Goal: Task Accomplishment & Management: Manage account settings

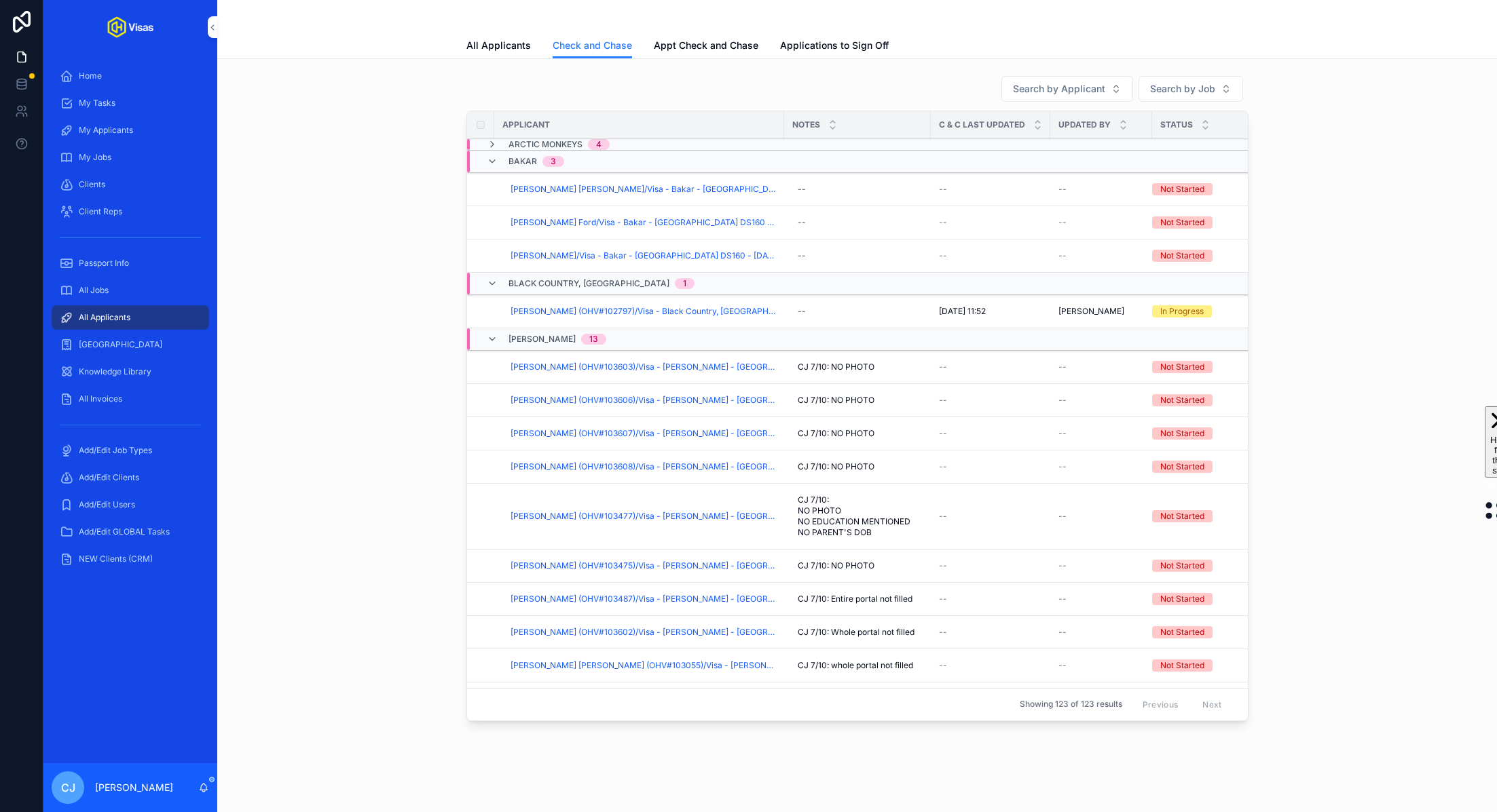
scroll to position [155, 0]
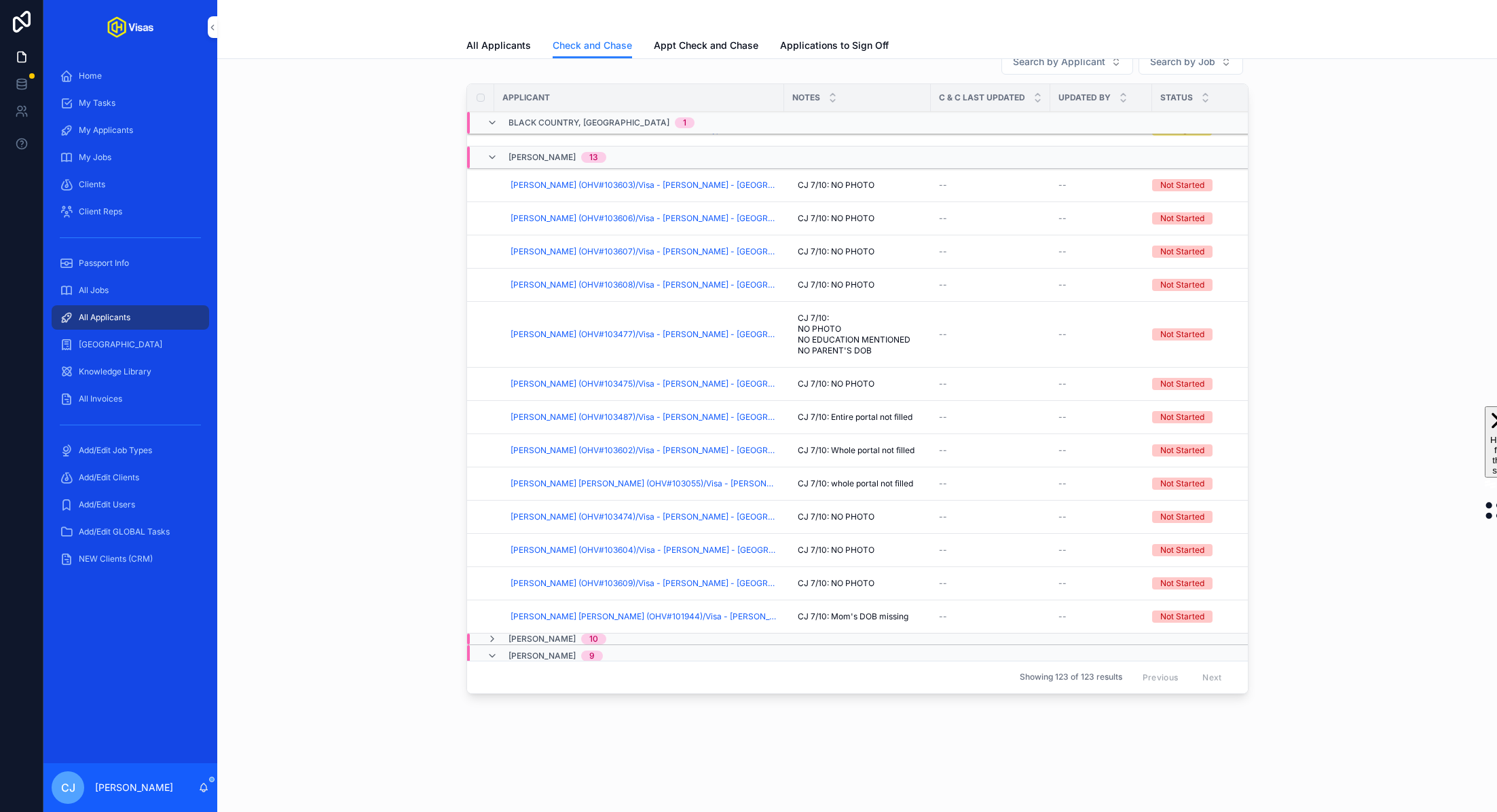
click at [135, 291] on div "All Jobs" at bounding box center [131, 290] width 141 height 22
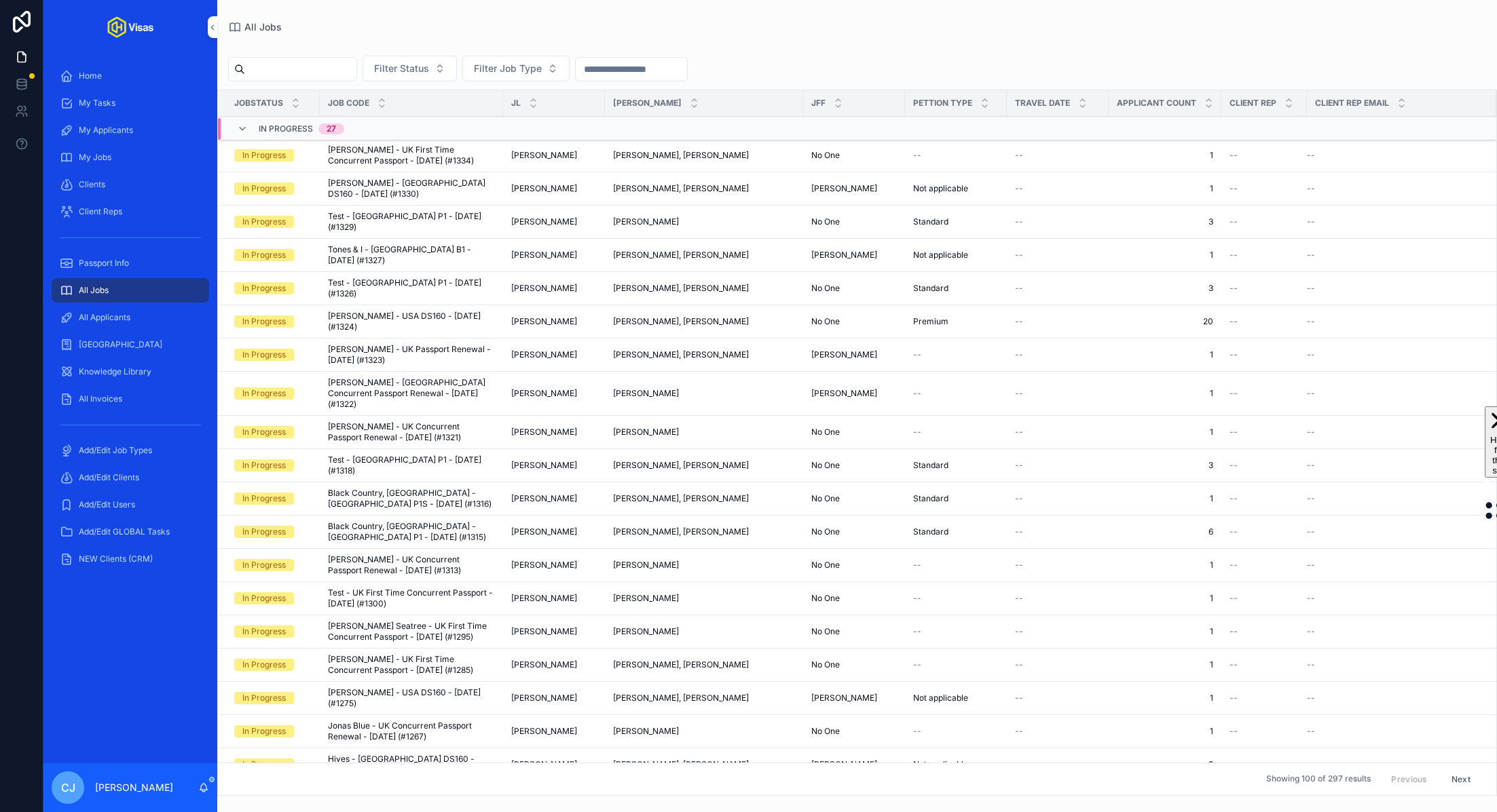
click at [335, 69] on input "scrollable content" at bounding box center [301, 69] width 112 height 19
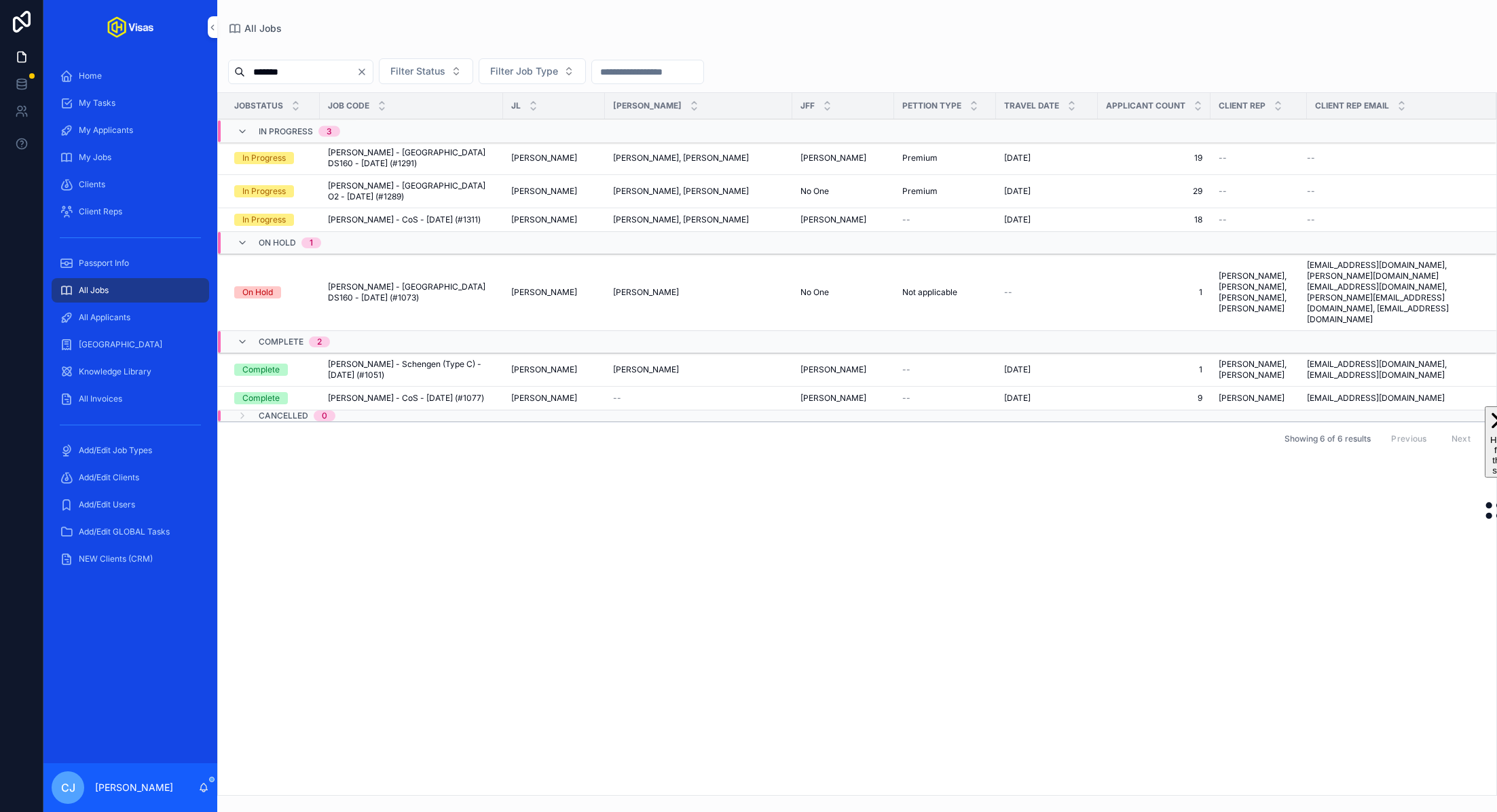
type input "*******"
click at [430, 215] on span "[PERSON_NAME] - CoS - [DATE] (#1311)" at bounding box center [404, 220] width 153 height 11
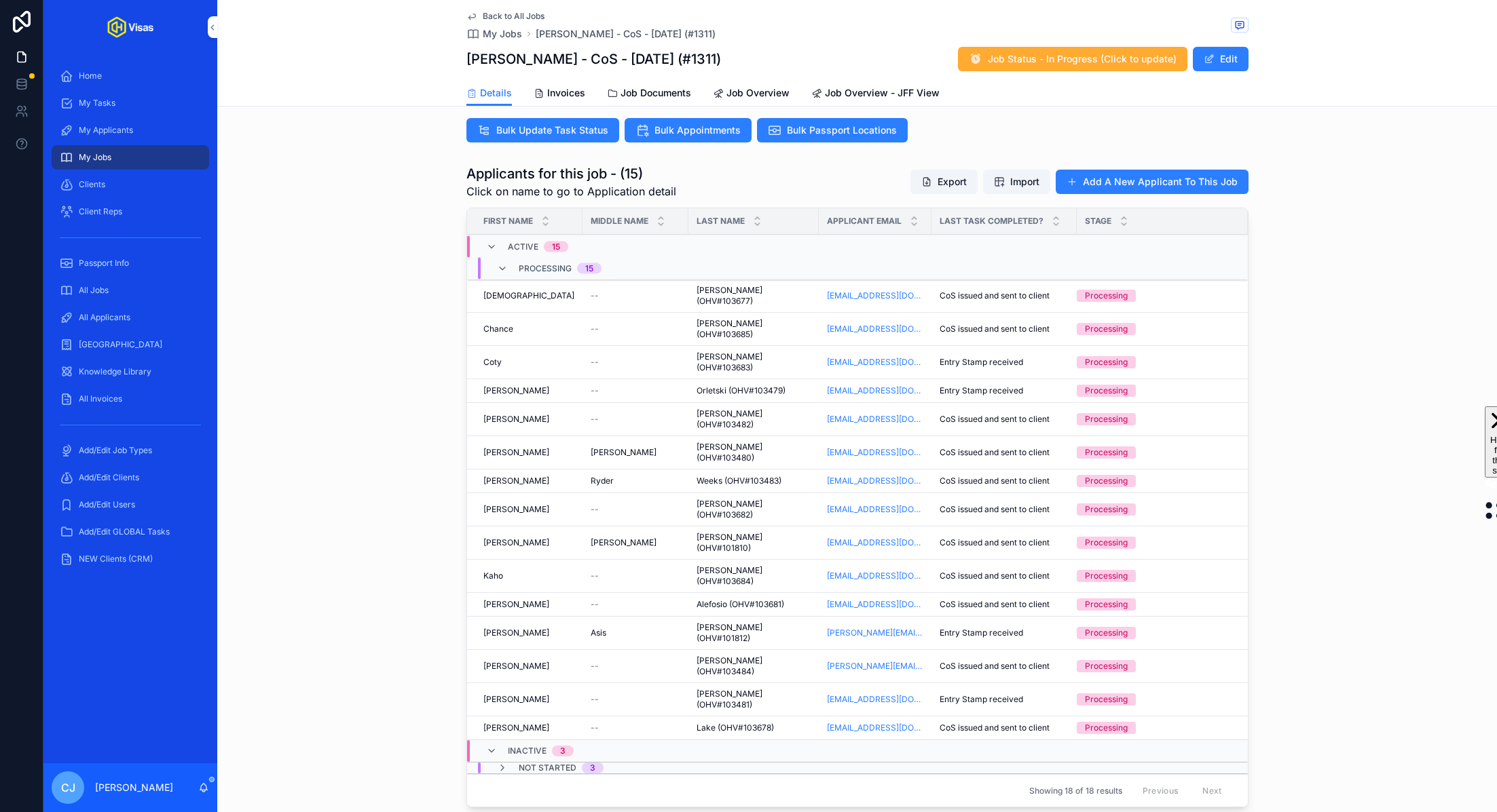
scroll to position [441, 0]
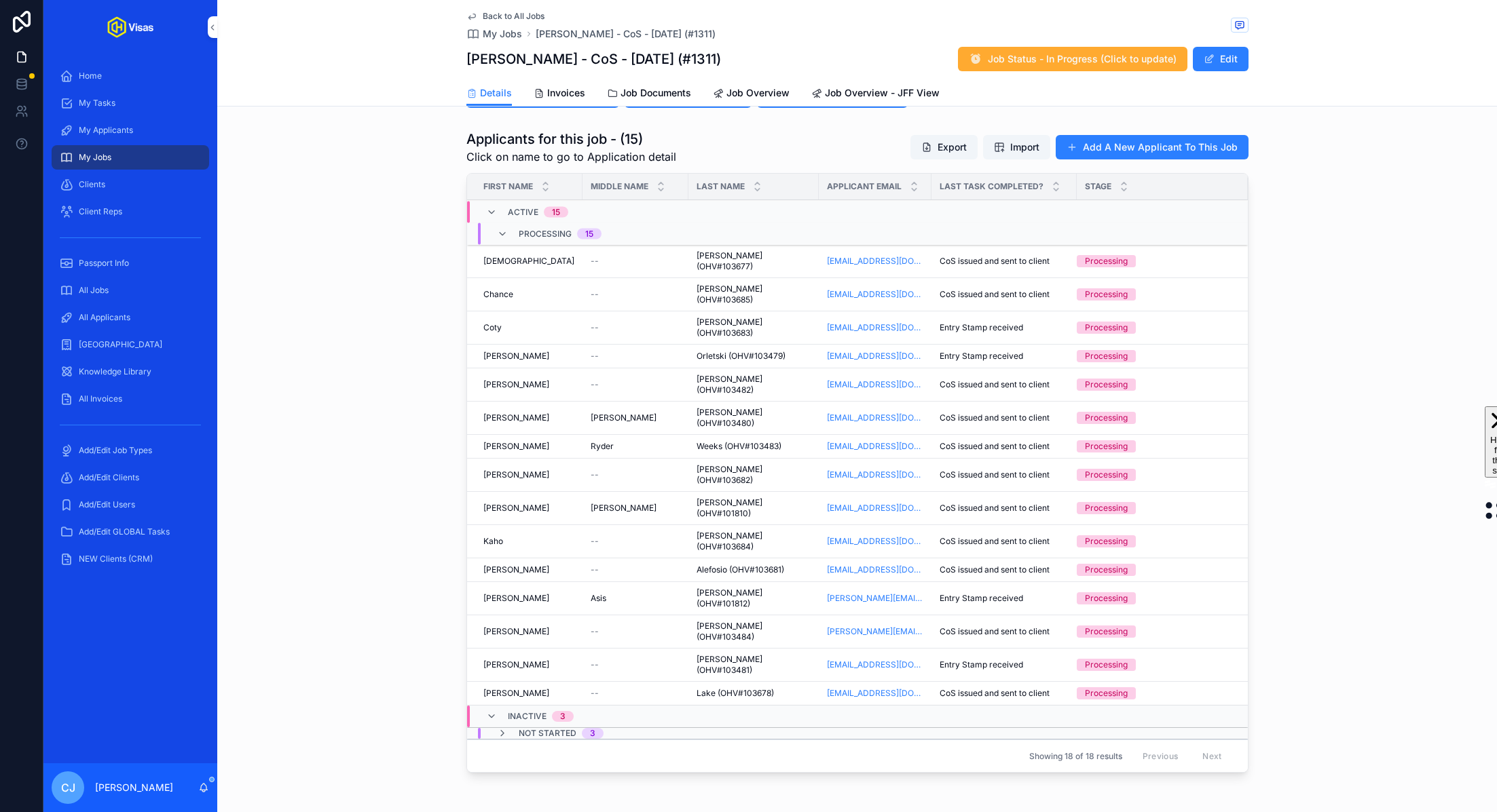
click at [721, 374] on span "[PERSON_NAME] (OHV#103482)" at bounding box center [753, 385] width 114 height 22
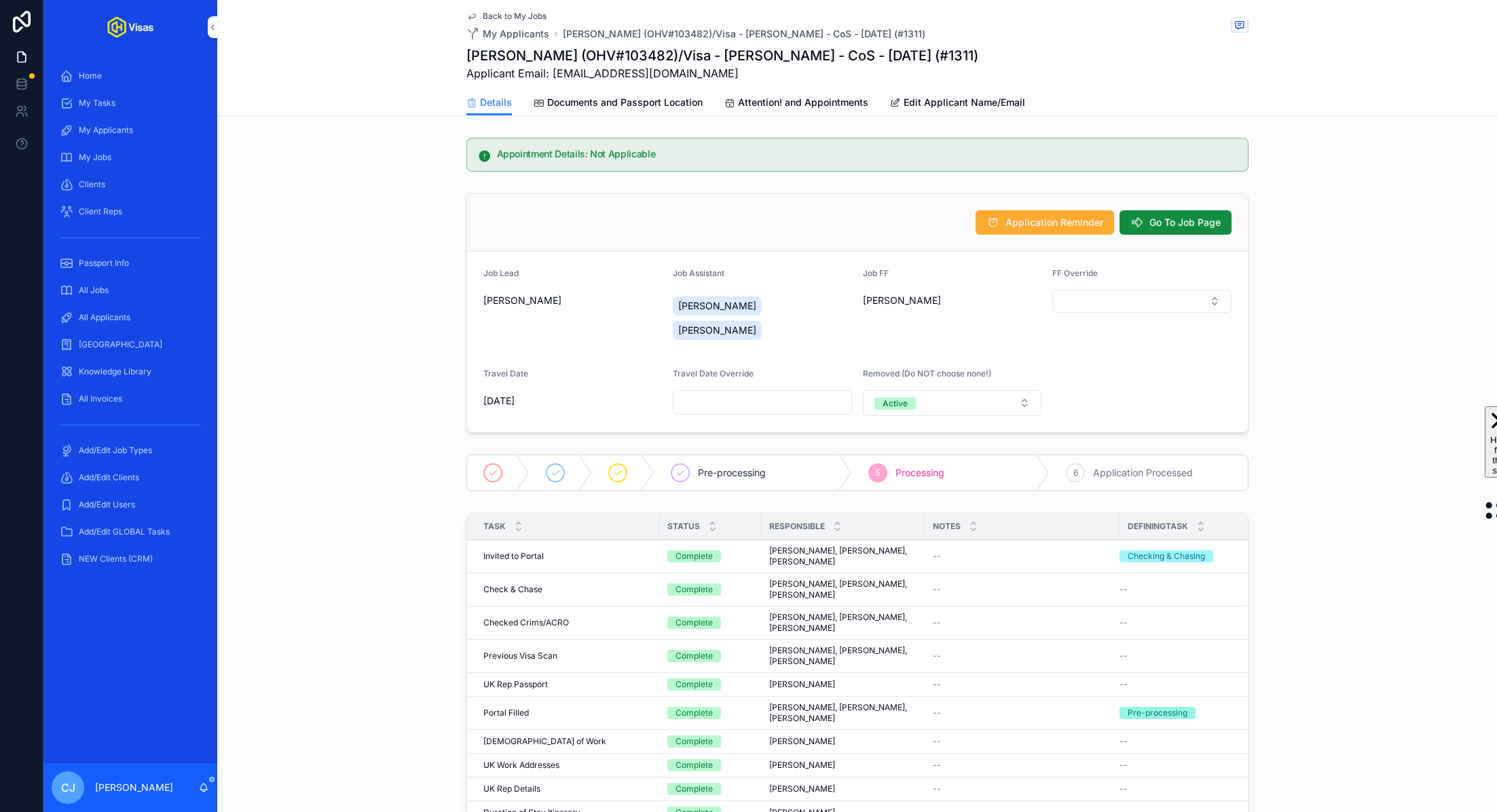
click at [1202, 216] on span "Go To Job Page" at bounding box center [1185, 222] width 71 height 13
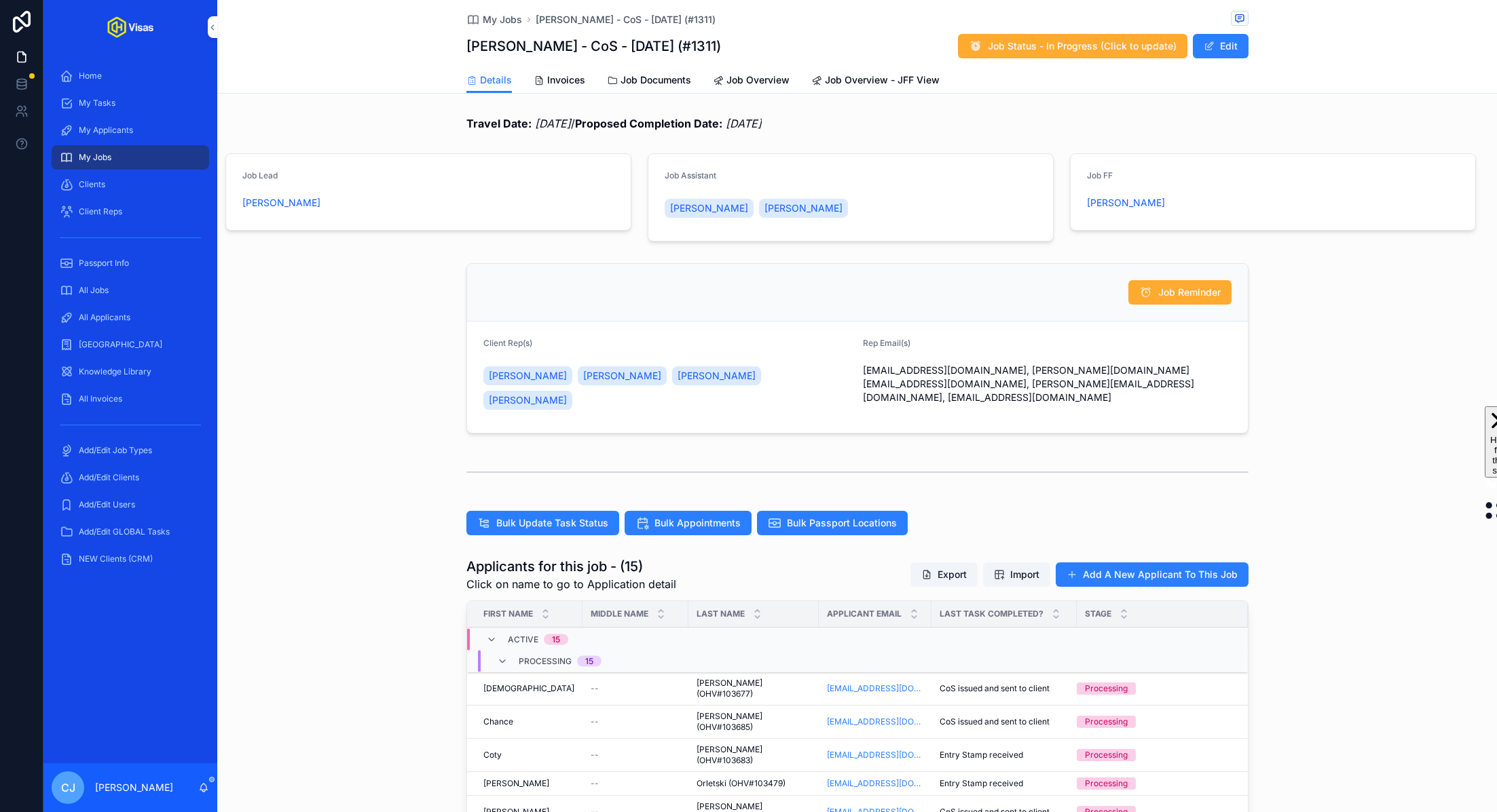
click at [1223, 44] on button "Edit" at bounding box center [1221, 46] width 56 height 25
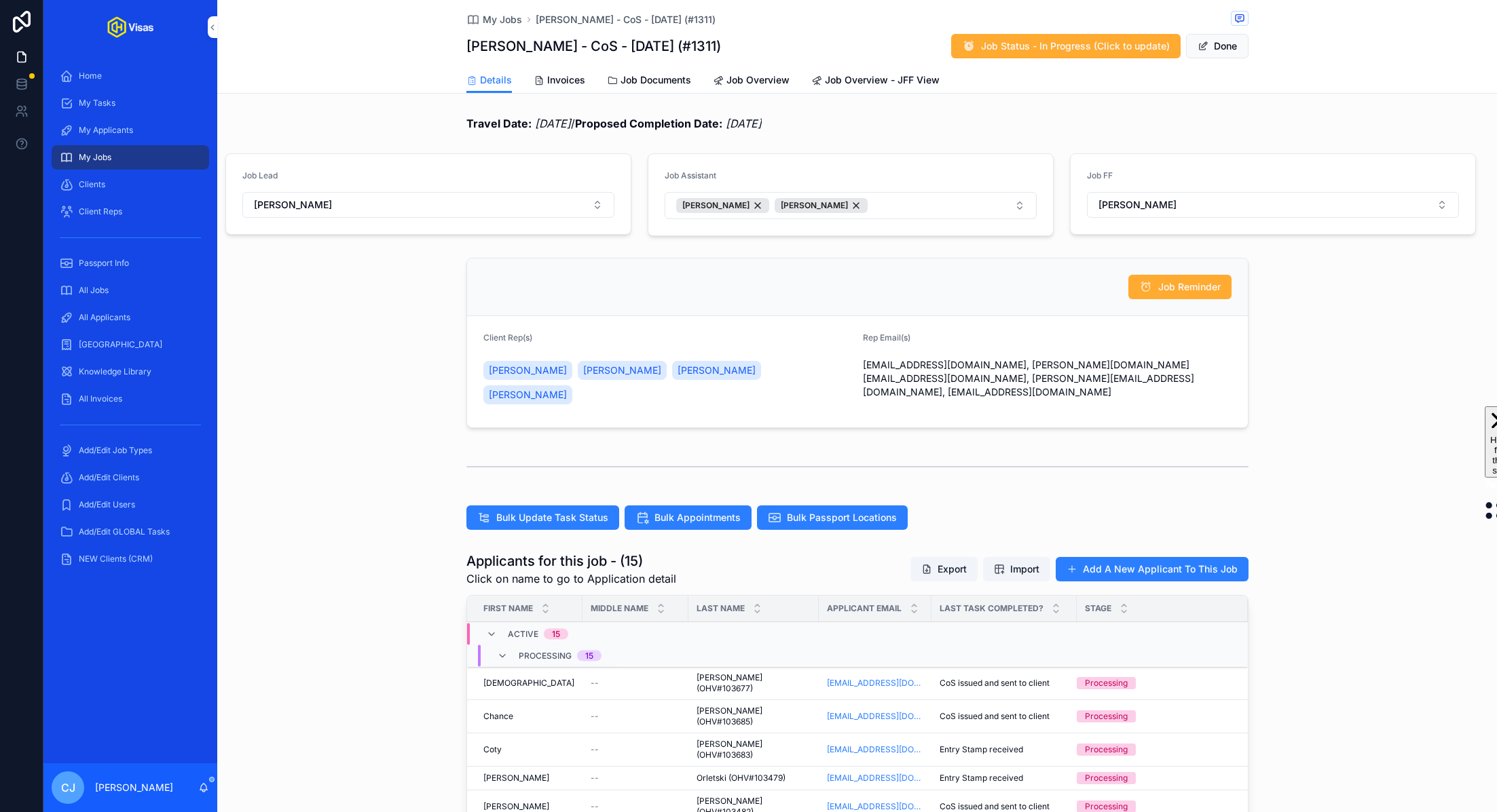
click at [523, 200] on button "[PERSON_NAME]" at bounding box center [428, 205] width 372 height 26
type input "****"
click at [464, 262] on div "[PERSON_NAME]" at bounding box center [428, 259] width 189 height 22
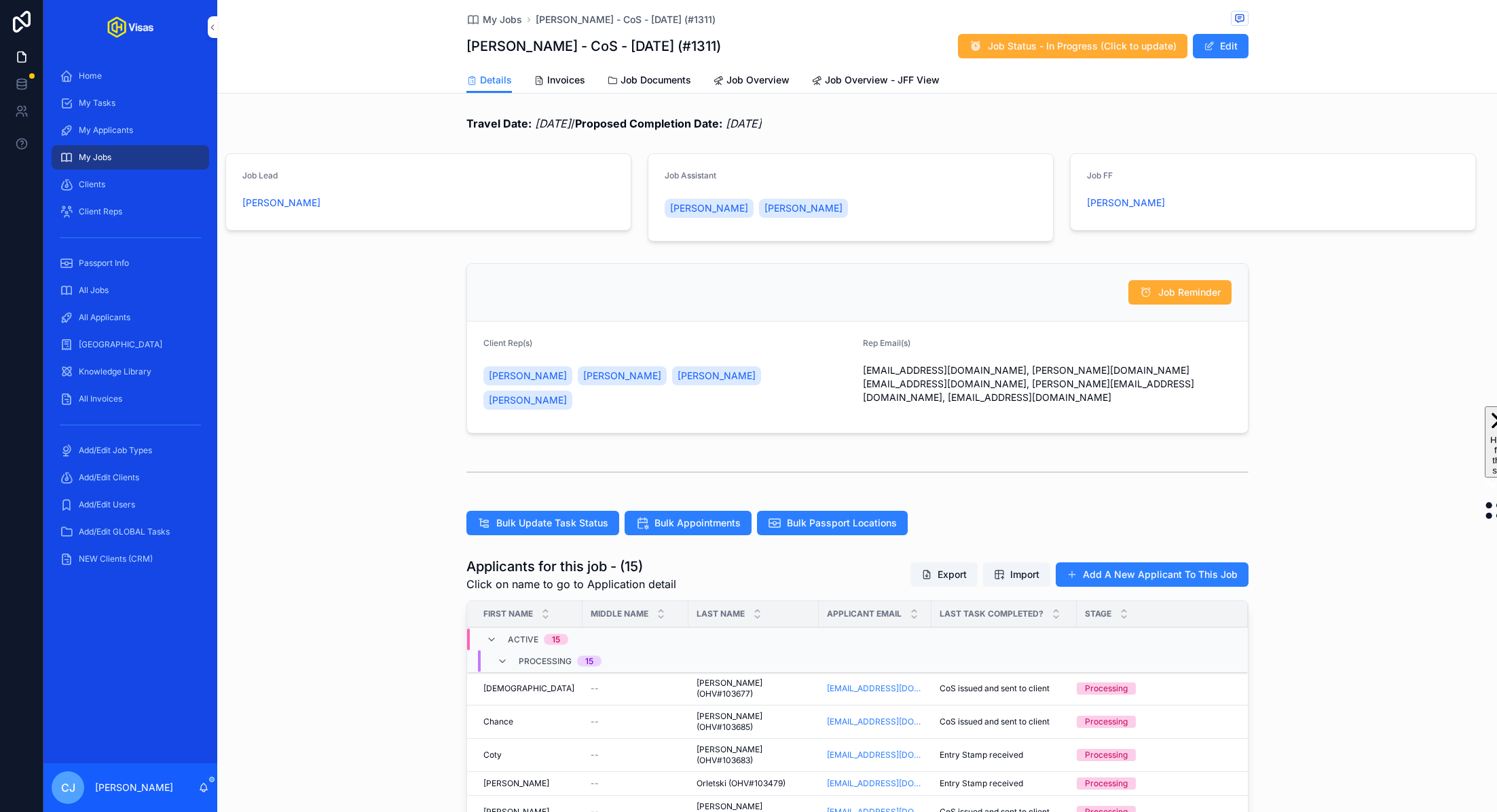
click at [1232, 54] on button "Edit" at bounding box center [1221, 46] width 56 height 25
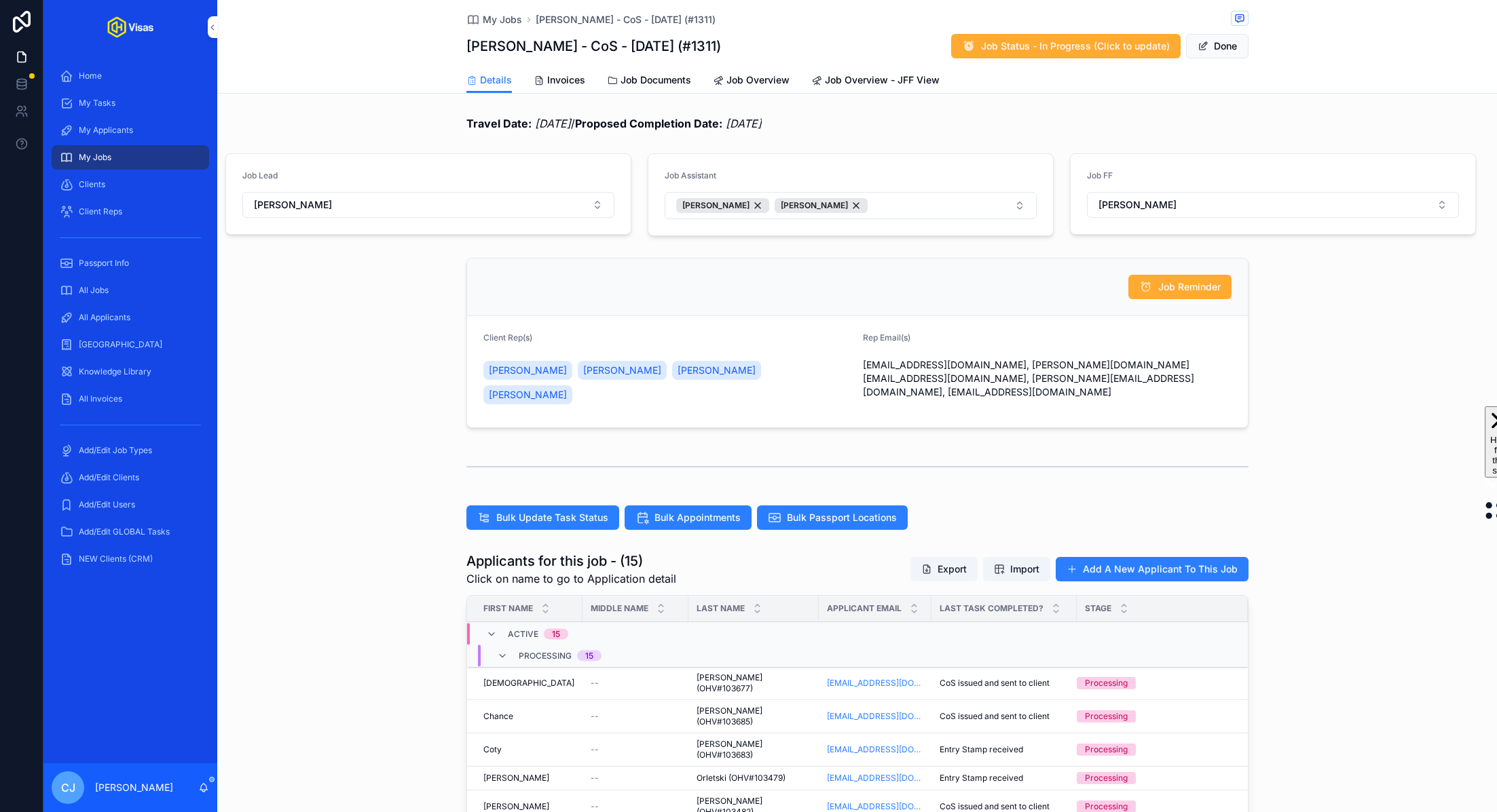
click at [514, 208] on button "[PERSON_NAME]" at bounding box center [428, 205] width 372 height 26
type input "****"
click at [442, 266] on div "[PERSON_NAME]" at bounding box center [428, 259] width 189 height 22
click at [1211, 51] on button "Done" at bounding box center [1217, 46] width 62 height 25
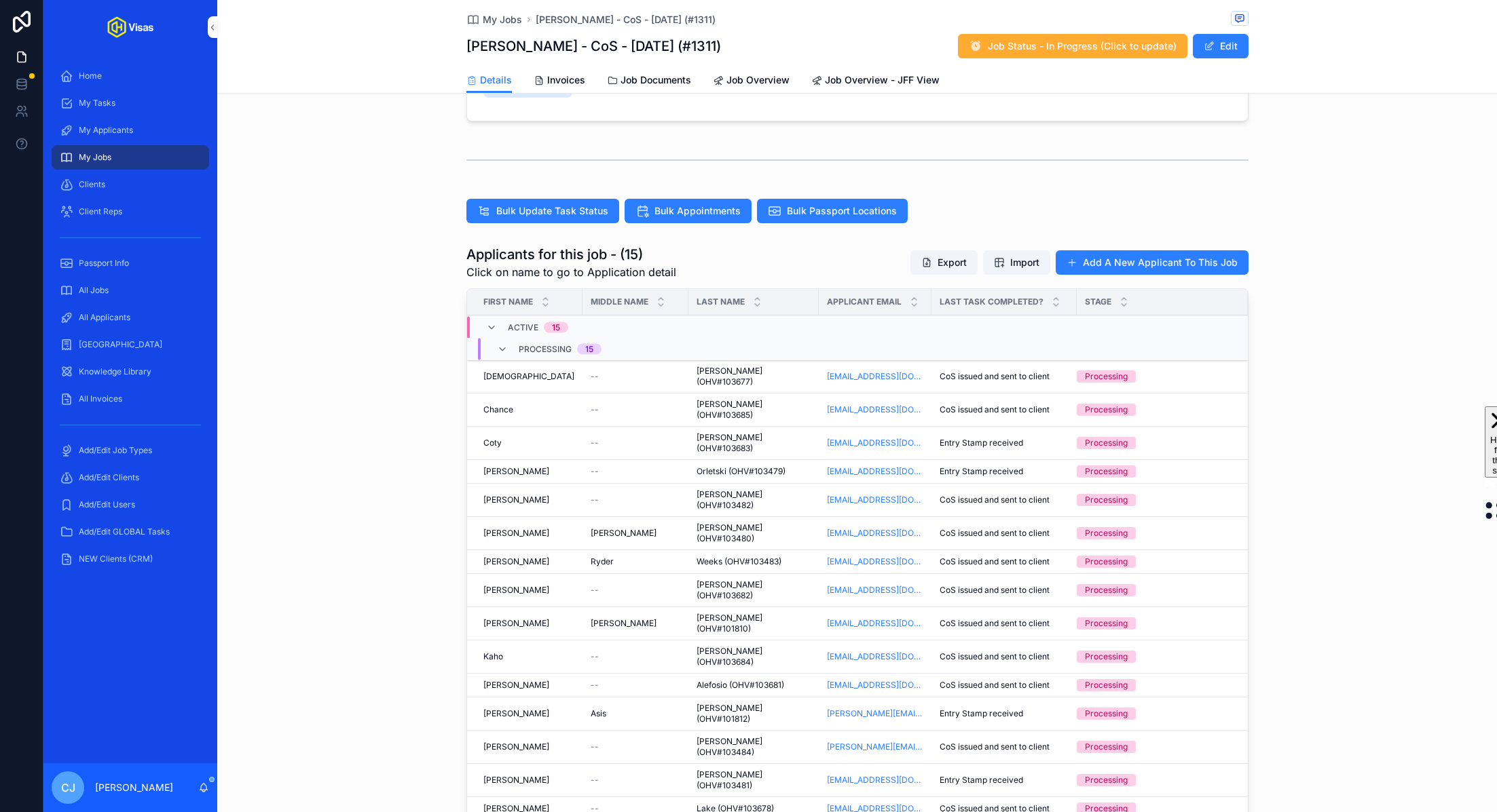
scroll to position [345, 0]
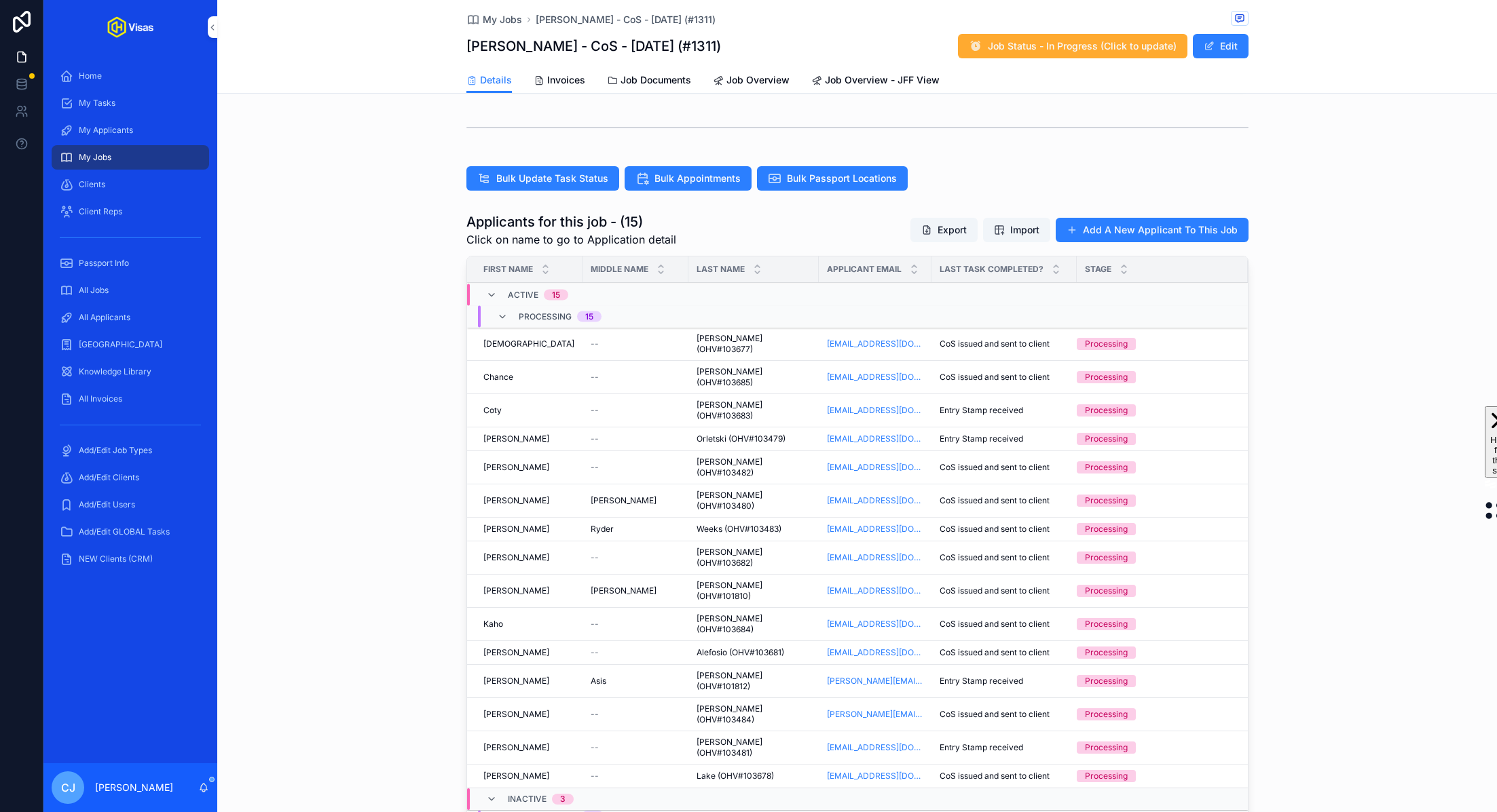
click at [698, 457] on span "[PERSON_NAME] (OHV#103482)" at bounding box center [753, 467] width 114 height 22
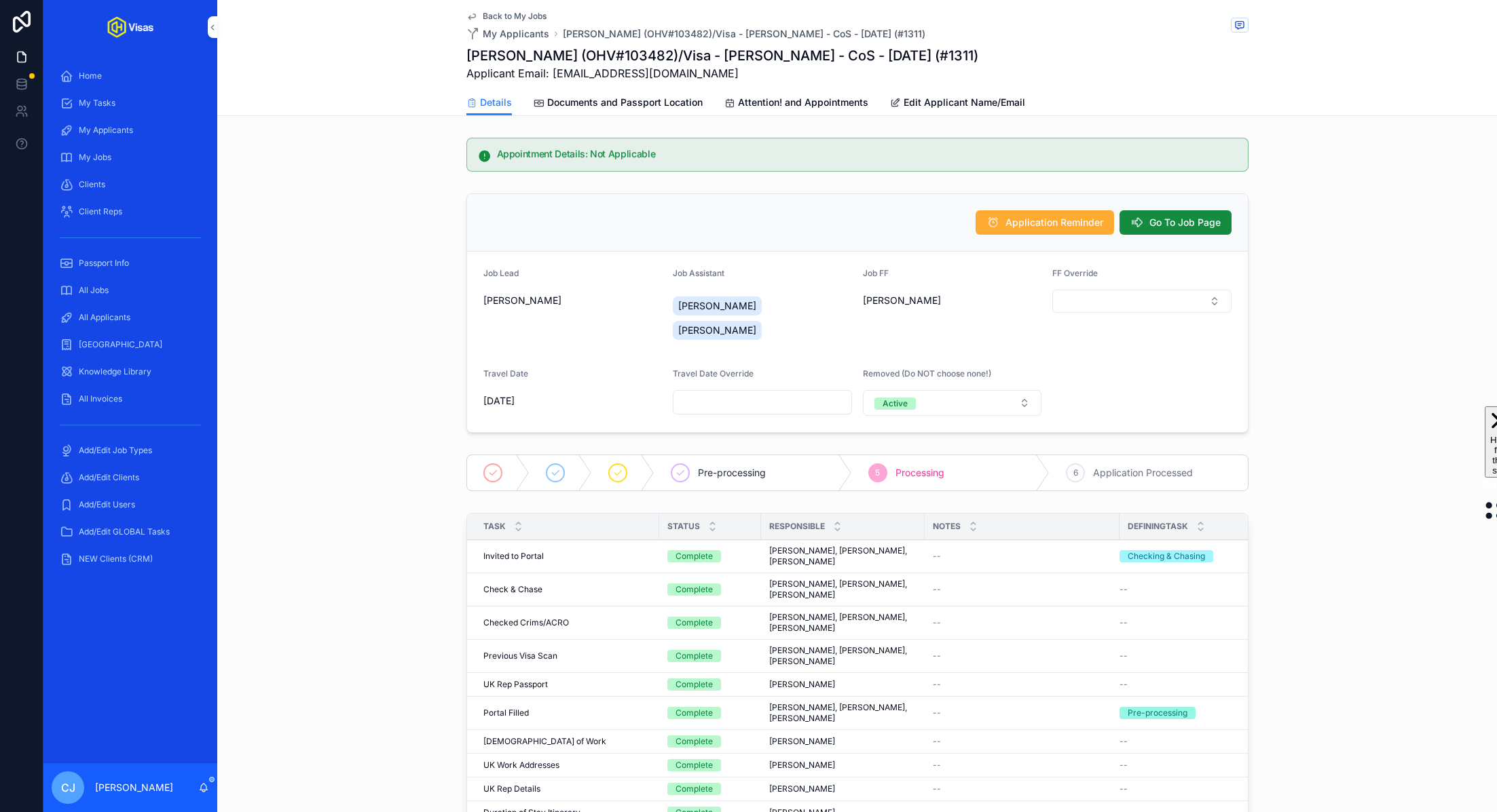
click at [1212, 220] on span "Go To Job Page" at bounding box center [1185, 222] width 71 height 13
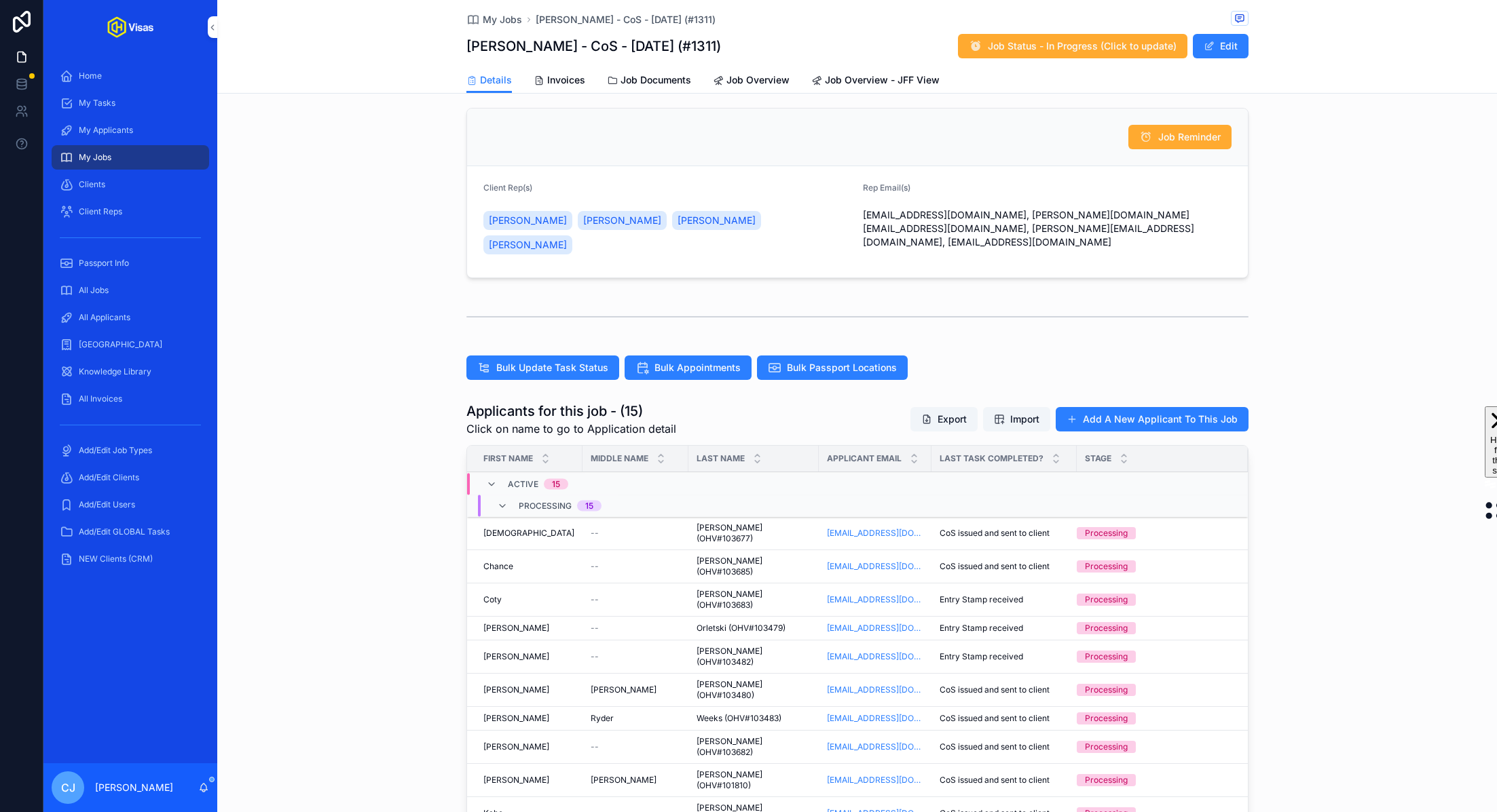
scroll to position [326, 0]
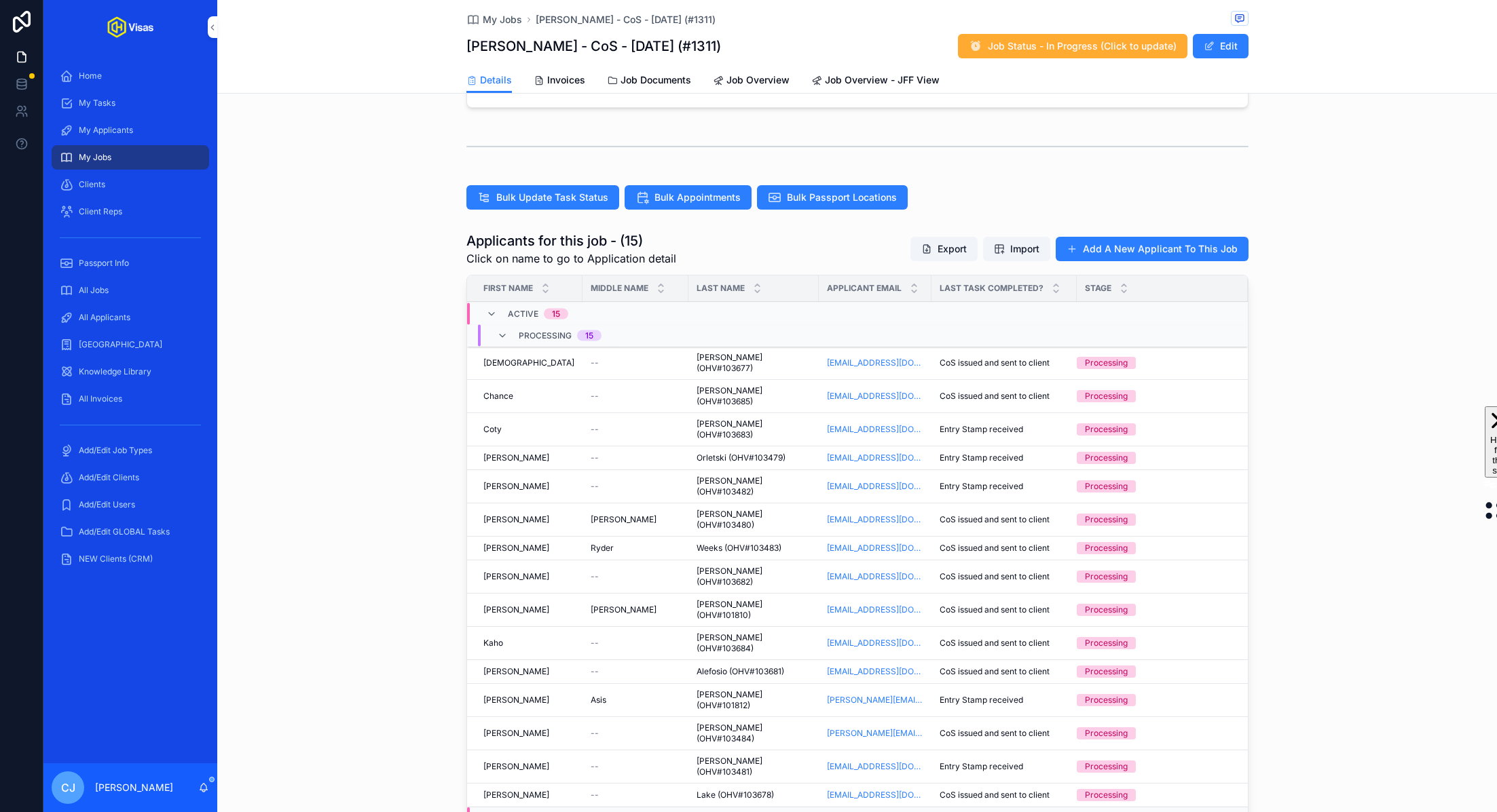
click at [624, 604] on div "Patrick Patrick" at bounding box center [635, 609] width 90 height 11
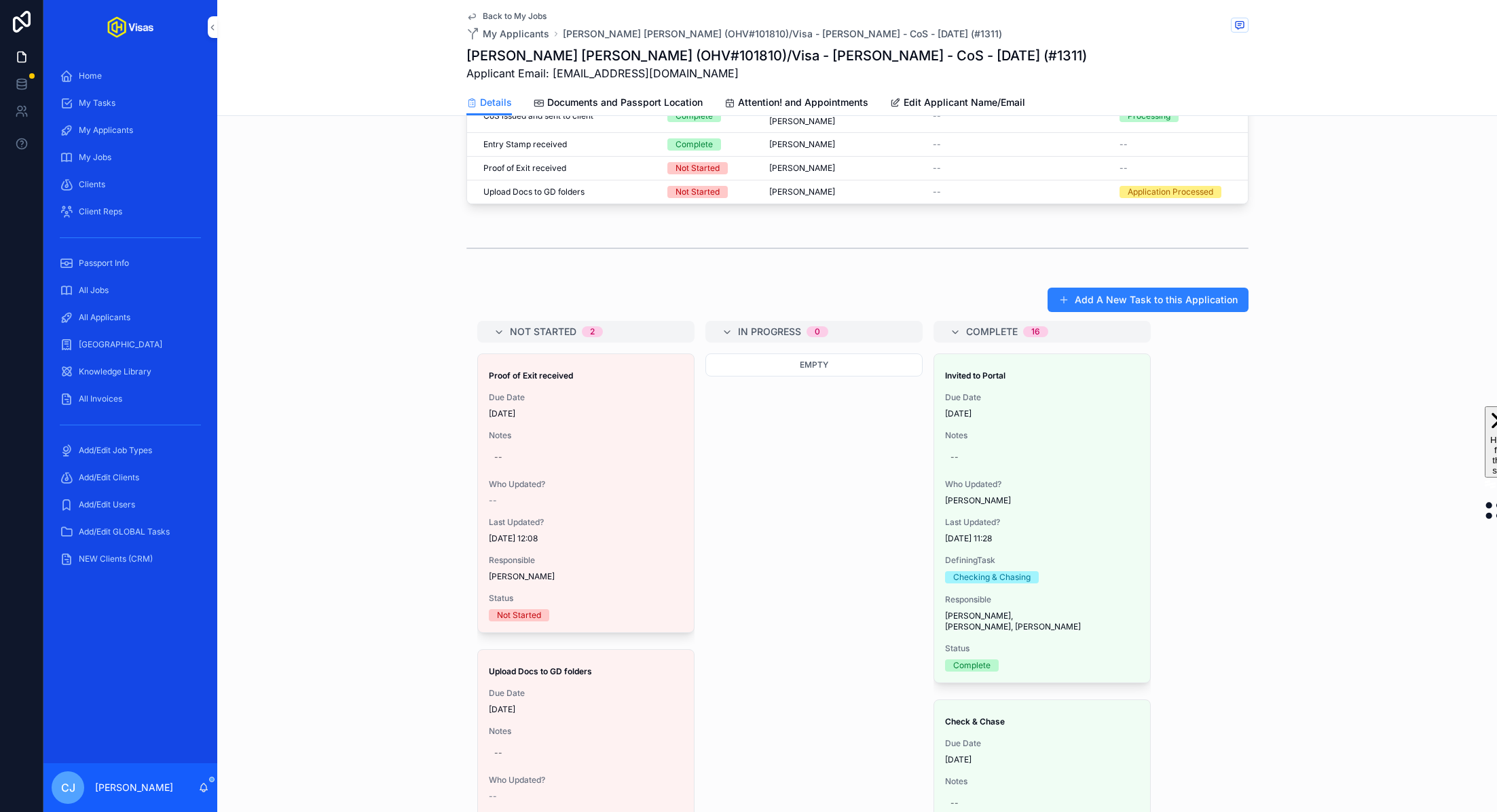
scroll to position [929, 0]
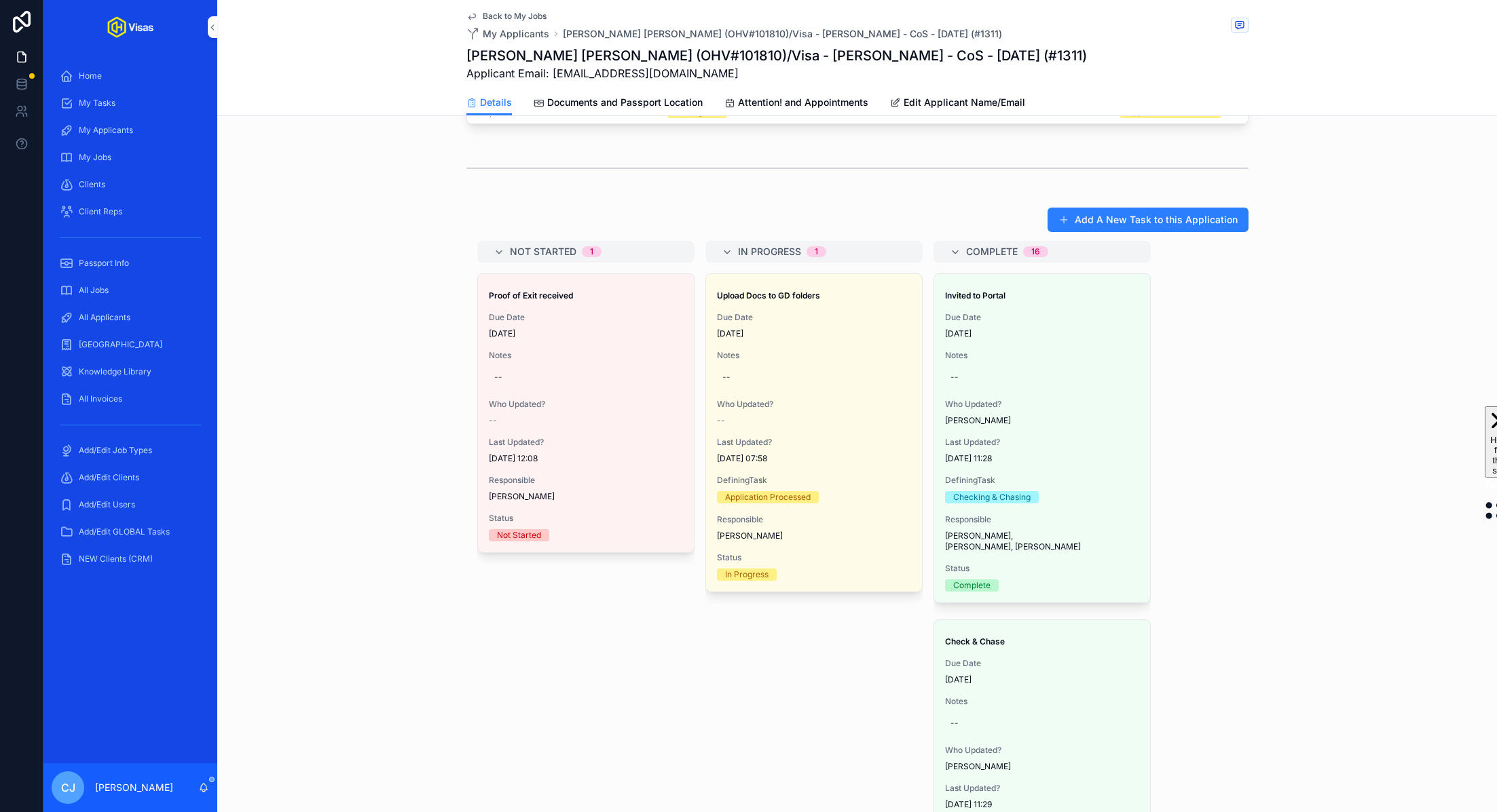
drag, startPoint x: 566, startPoint y: 656, endPoint x: 393, endPoint y: 11, distance: 667.8
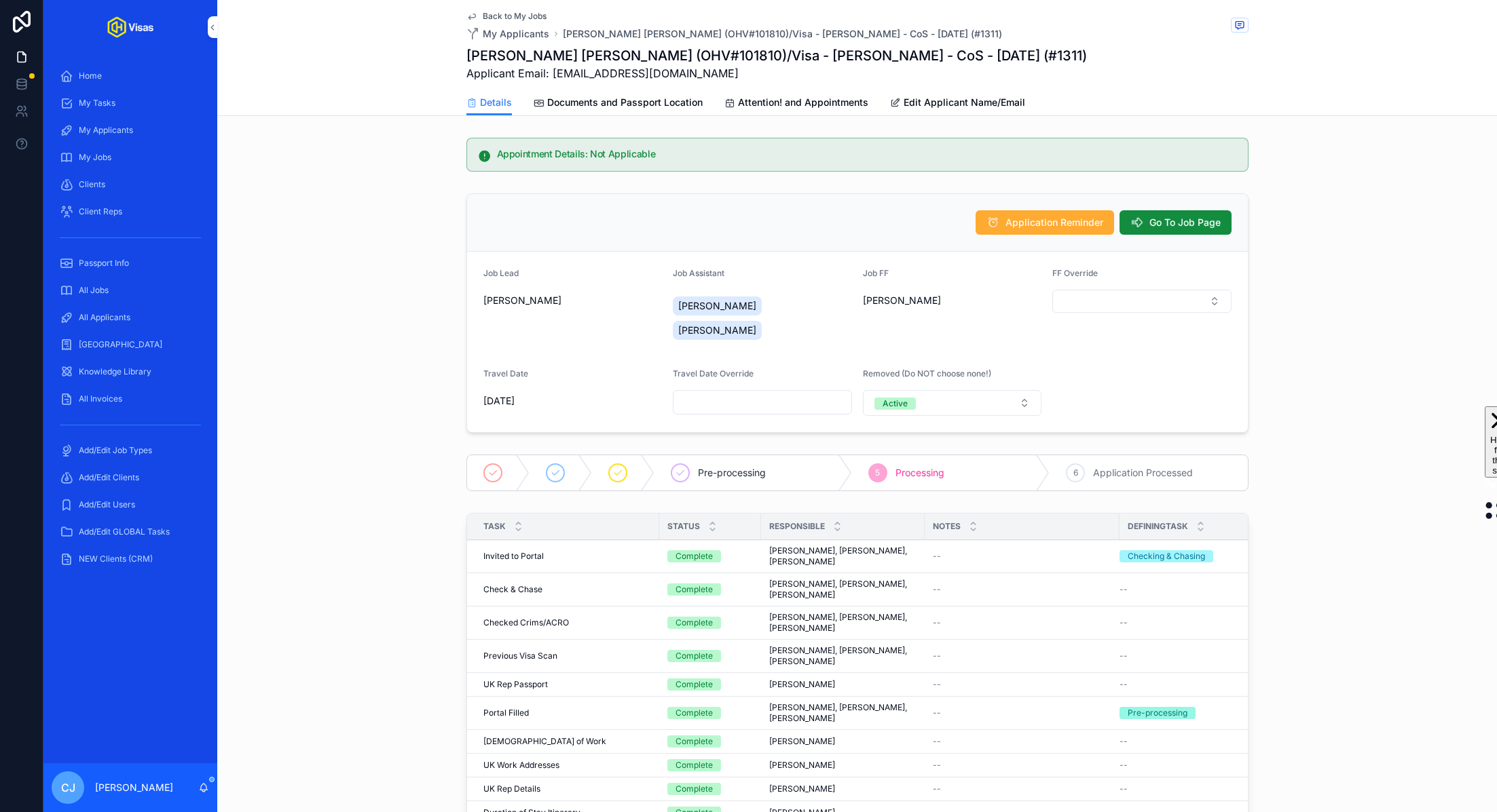
click at [1197, 219] on span "Go To Job Page" at bounding box center [1185, 222] width 71 height 13
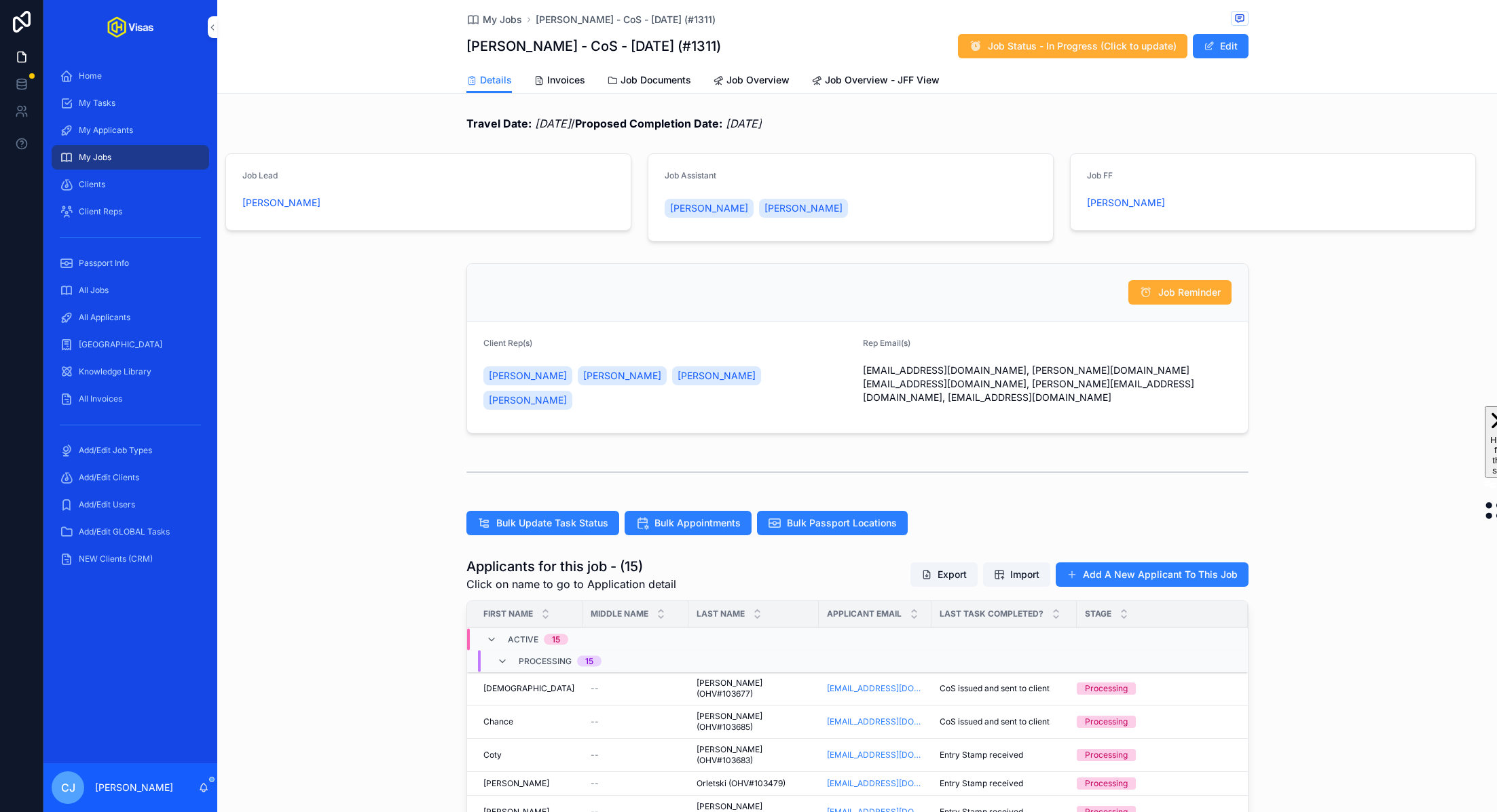
scroll to position [316, 0]
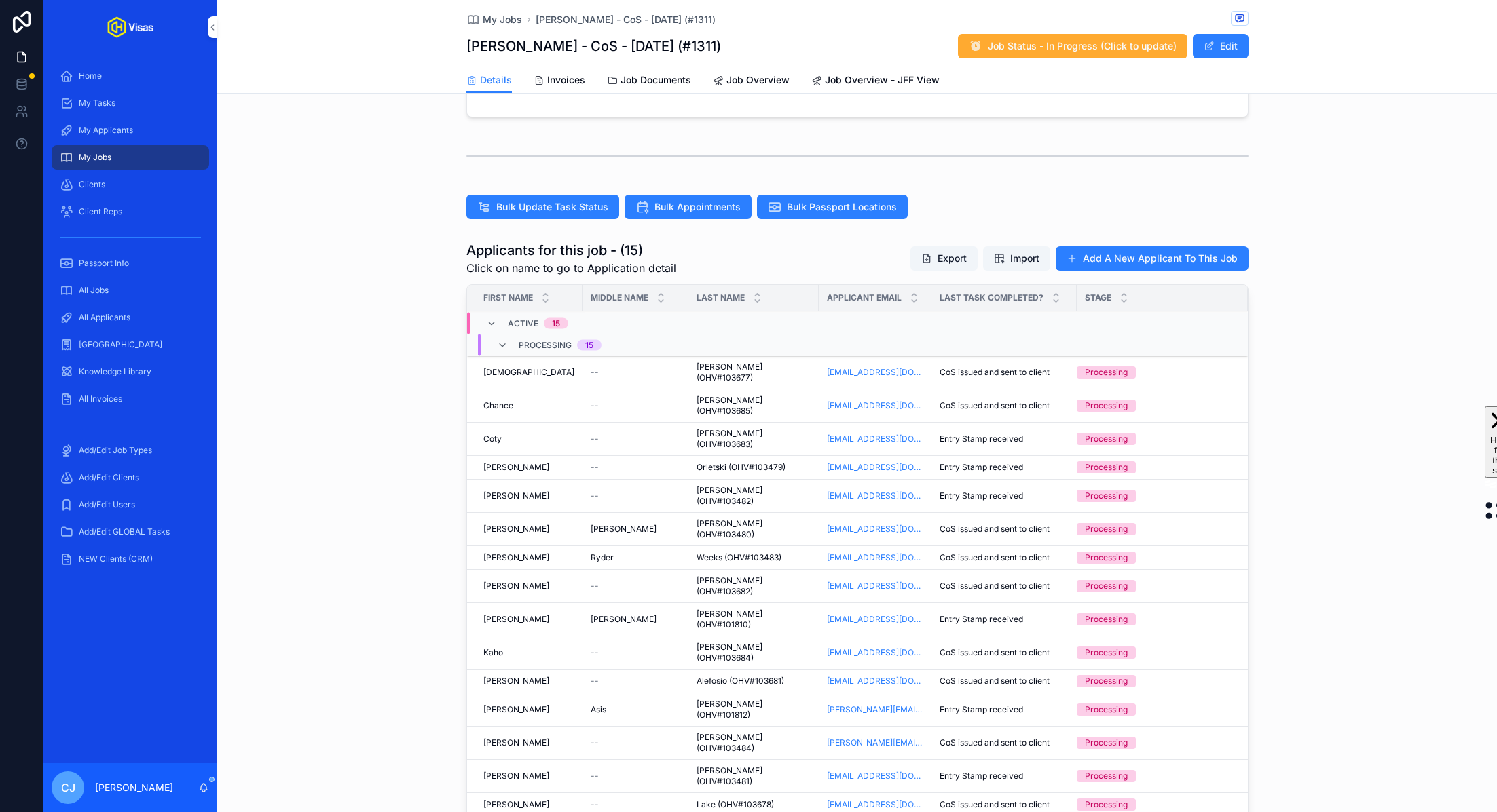
click at [706, 575] on span "[PERSON_NAME] (OHV#103682)" at bounding box center [753, 586] width 114 height 22
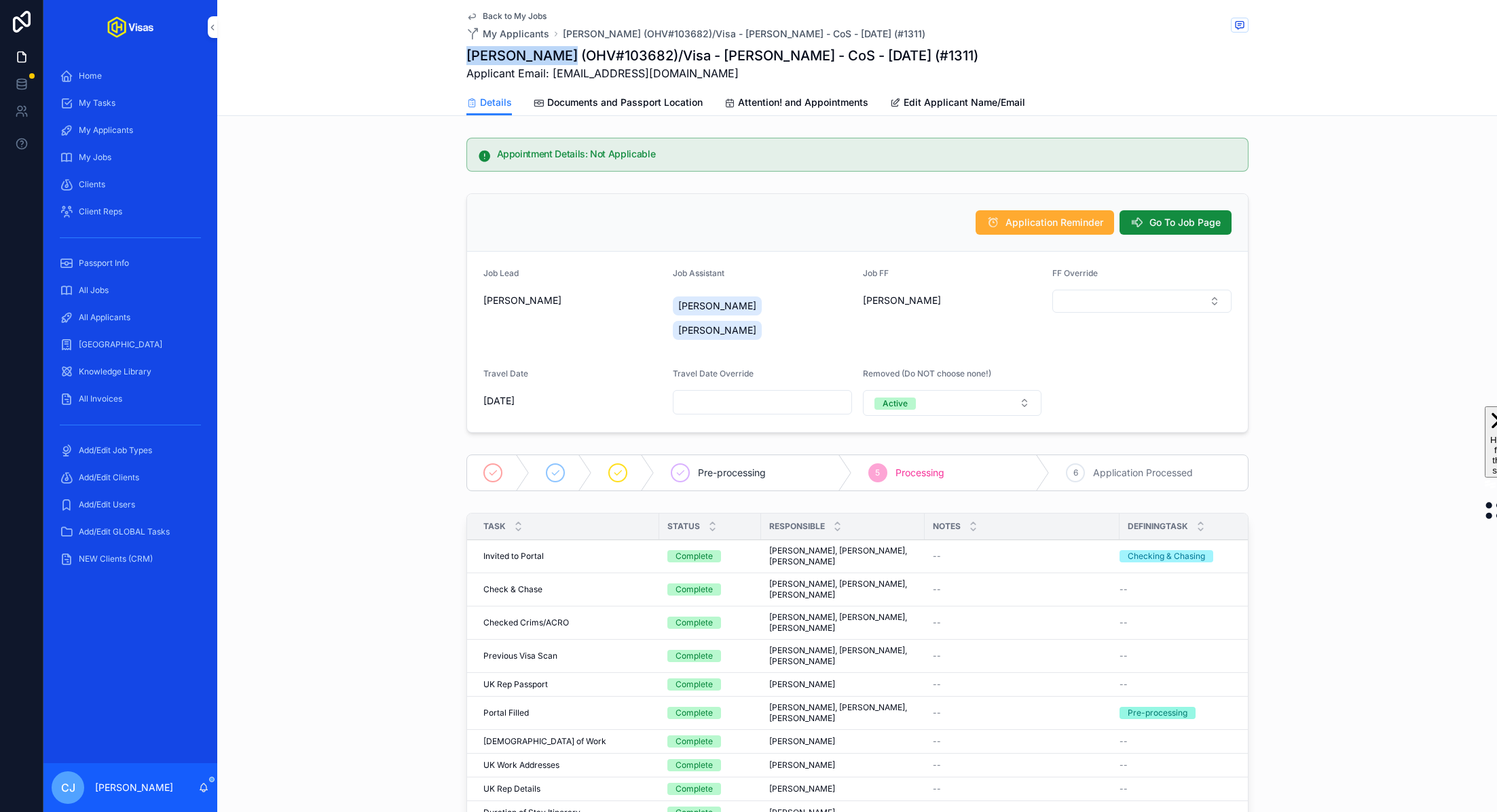
drag, startPoint x: 555, startPoint y: 55, endPoint x: 469, endPoint y: 56, distance: 86.0
click at [469, 56] on h1 "Henri Nguyen (OHV#103682)/Visa - Ed Sheeran - CoS - Sep/25 (#1311)" at bounding box center [722, 55] width 512 height 19
copy h1 "Henri Nguyen"
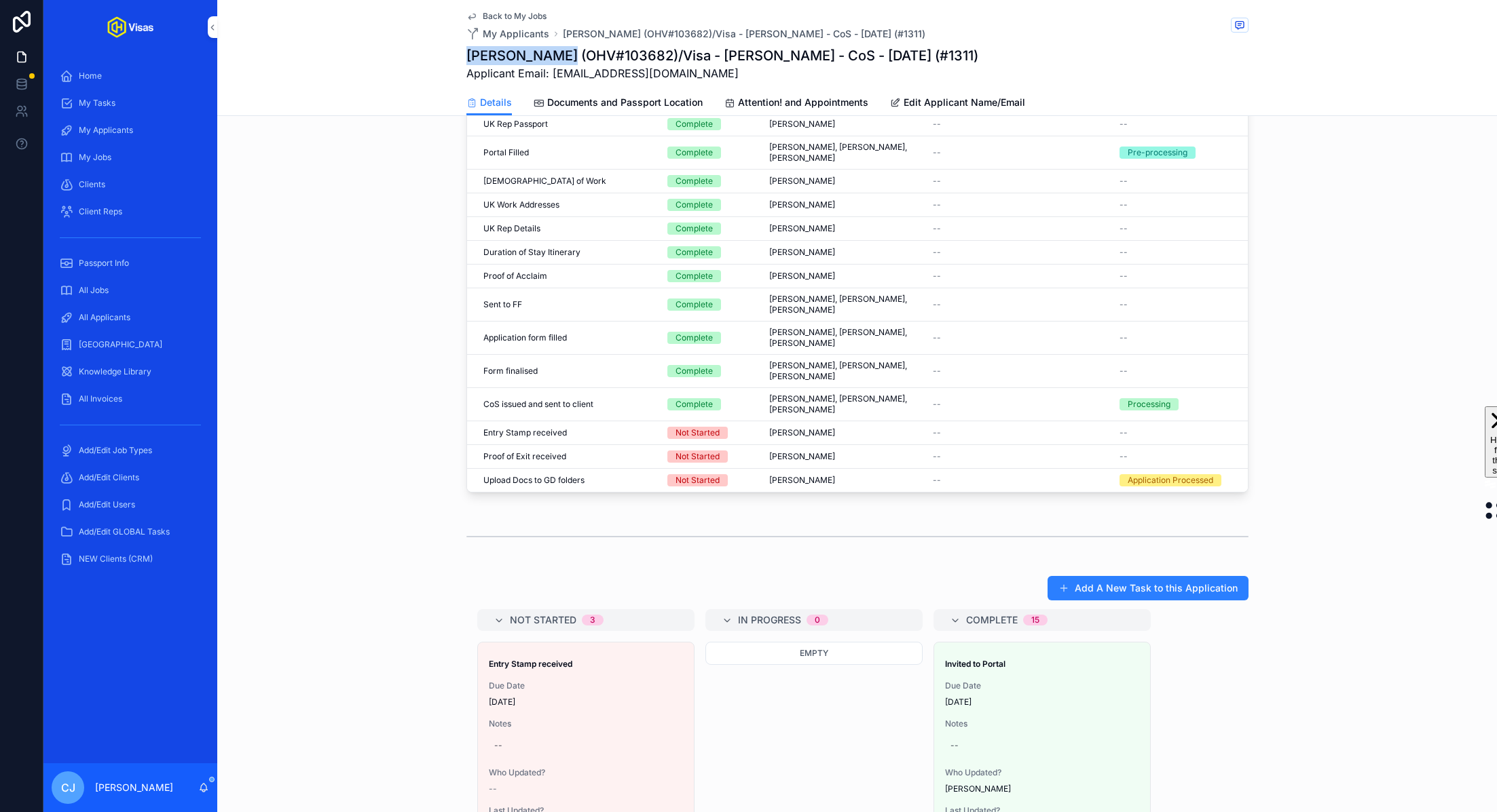
scroll to position [897, 0]
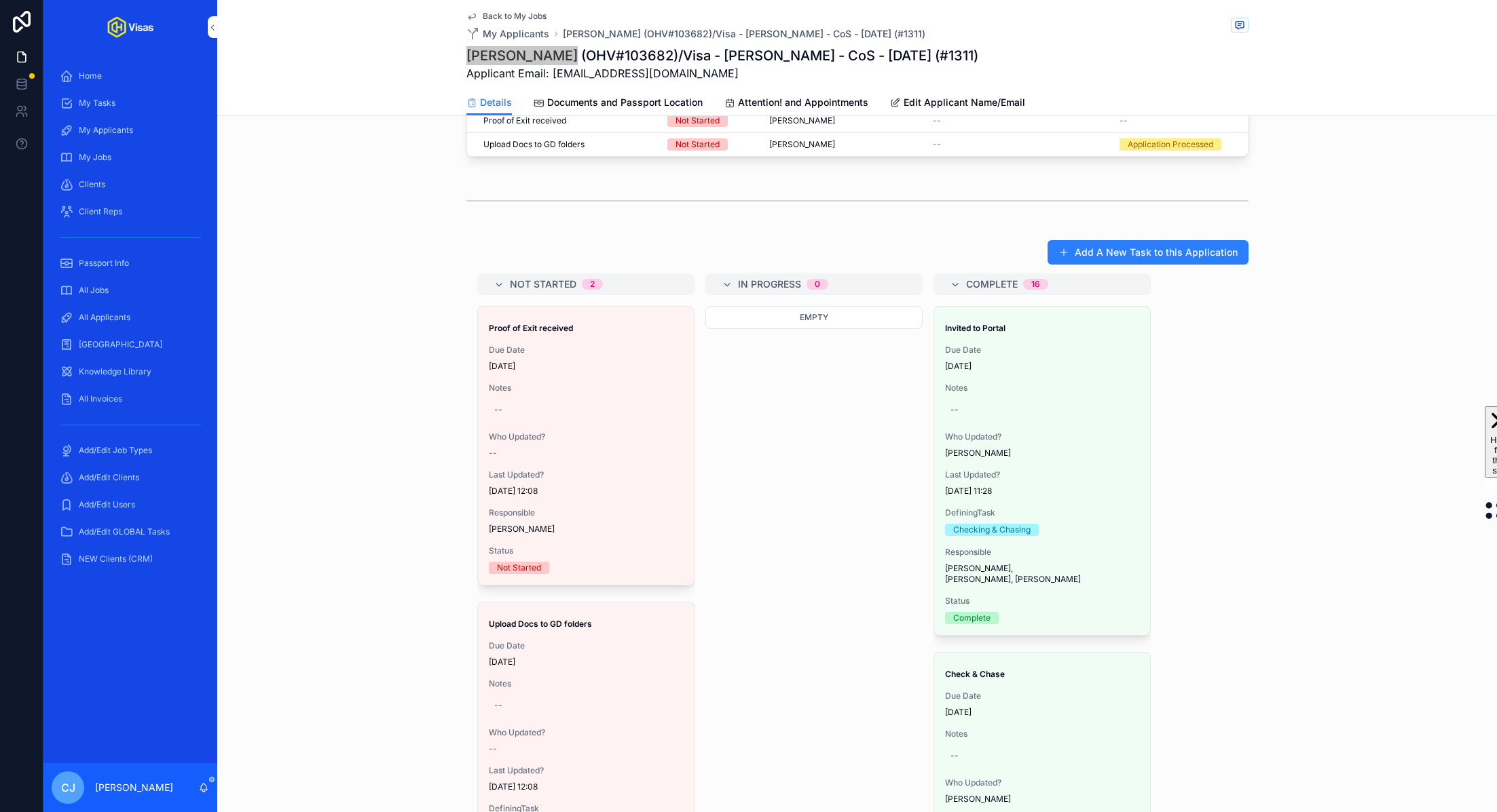
drag, startPoint x: 569, startPoint y: 683, endPoint x: 542, endPoint y: 7, distance: 676.5
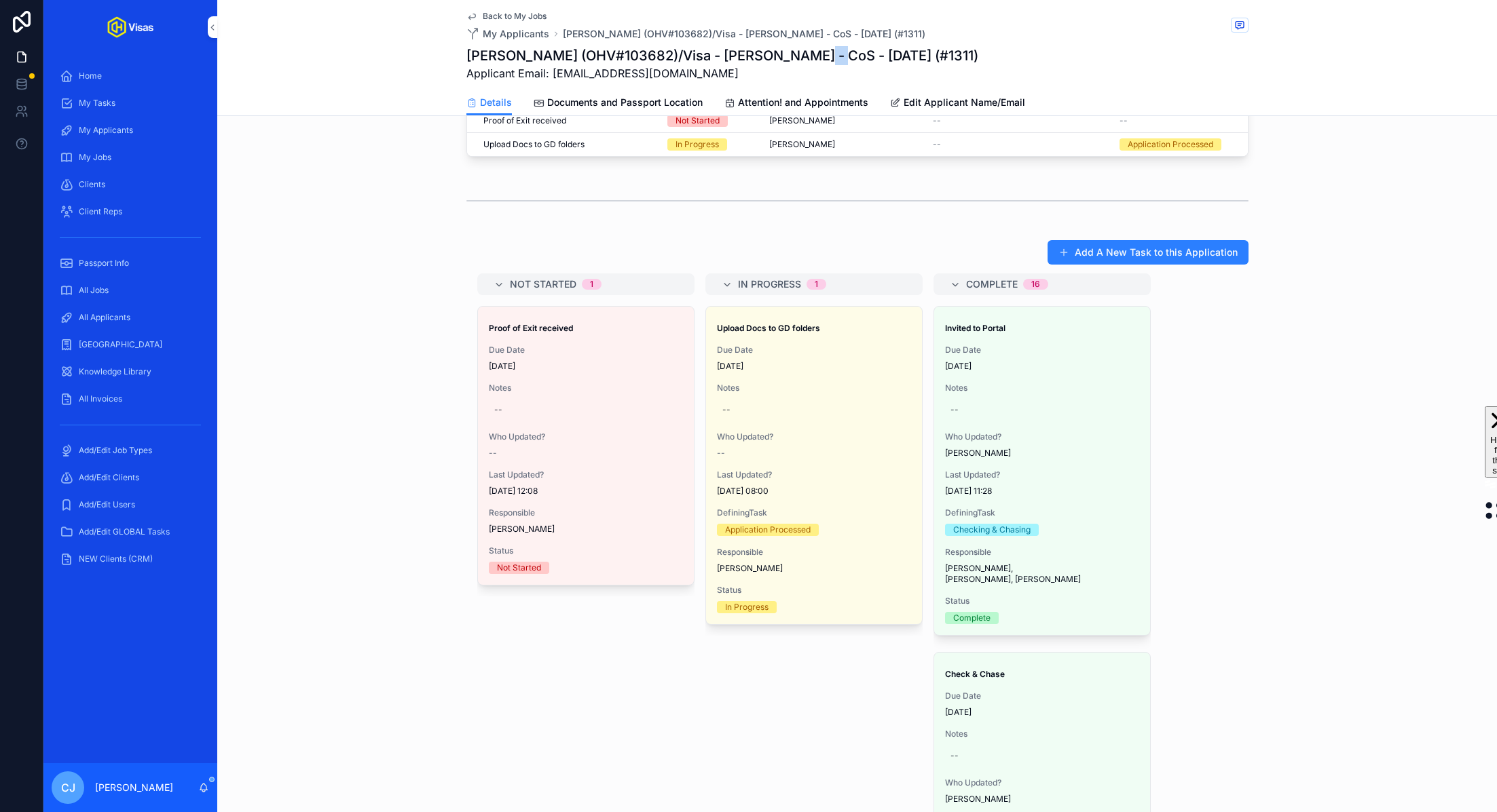
drag, startPoint x: 817, startPoint y: 56, endPoint x: 794, endPoint y: 56, distance: 23.0
click at [794, 56] on h1 "Henri Nguyen (OHV#103682)/Visa - Ed Sheeran - CoS - Sep/25 (#1311)" at bounding box center [722, 55] width 512 height 19
copy h1 "CoS"
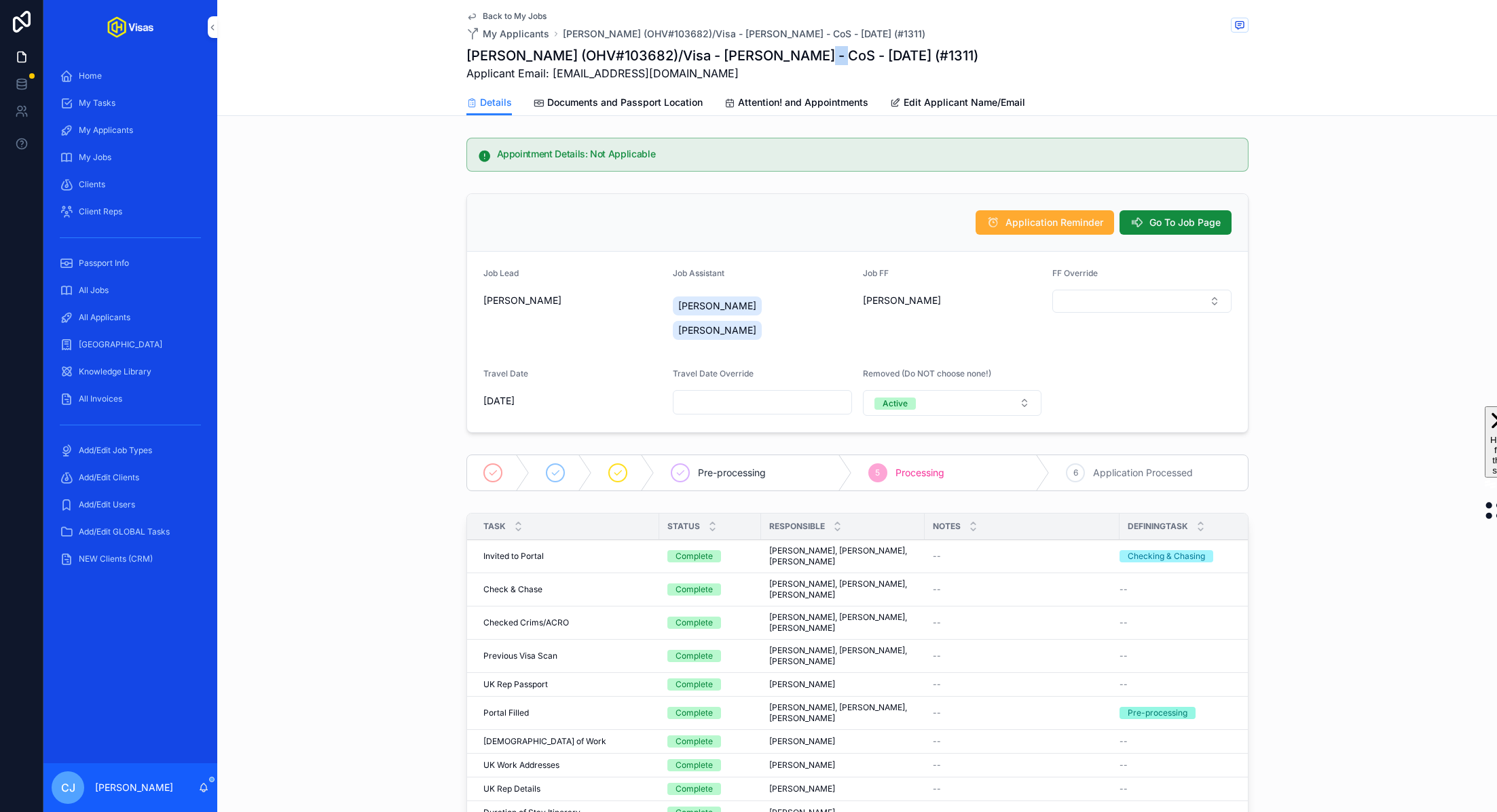
click at [1144, 220] on button "Go To Job Page" at bounding box center [1176, 222] width 112 height 25
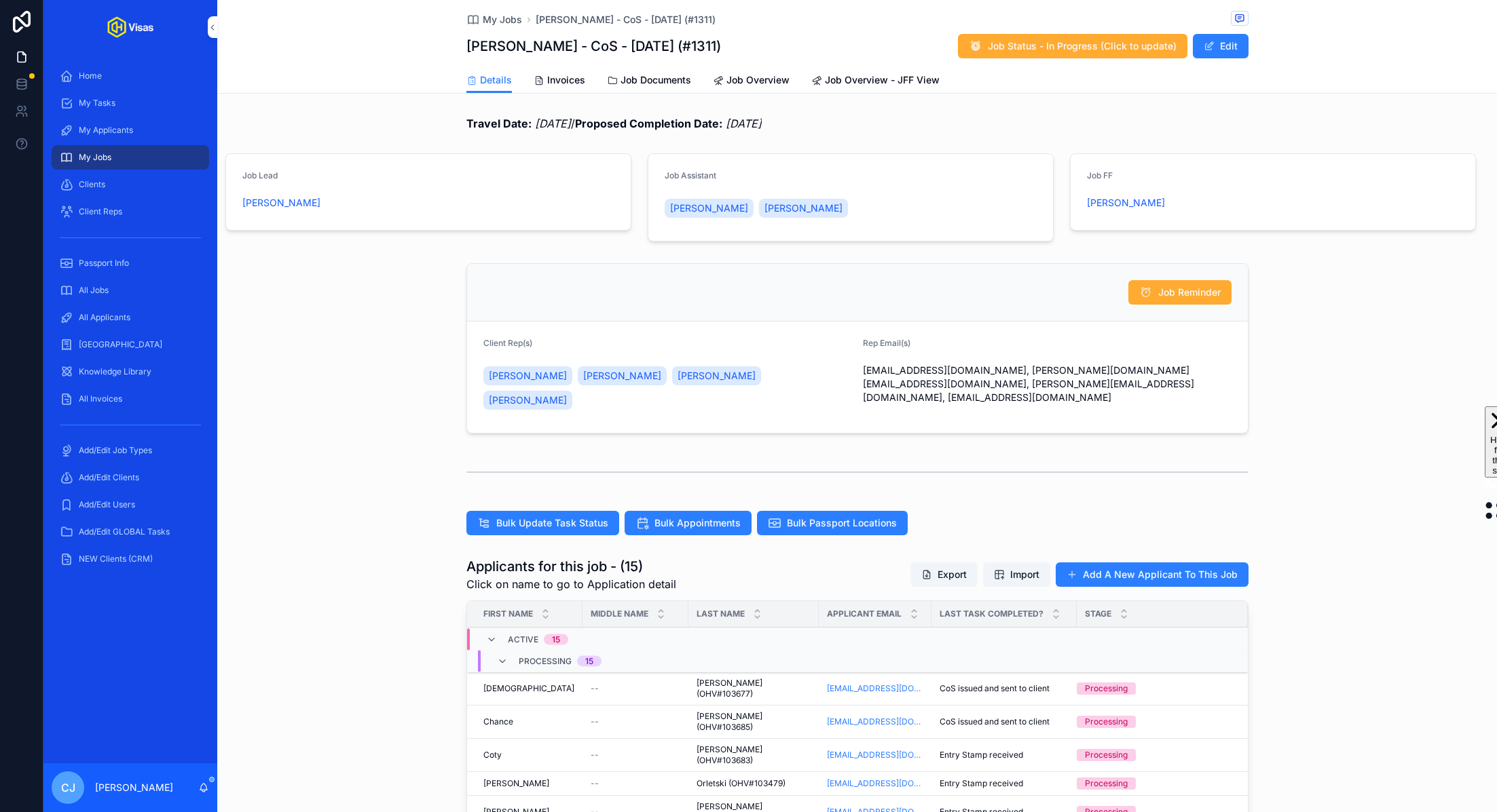
scroll to position [328, 0]
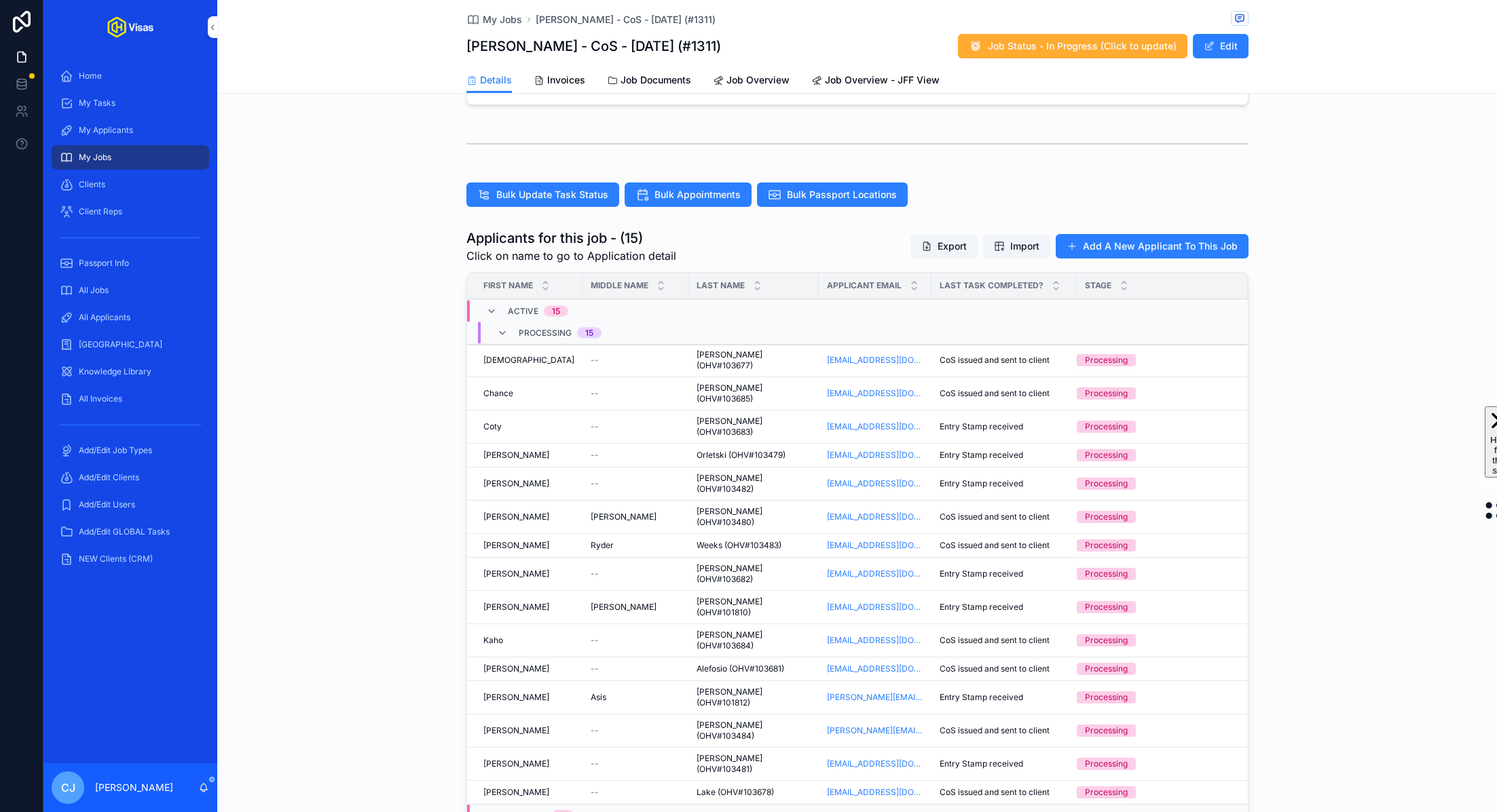
click at [721, 720] on span "[PERSON_NAME] (OHV#103484)" at bounding box center [753, 731] width 114 height 22
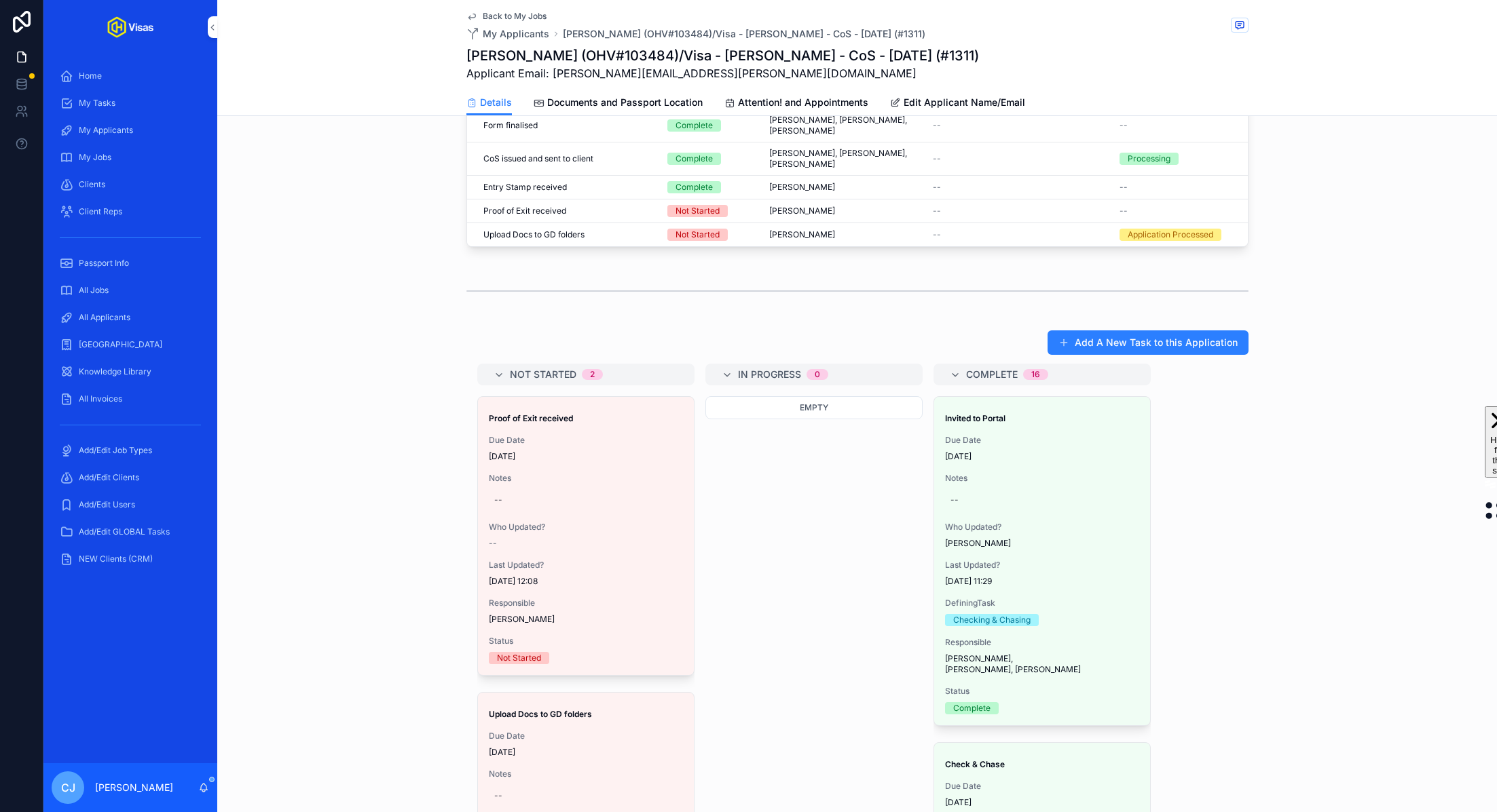
scroll to position [941, 0]
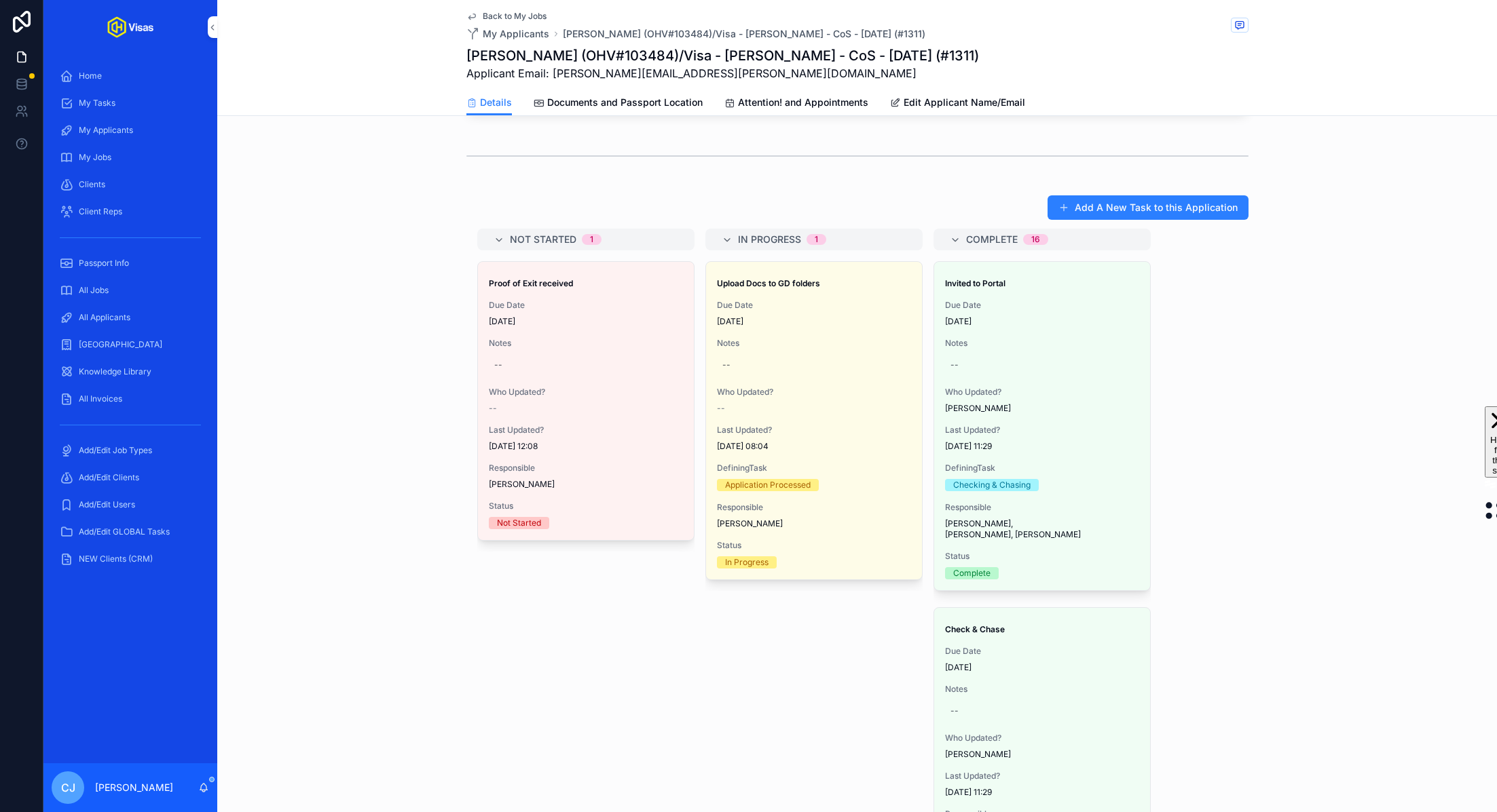
drag, startPoint x: 555, startPoint y: 599, endPoint x: 471, endPoint y: 1, distance: 603.9
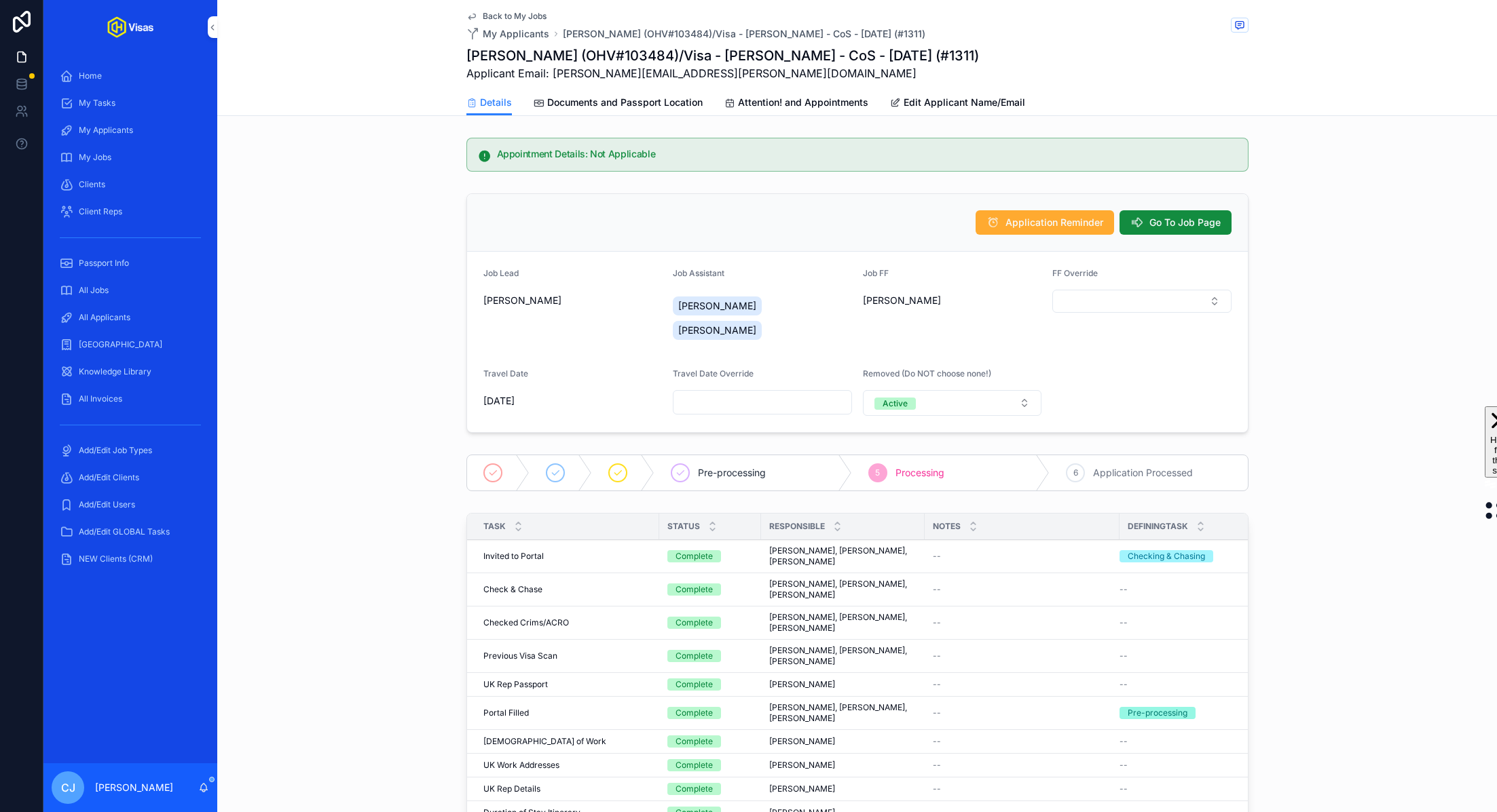
click at [1205, 229] on button "Go To Job Page" at bounding box center [1176, 222] width 112 height 25
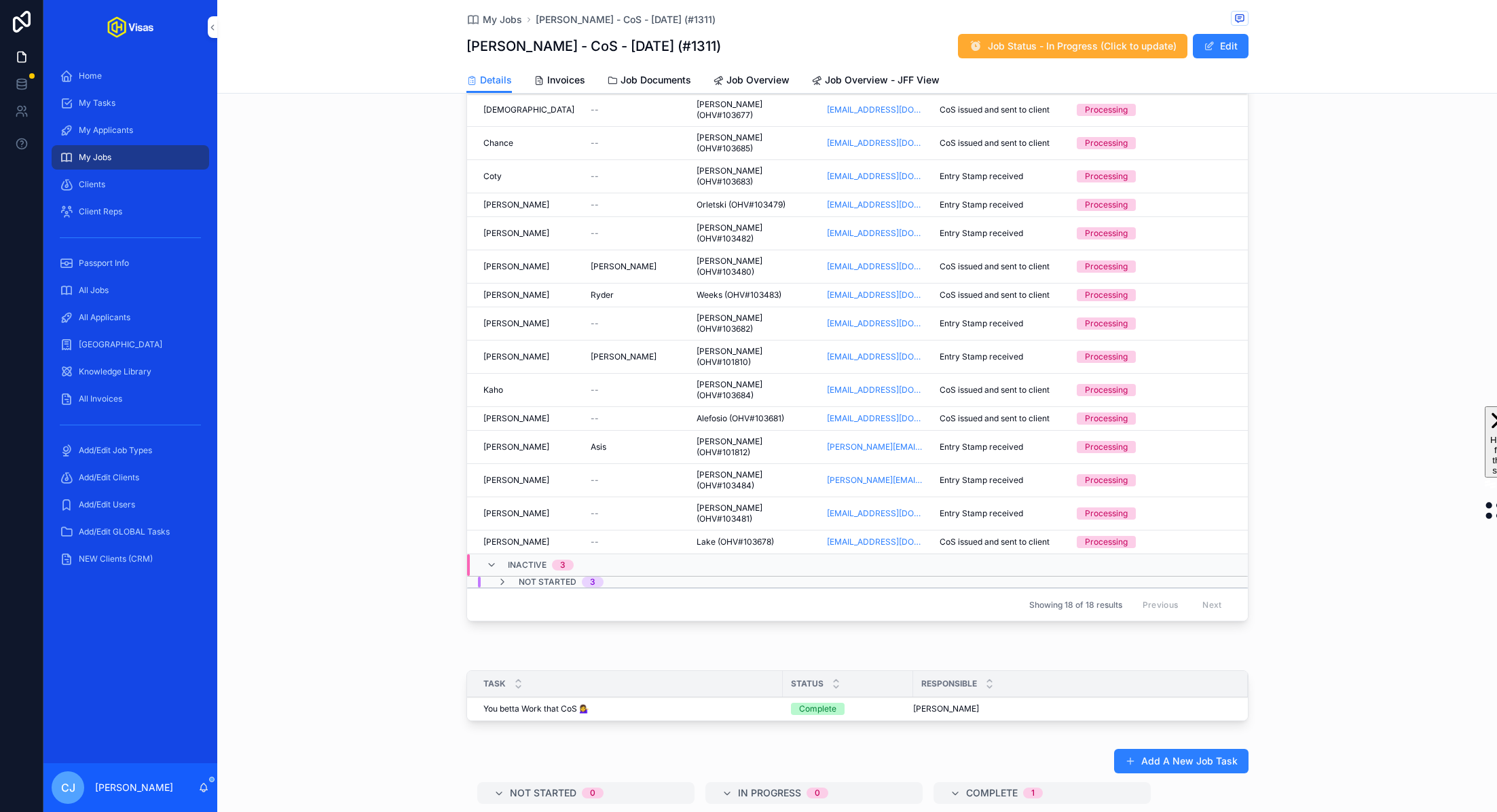
scroll to position [530, 0]
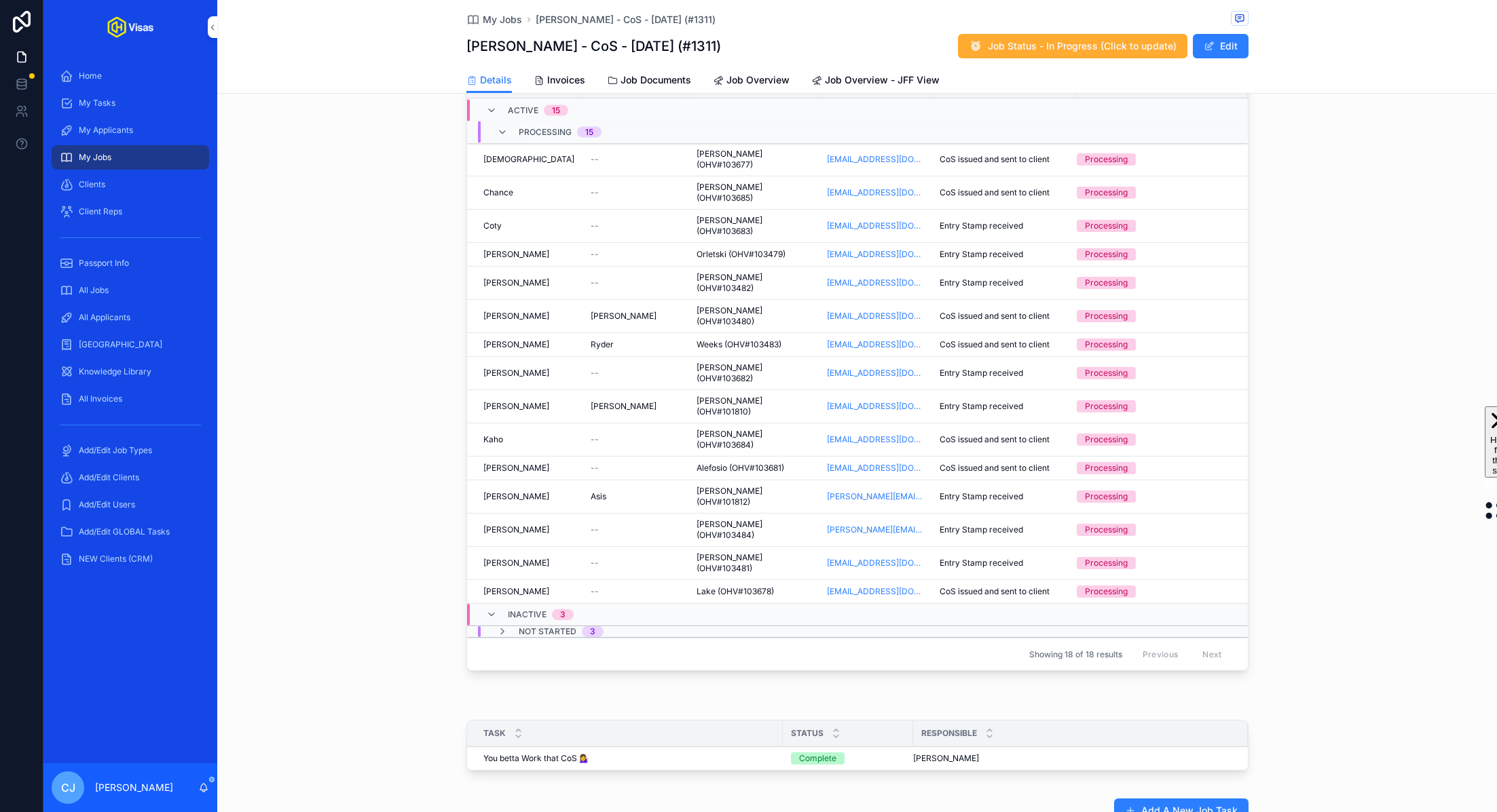
click at [709, 586] on span "Lake (OHV#103678)" at bounding box center [735, 591] width 78 height 11
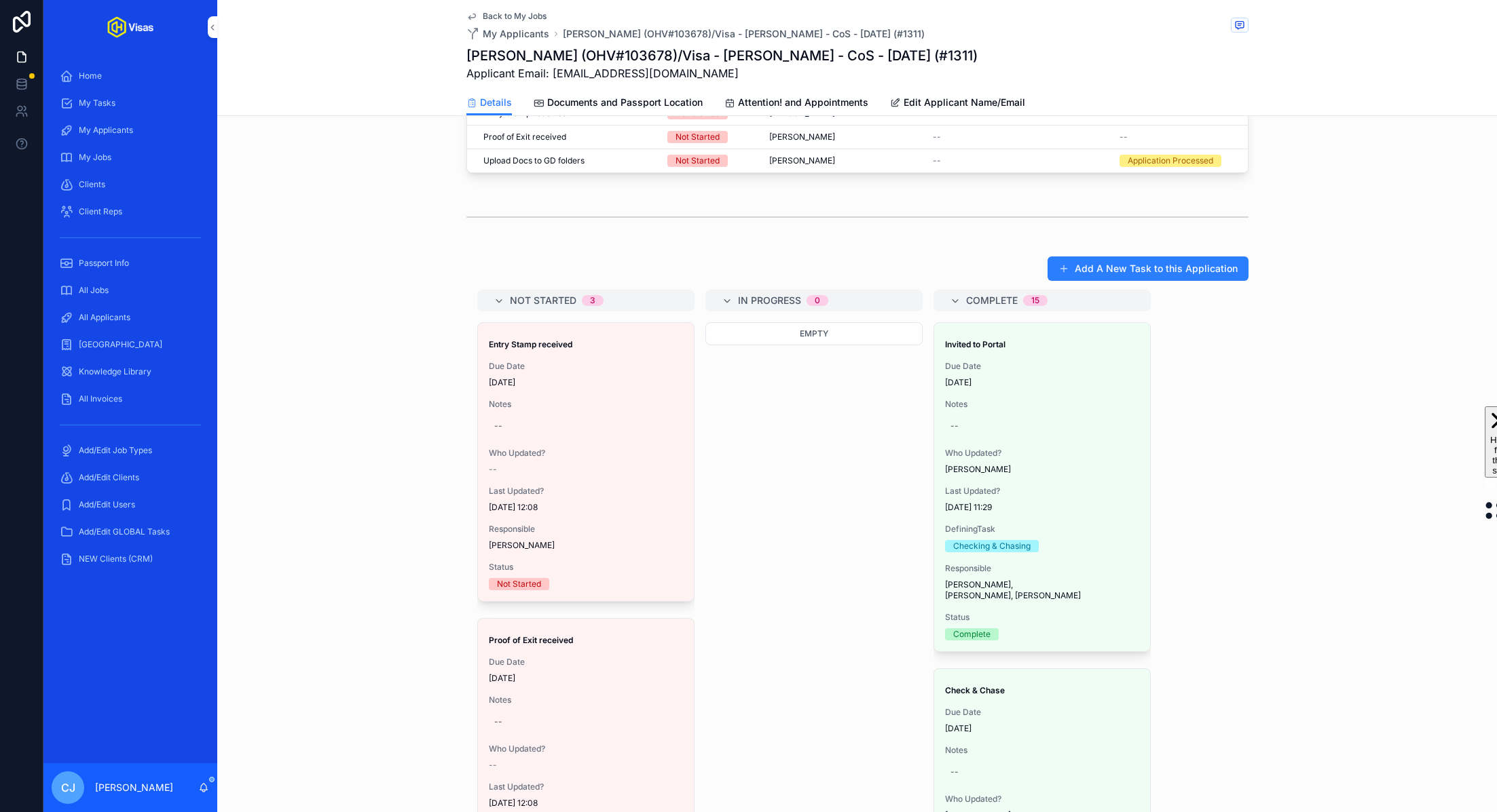
scroll to position [924, 0]
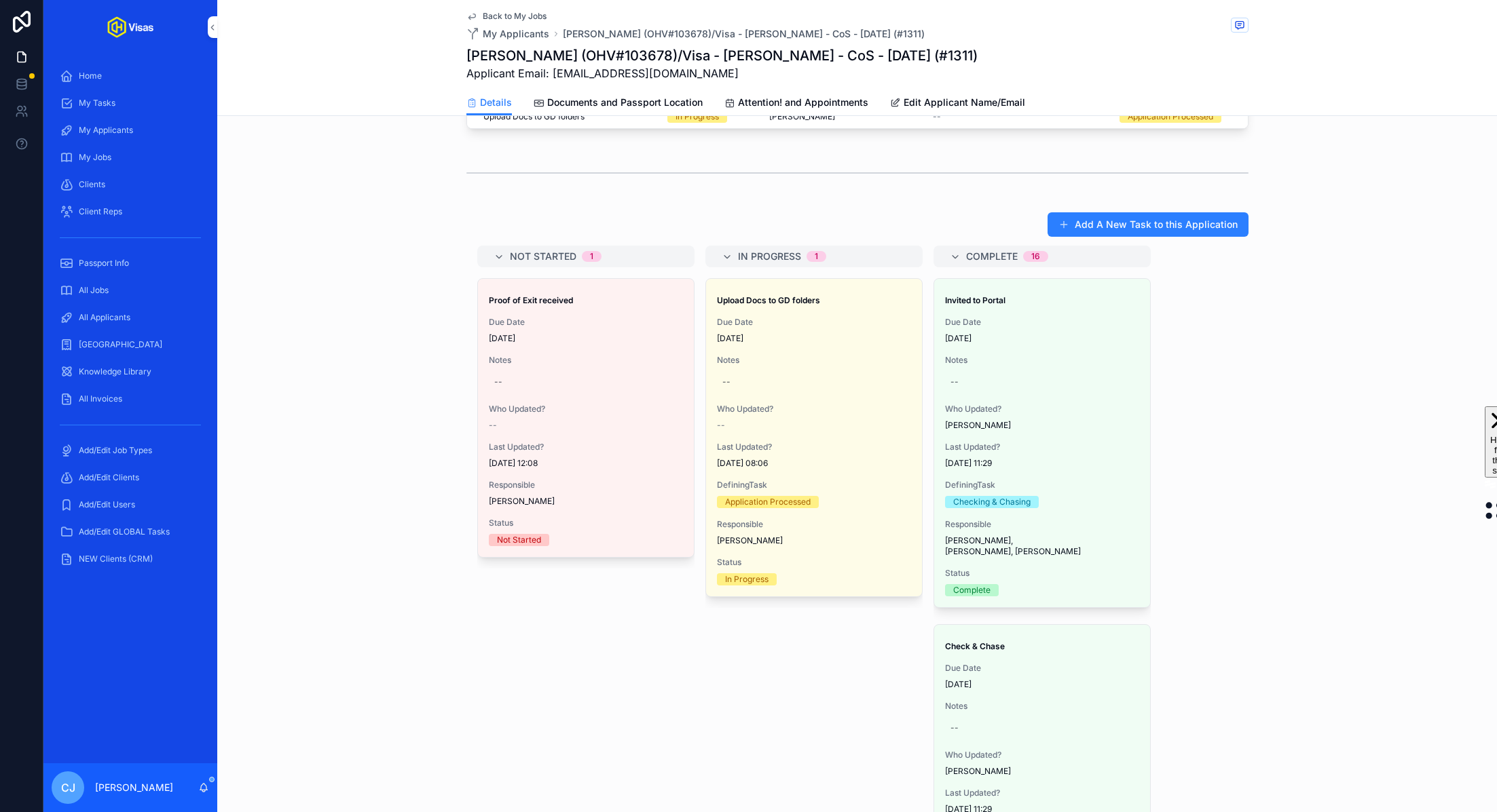
drag, startPoint x: 563, startPoint y: 638, endPoint x: 445, endPoint y: 6, distance: 642.9
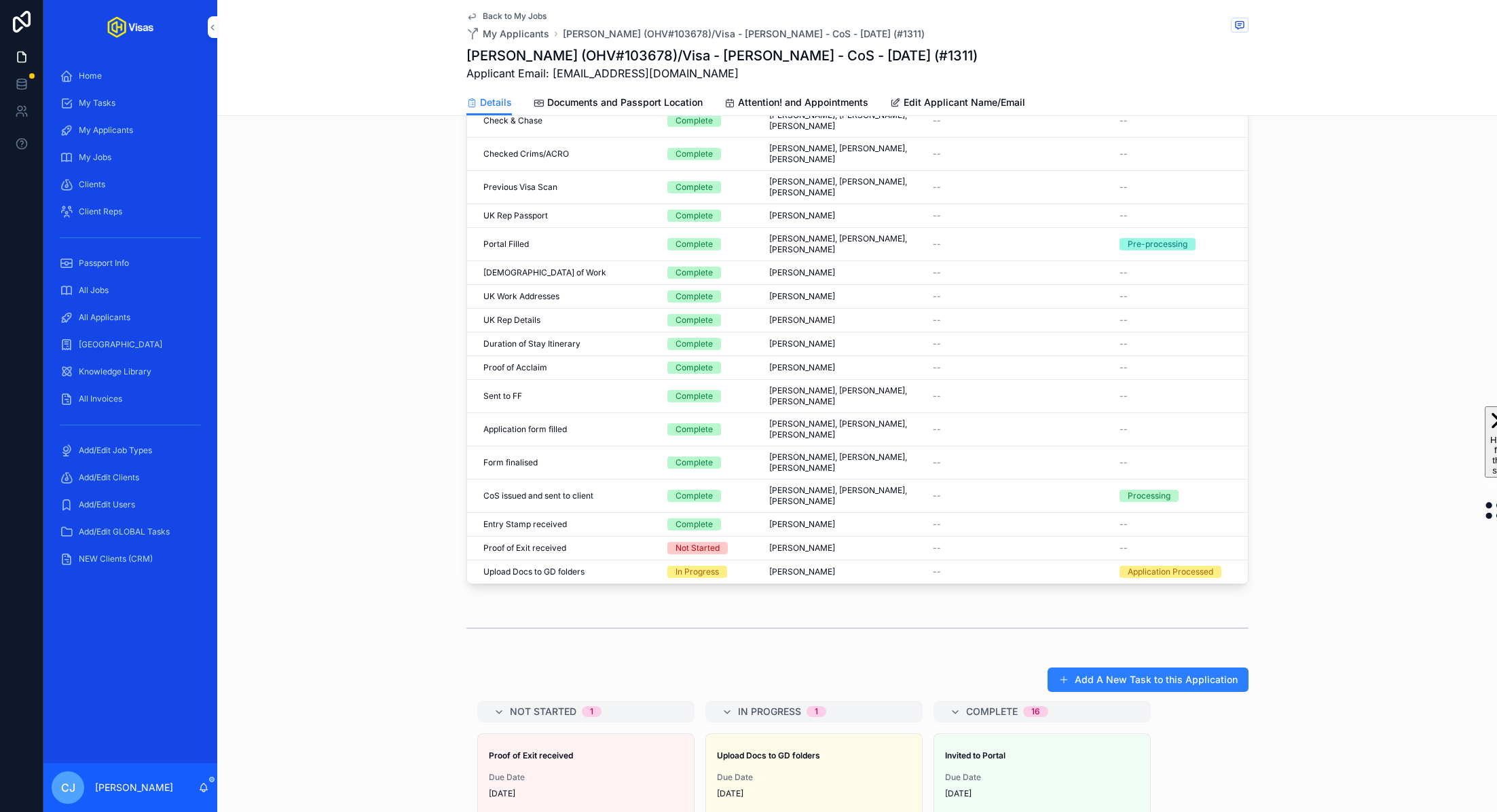
scroll to position [0, 0]
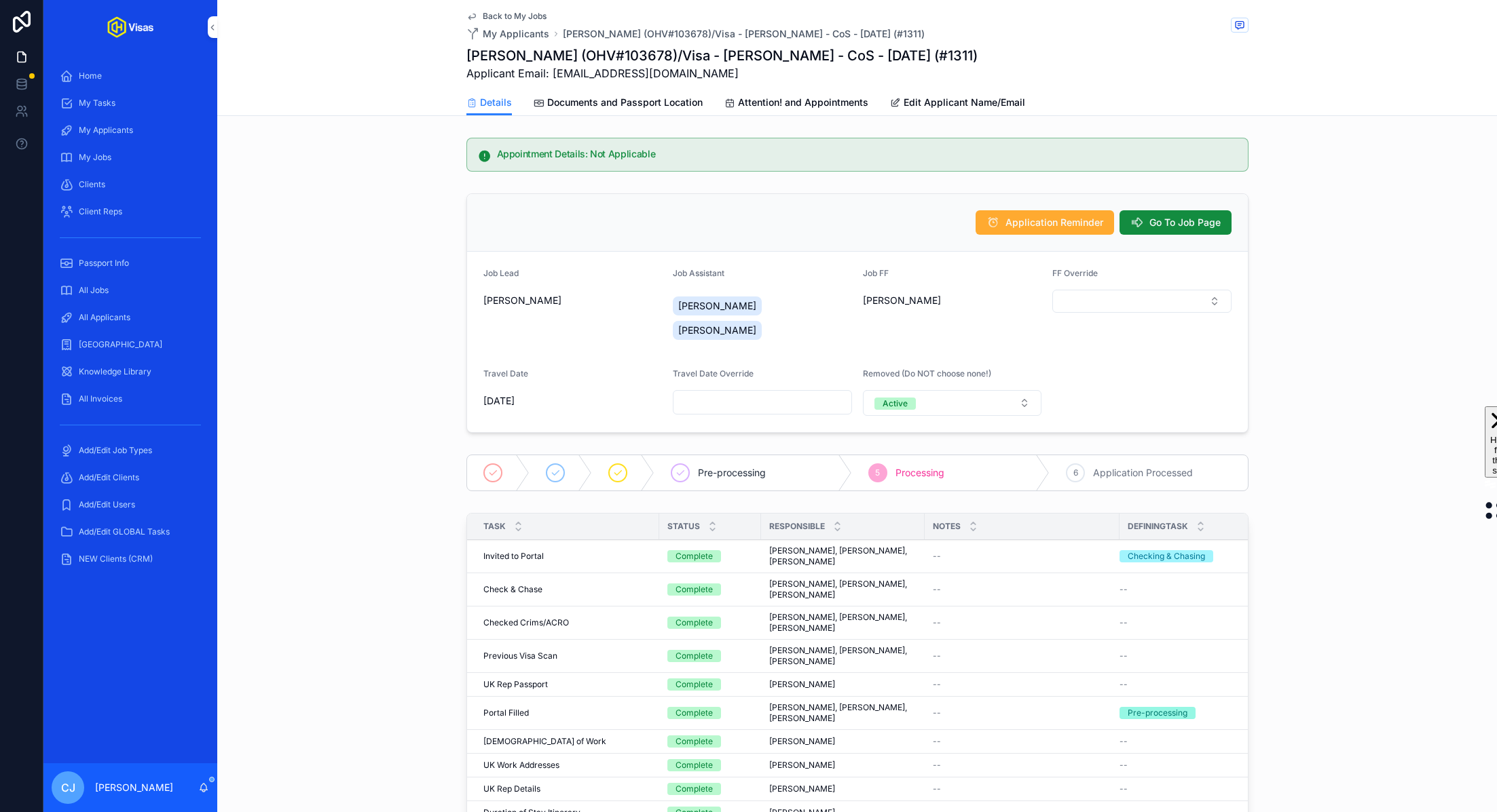
click at [1200, 218] on span "Go To Job Page" at bounding box center [1185, 222] width 71 height 13
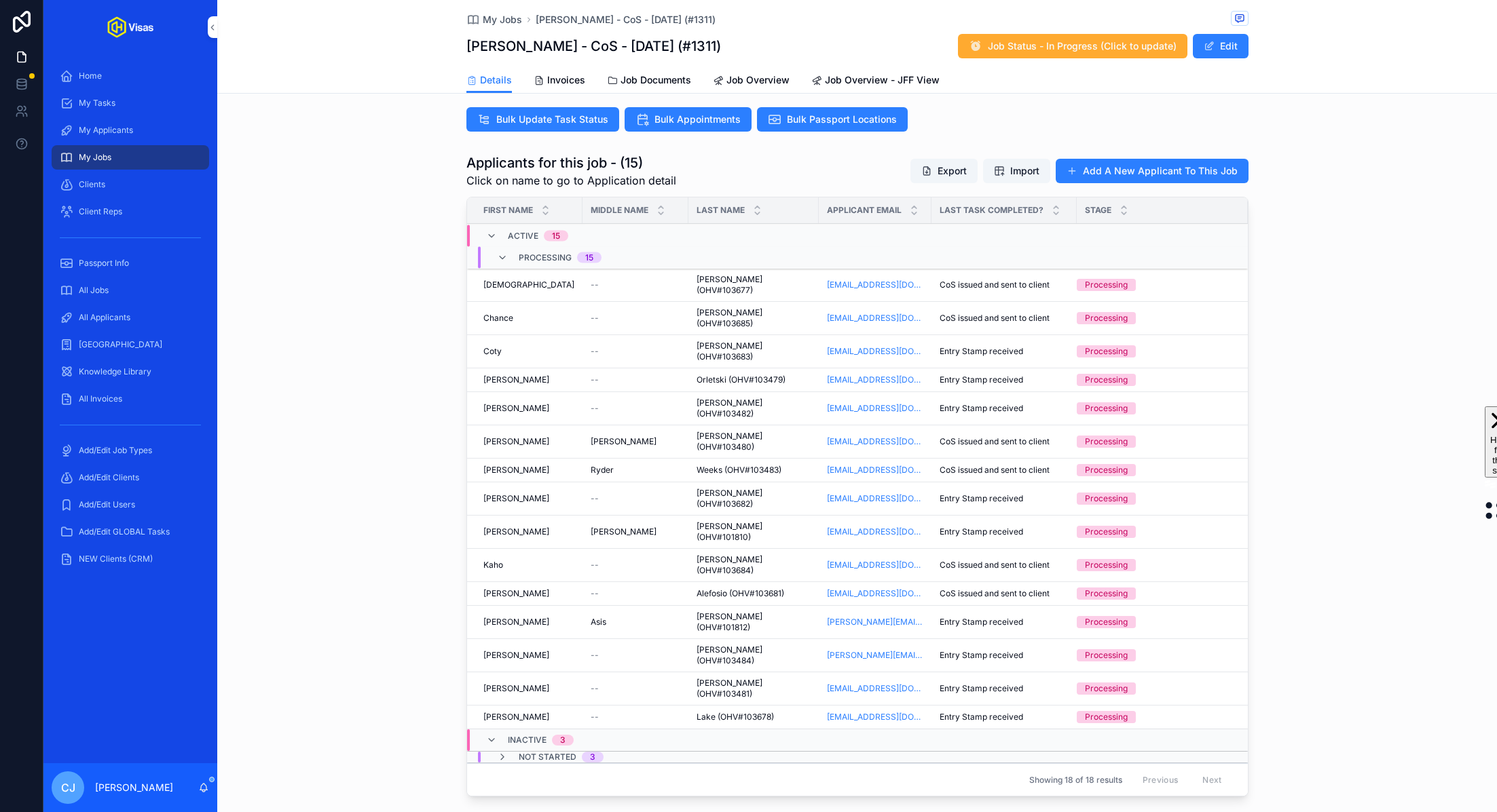
scroll to position [399, 0]
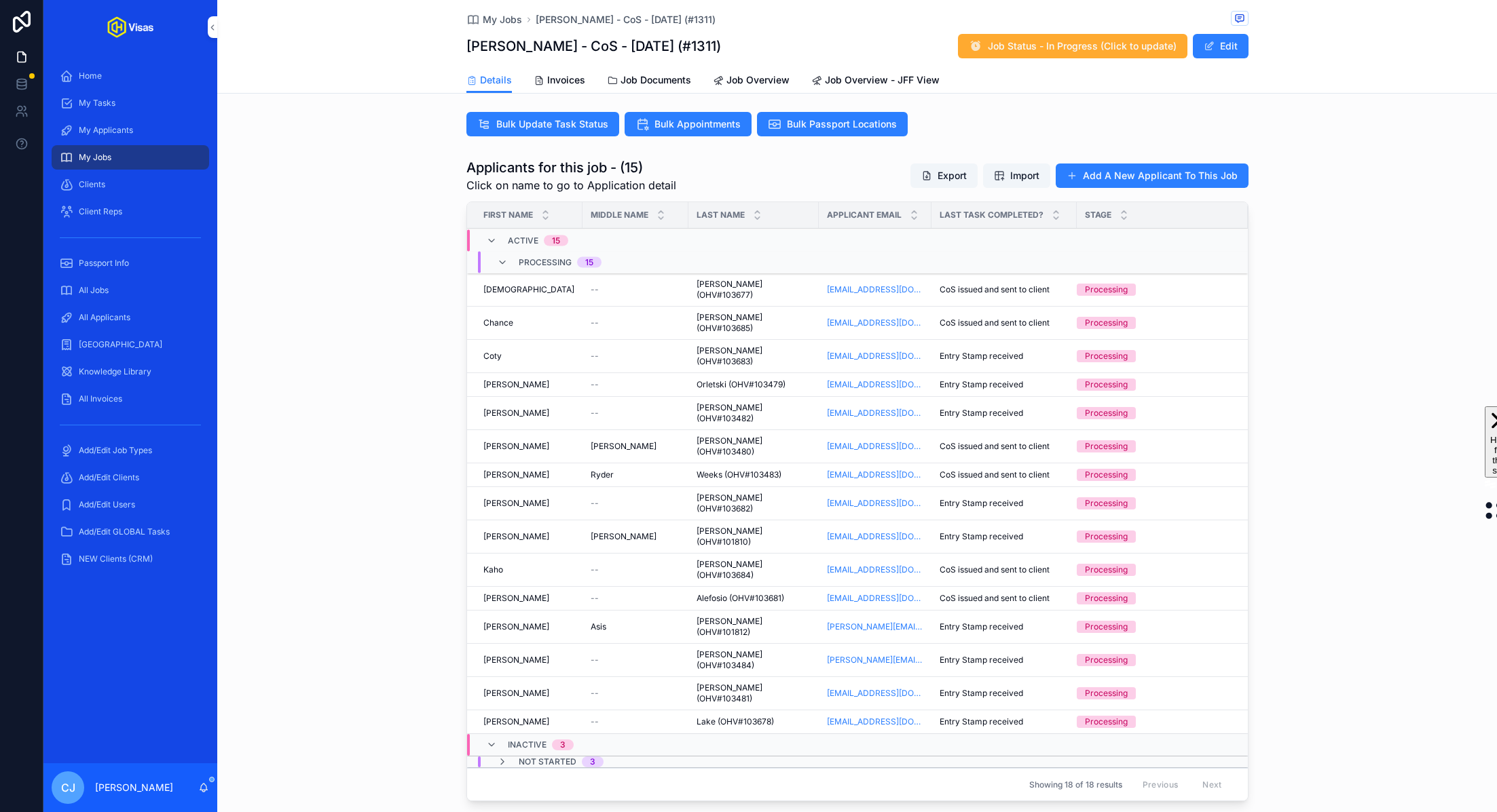
click at [106, 314] on span "All Applicants" at bounding box center [104, 317] width 52 height 11
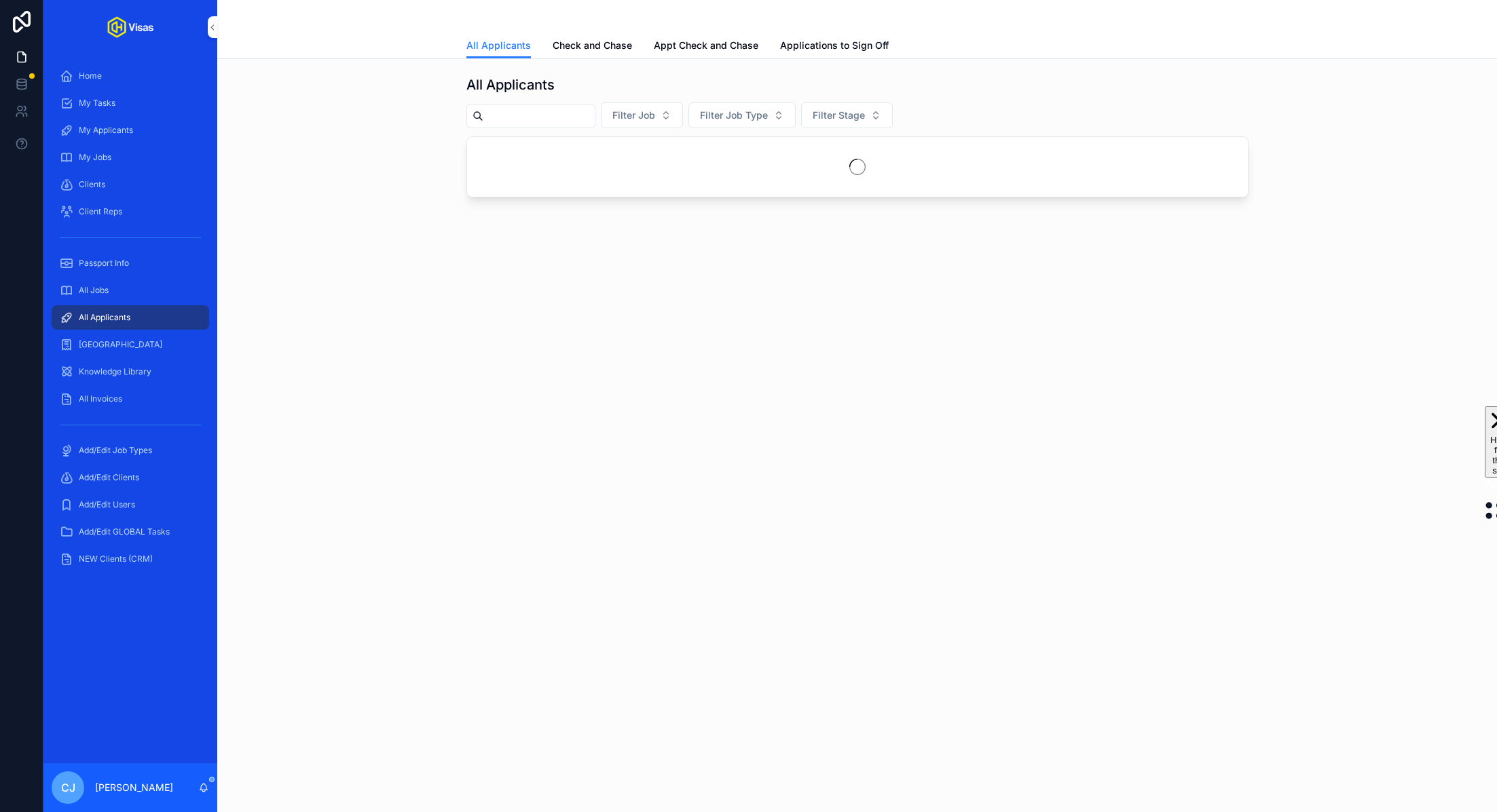
click at [511, 118] on input "scrollable content" at bounding box center [539, 116] width 112 height 19
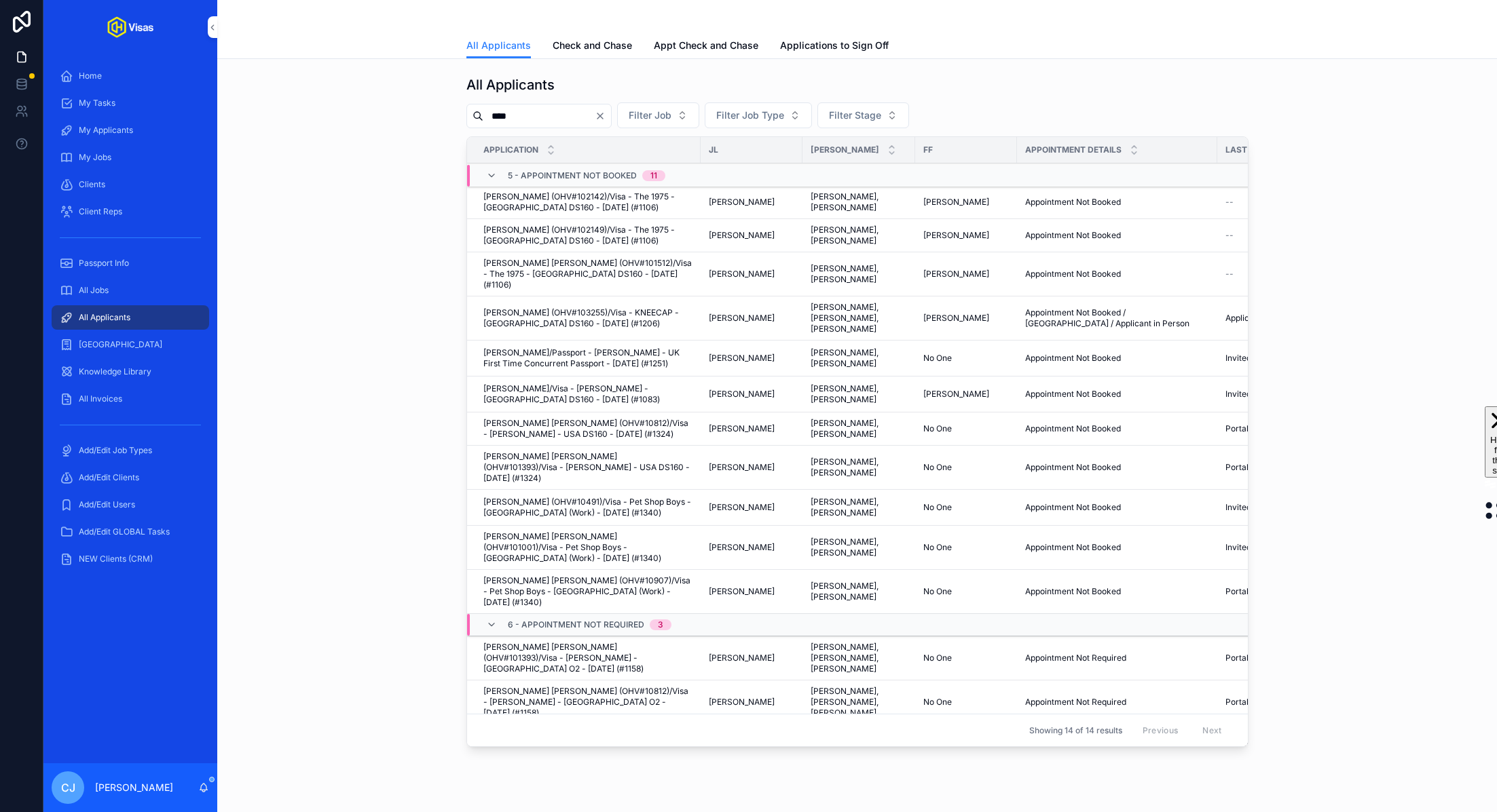
scroll to position [23, 0]
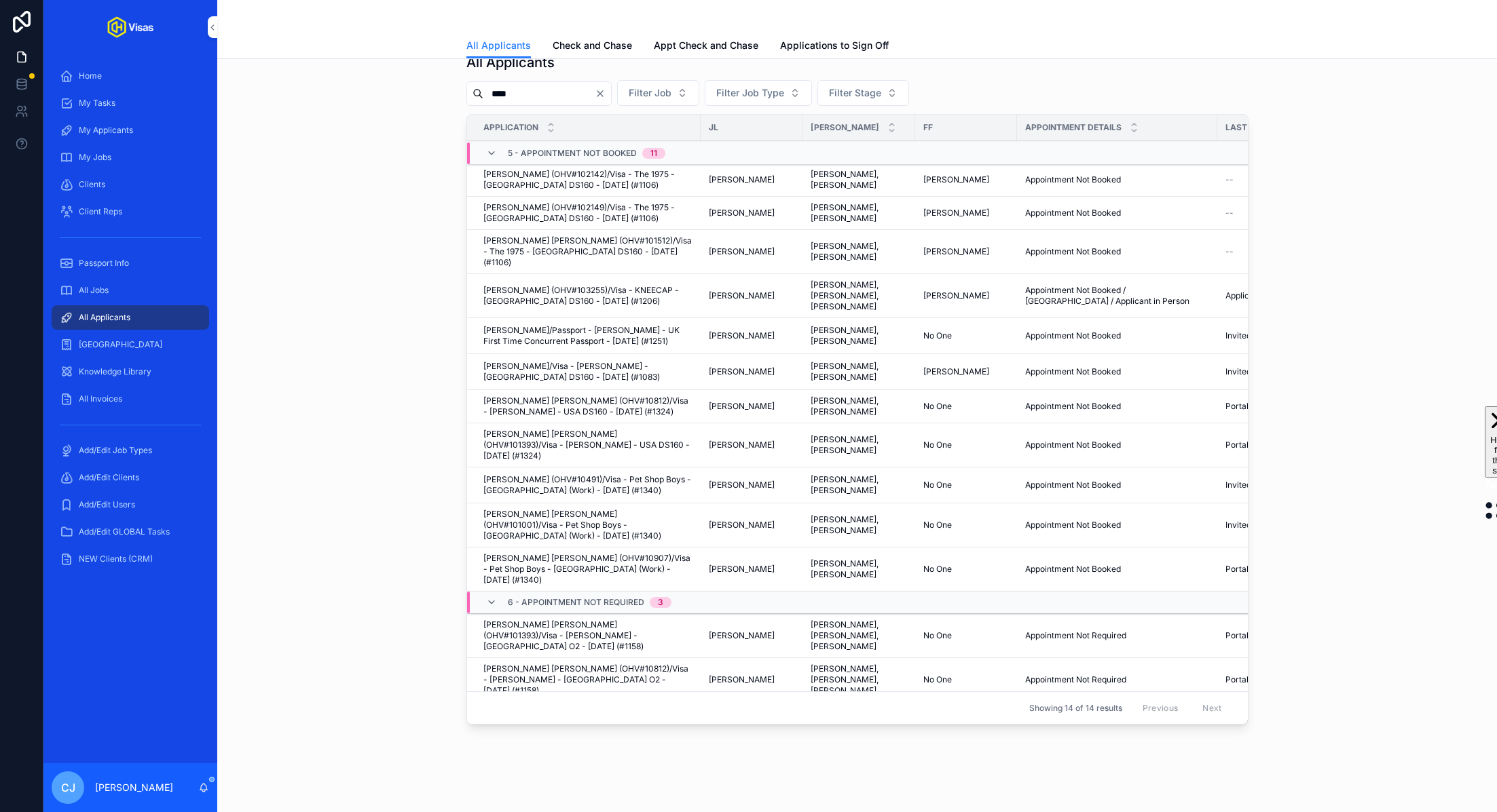
click at [516, 97] on input "****" at bounding box center [539, 93] width 112 height 19
paste input "***"
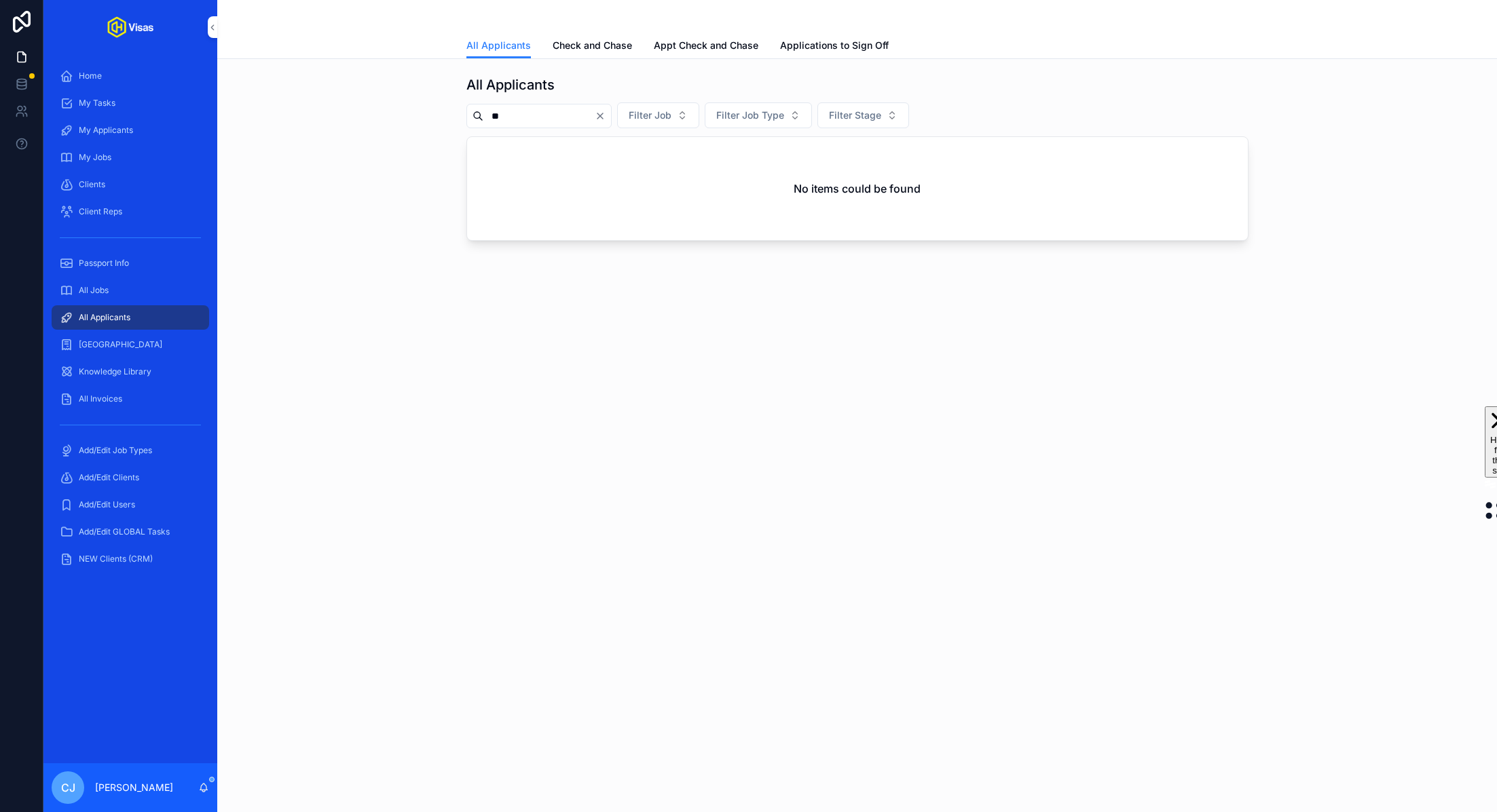
type input "*"
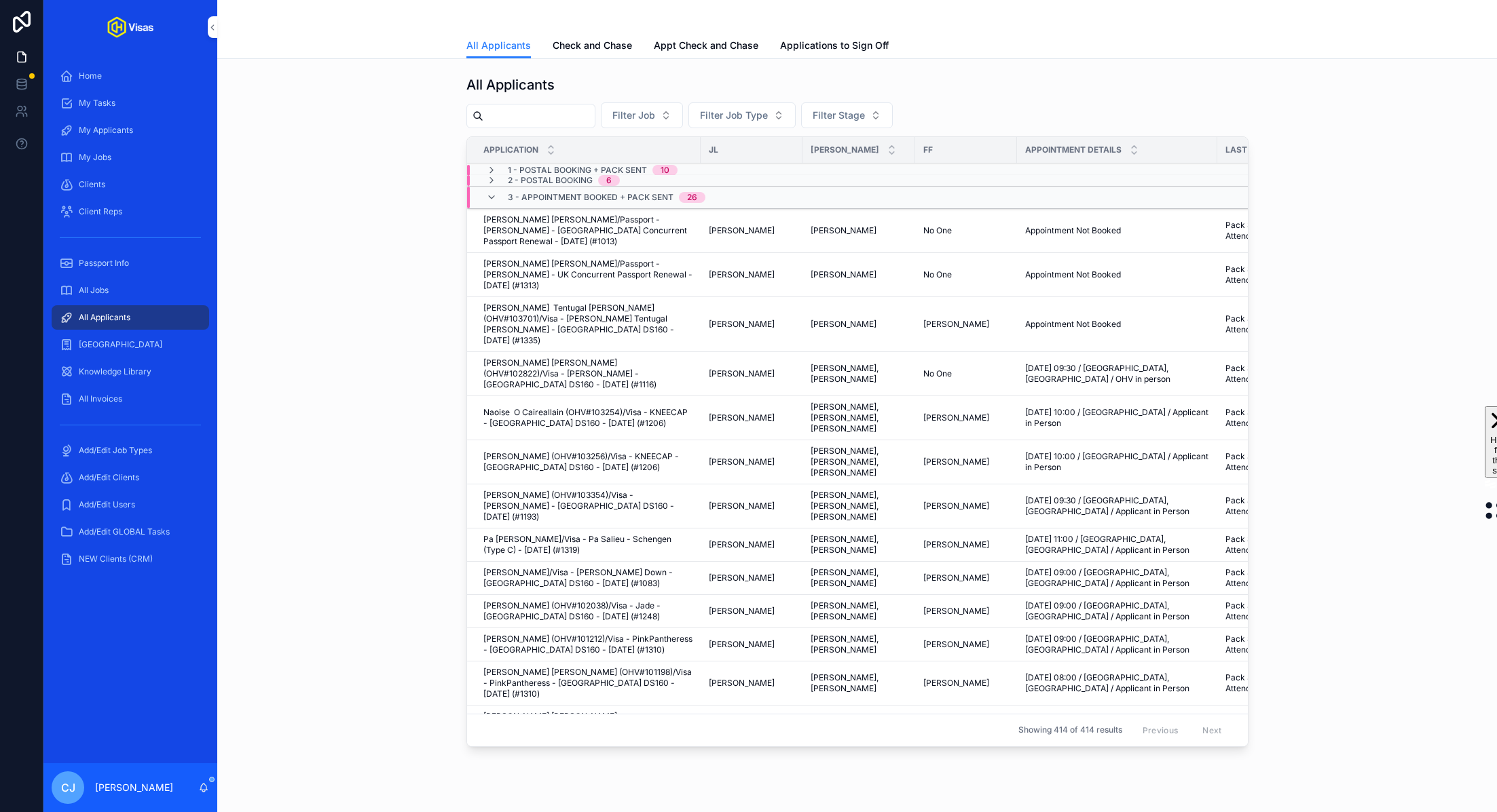
click at [118, 303] on div "All Jobs" at bounding box center [131, 290] width 174 height 27
click at [106, 294] on span "All Jobs" at bounding box center [93, 290] width 30 height 11
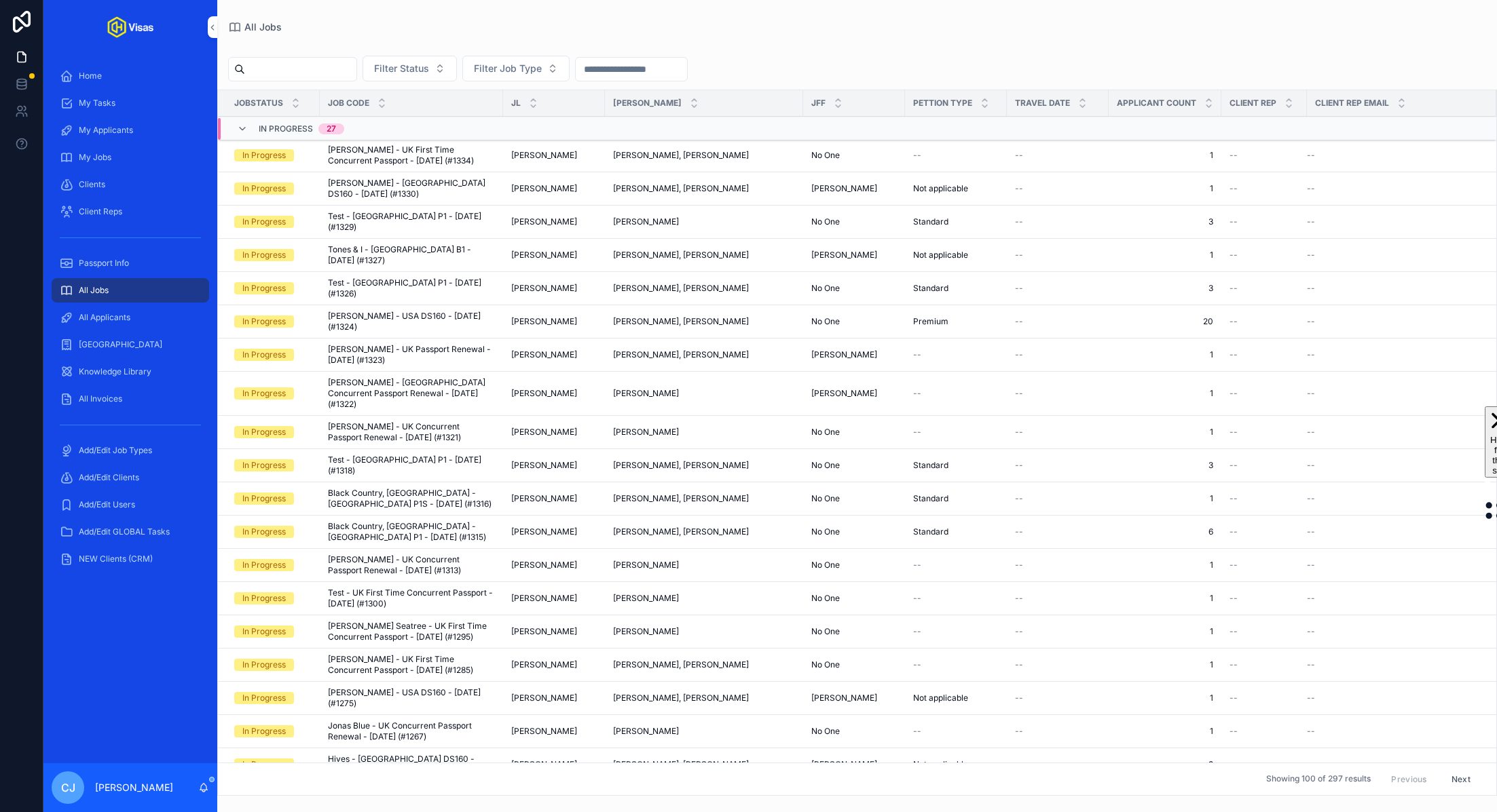
click at [316, 77] on input "scrollable content" at bounding box center [301, 69] width 112 height 19
paste input "*******"
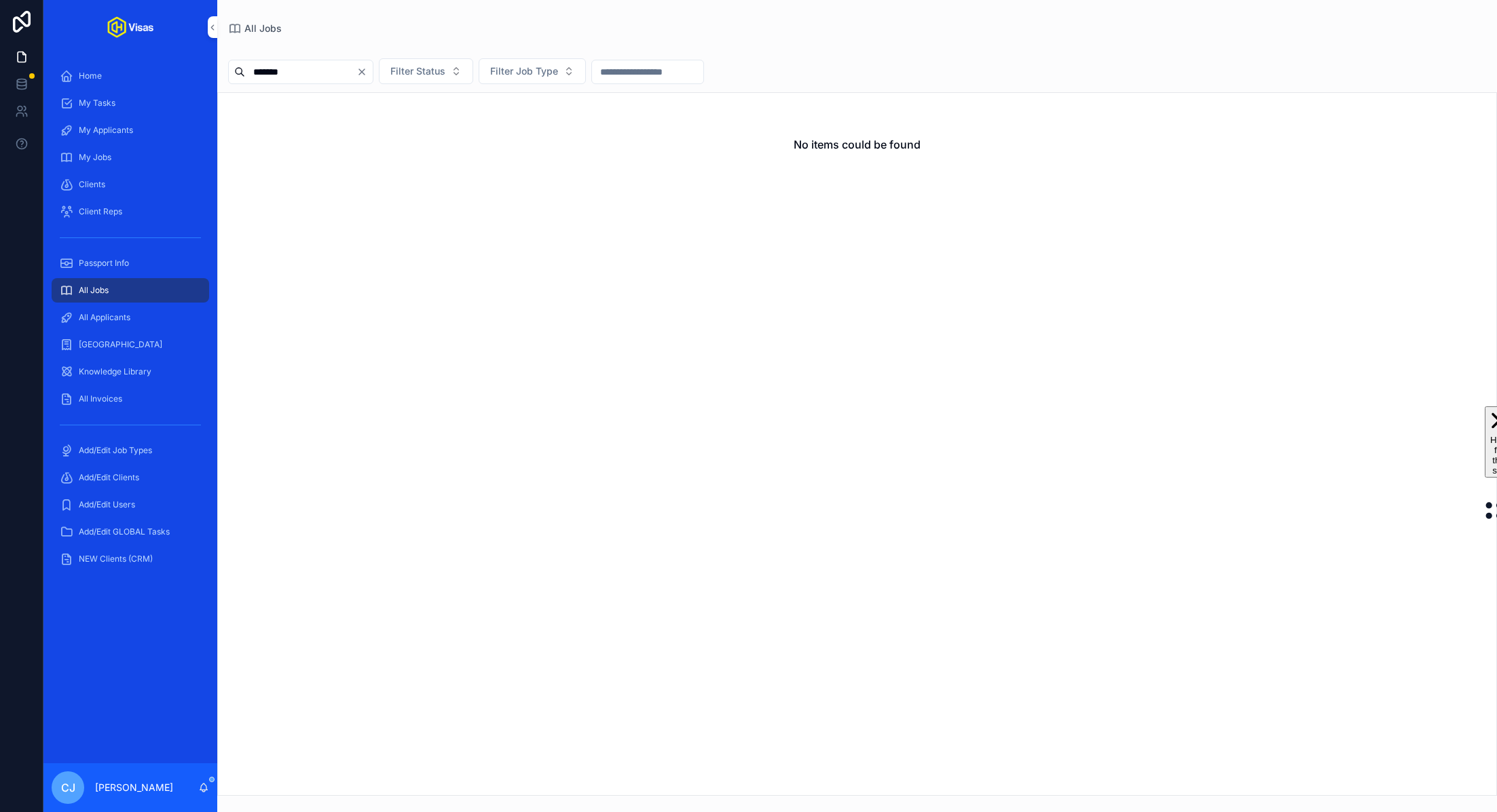
click at [312, 68] on input "*******" at bounding box center [301, 71] width 112 height 19
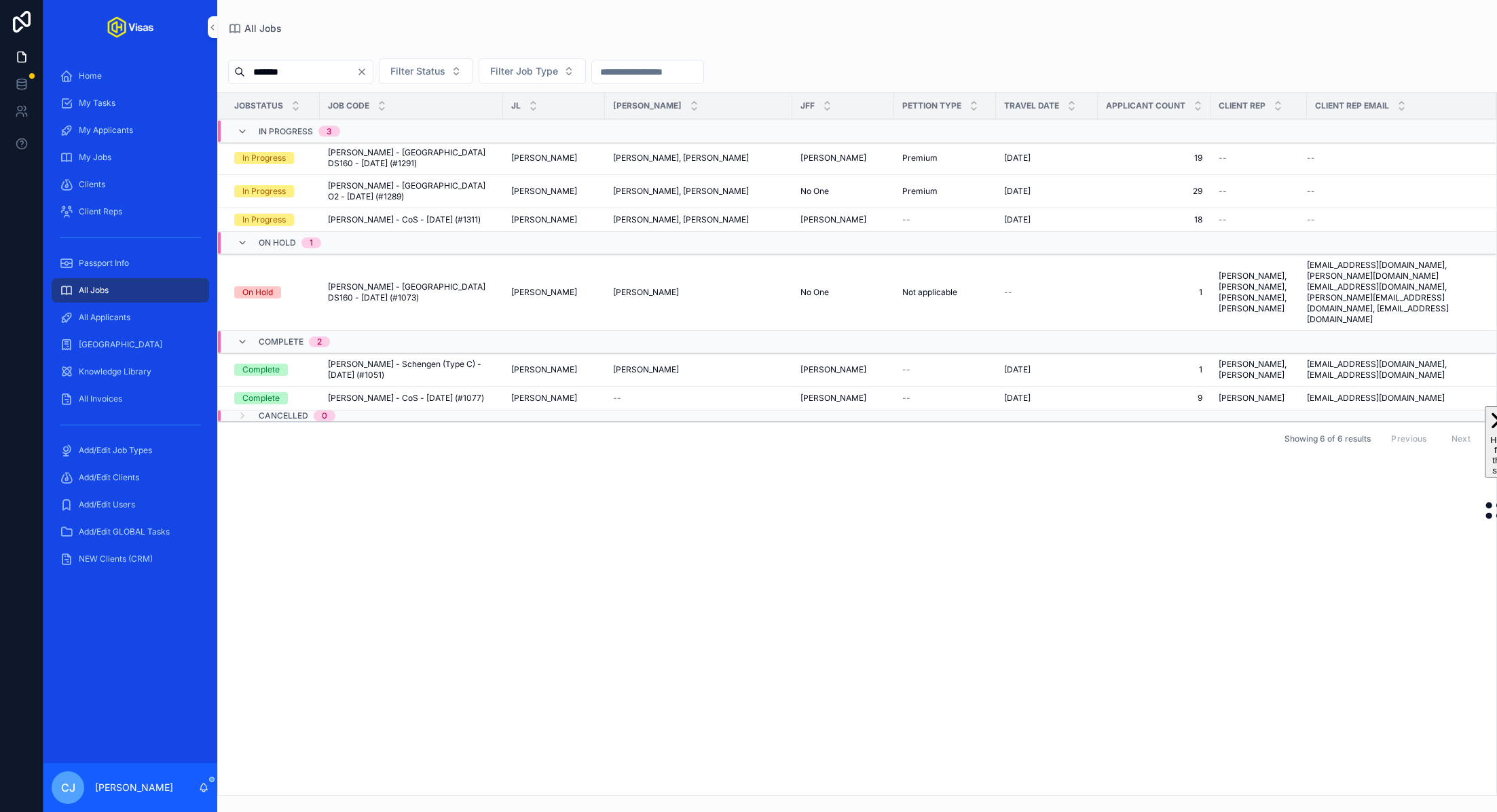
type input "*******"
click at [407, 393] on span "[PERSON_NAME] - CoS - [DATE] (#1077)" at bounding box center [406, 398] width 156 height 11
click at [408, 215] on span "[PERSON_NAME] - CoS - [DATE] (#1311)" at bounding box center [404, 220] width 153 height 11
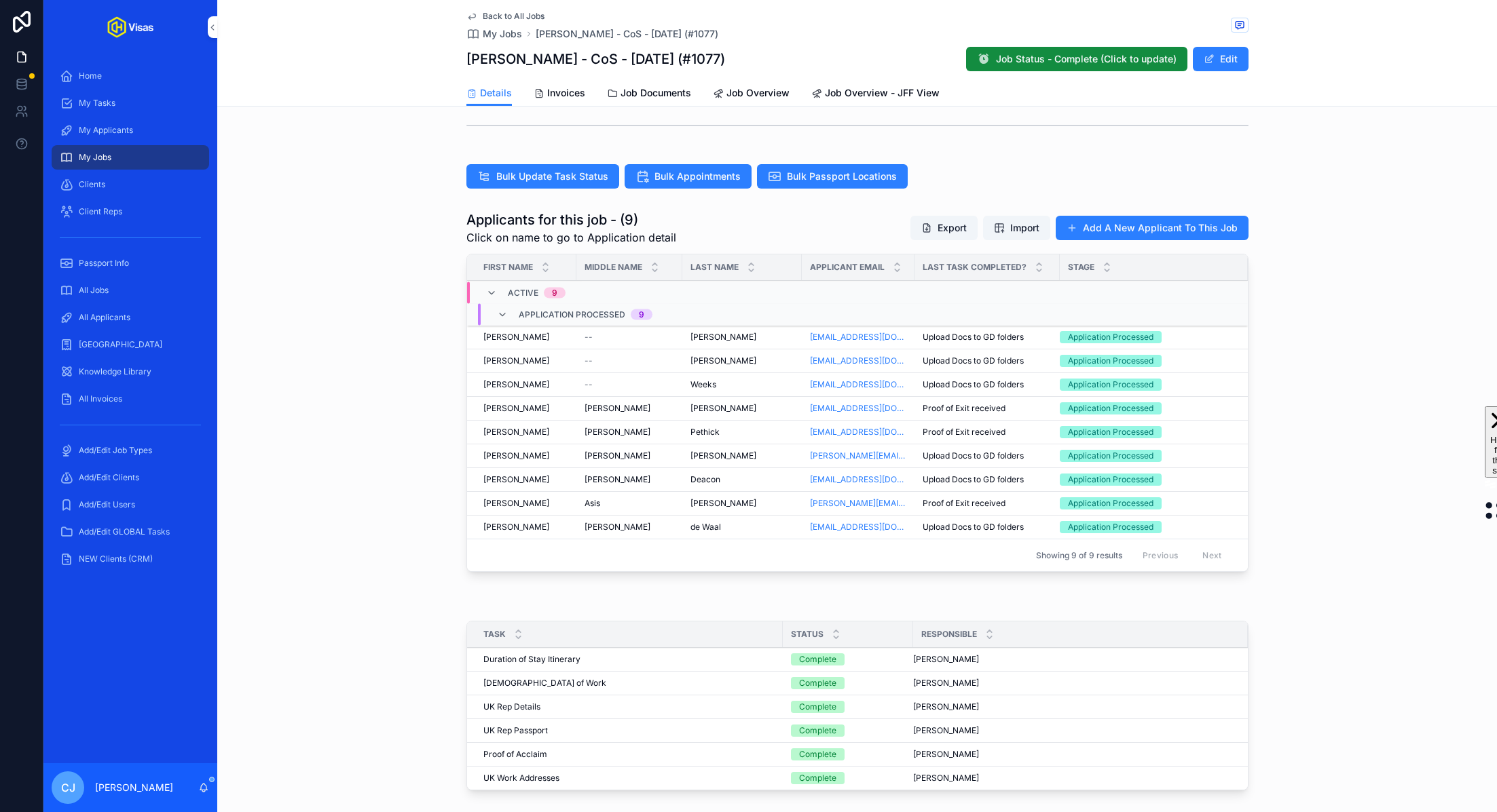
scroll to position [434, 0]
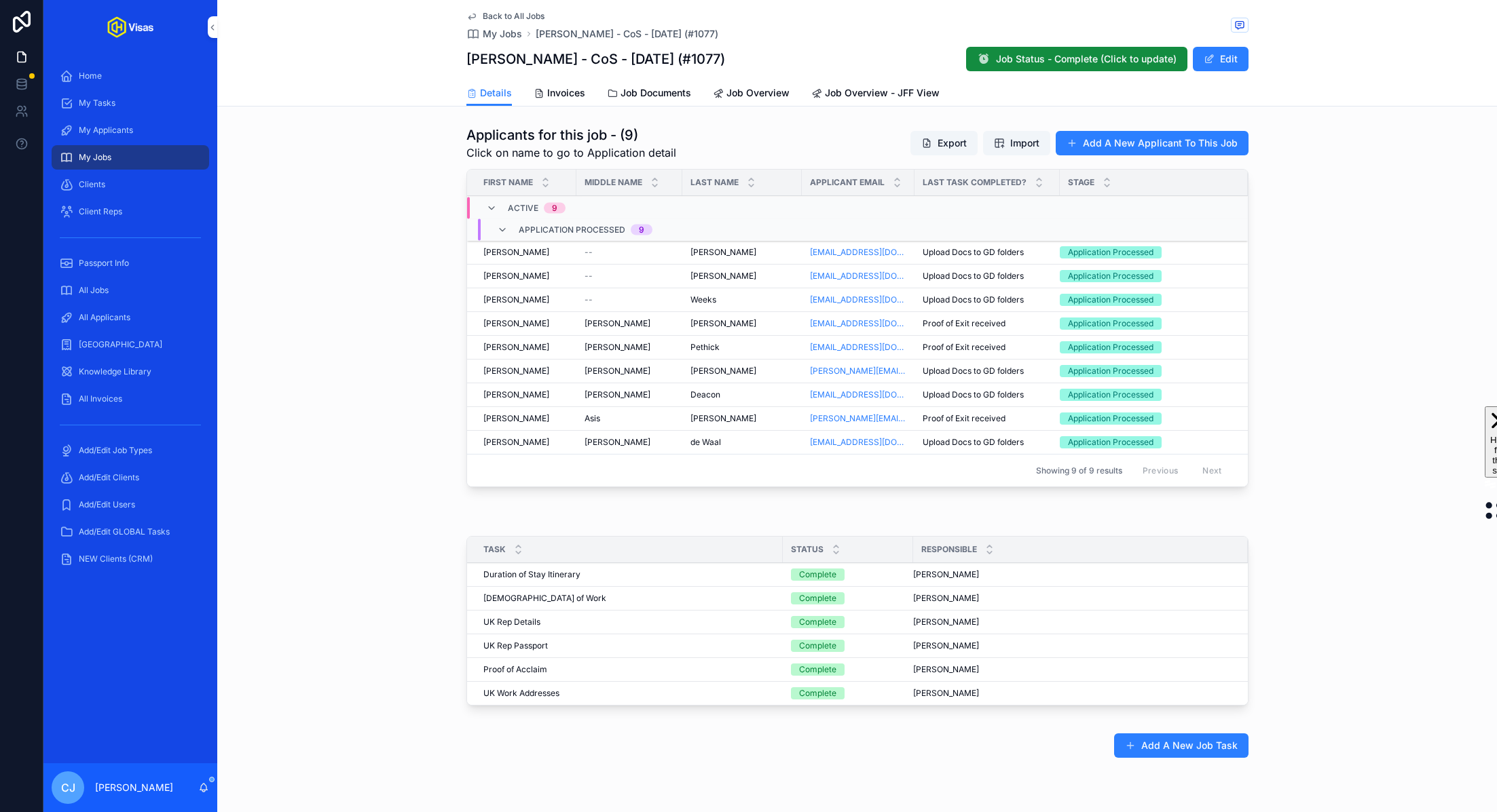
click at [620, 342] on div "Leslie Leslie" at bounding box center [629, 347] width 90 height 11
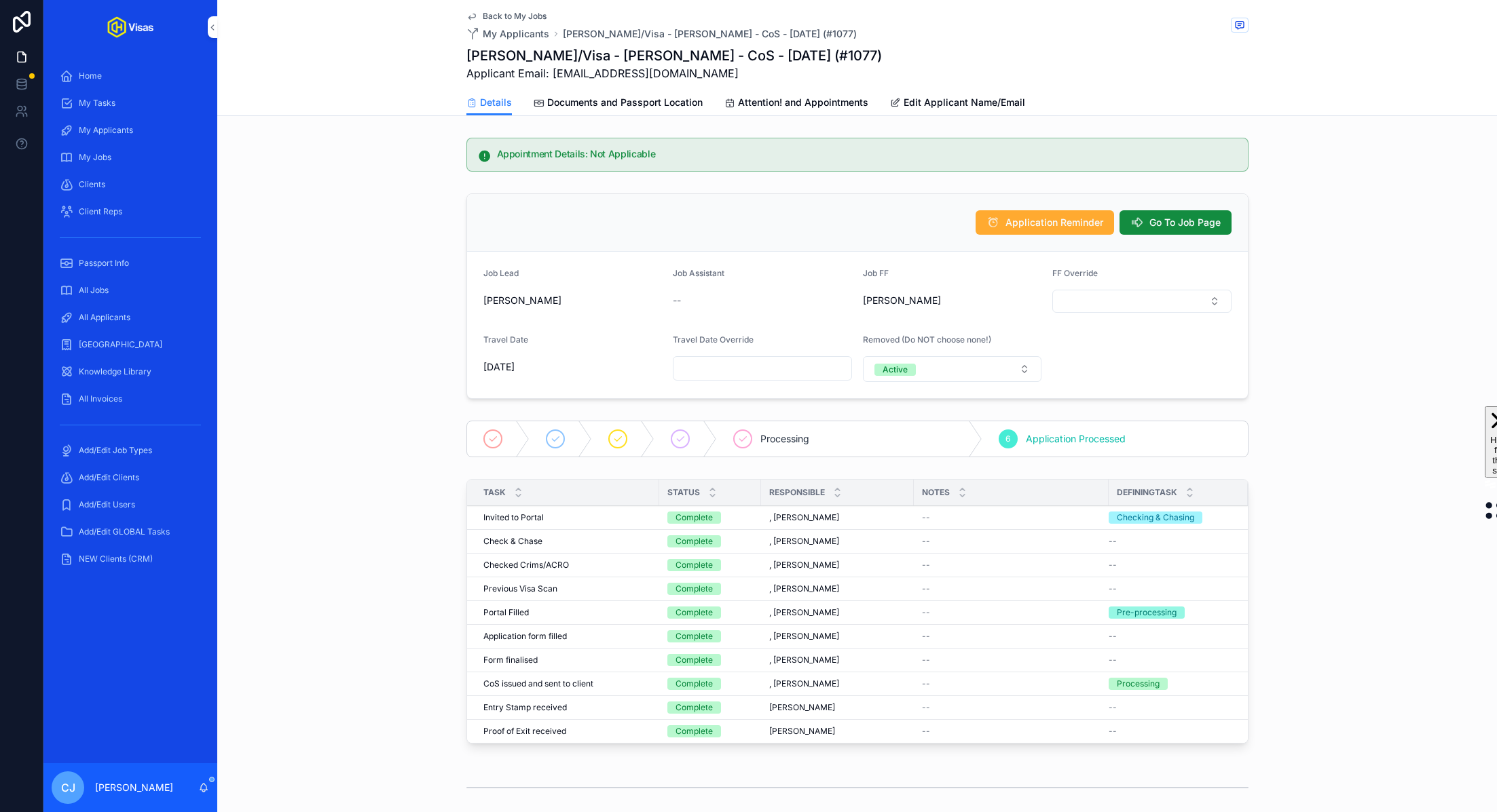
scroll to position [238, 0]
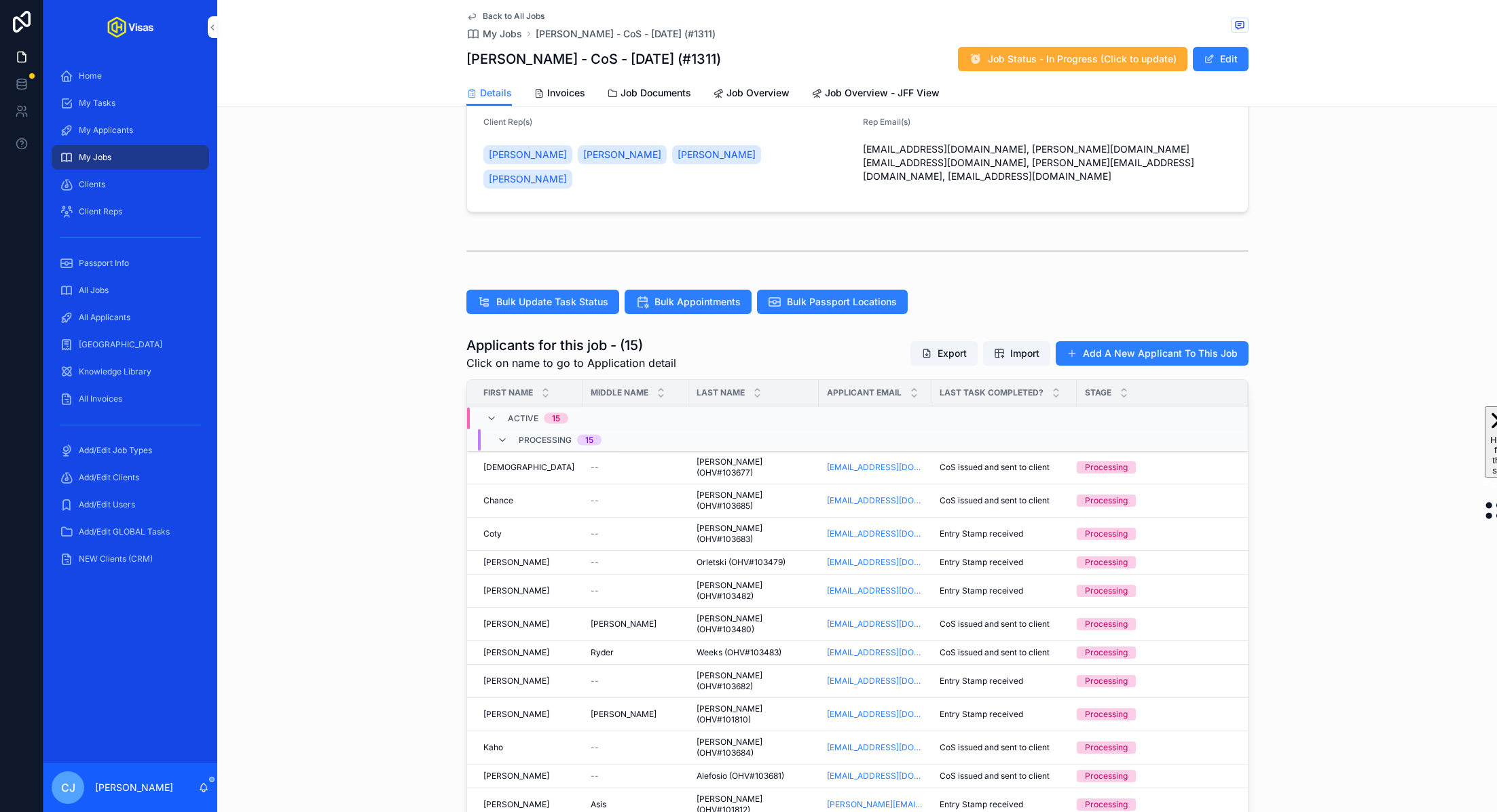
scroll to position [403, 0]
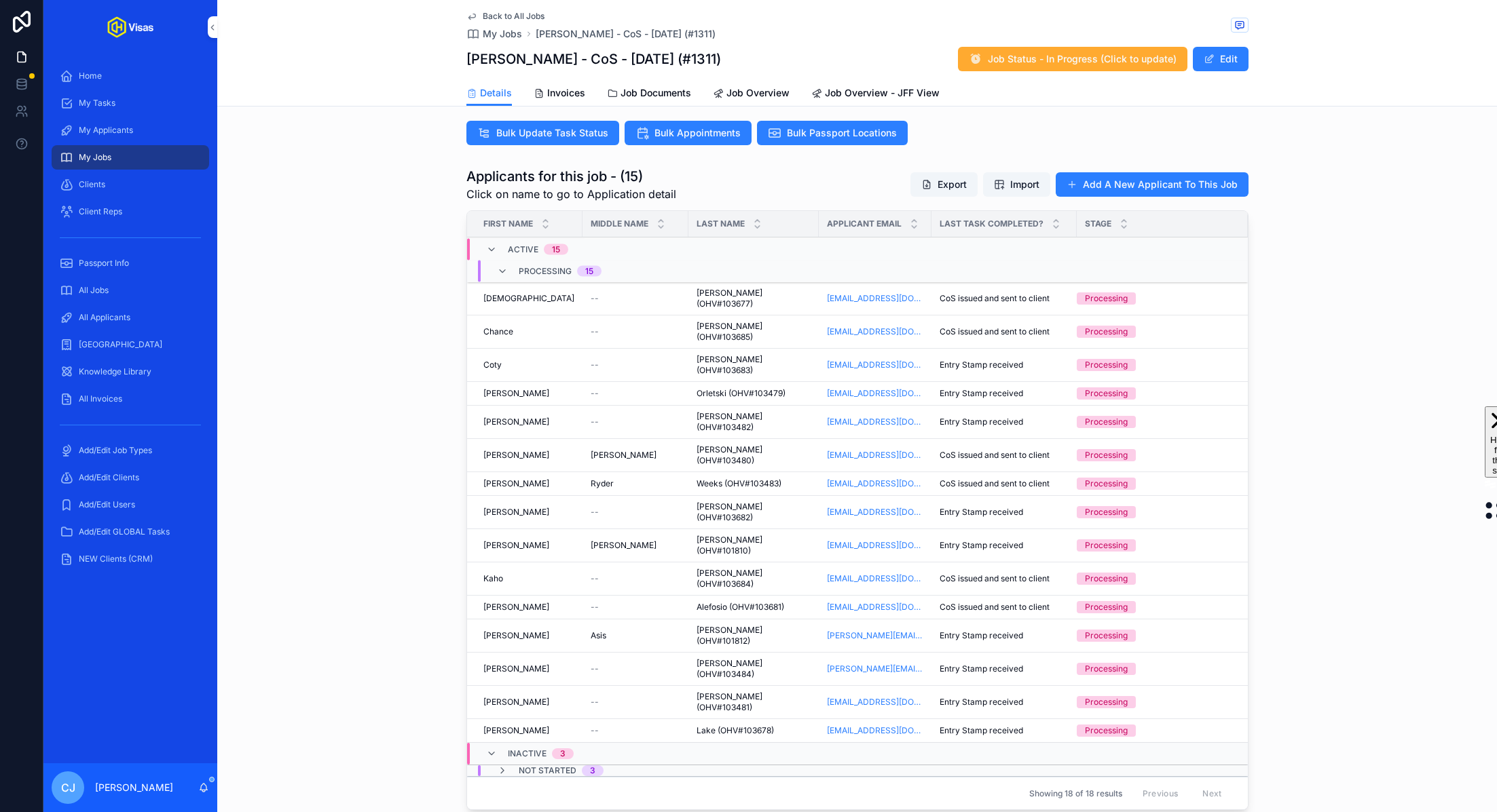
click at [955, 293] on span "CoS issued and sent to client" at bounding box center [995, 298] width 110 height 11
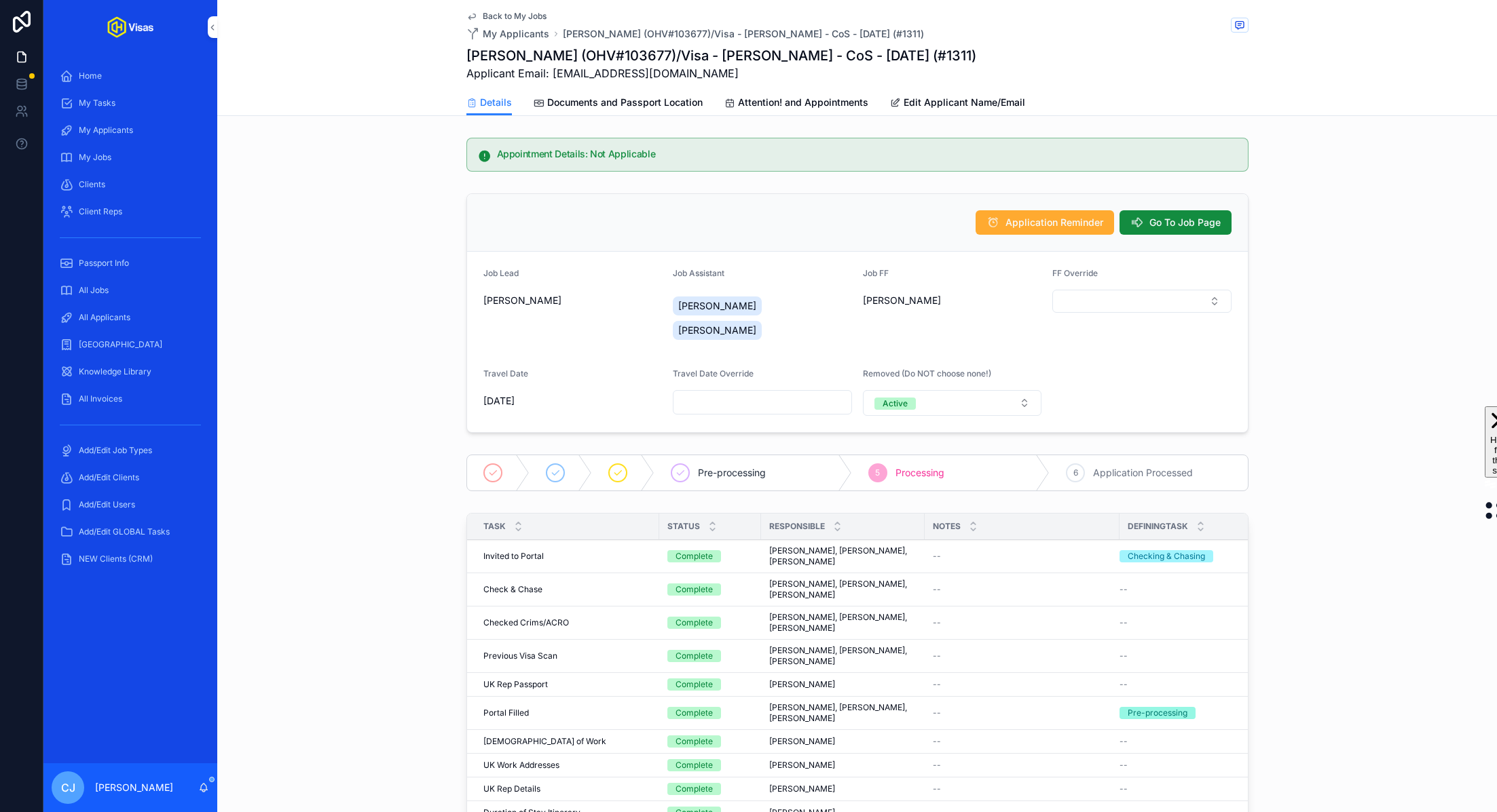
click at [1175, 212] on button "Go To Job Page" at bounding box center [1176, 222] width 112 height 25
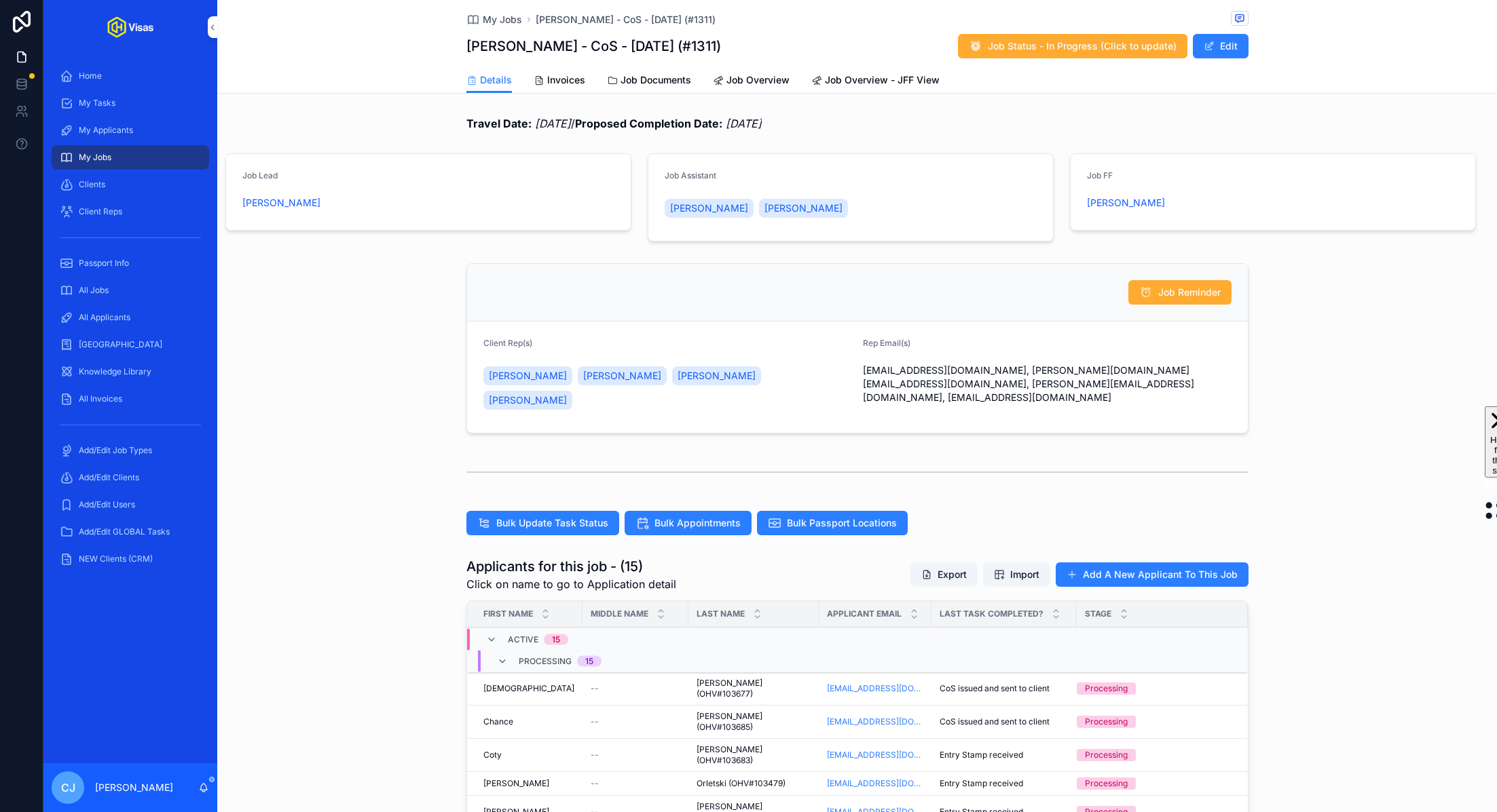
scroll to position [430, 0]
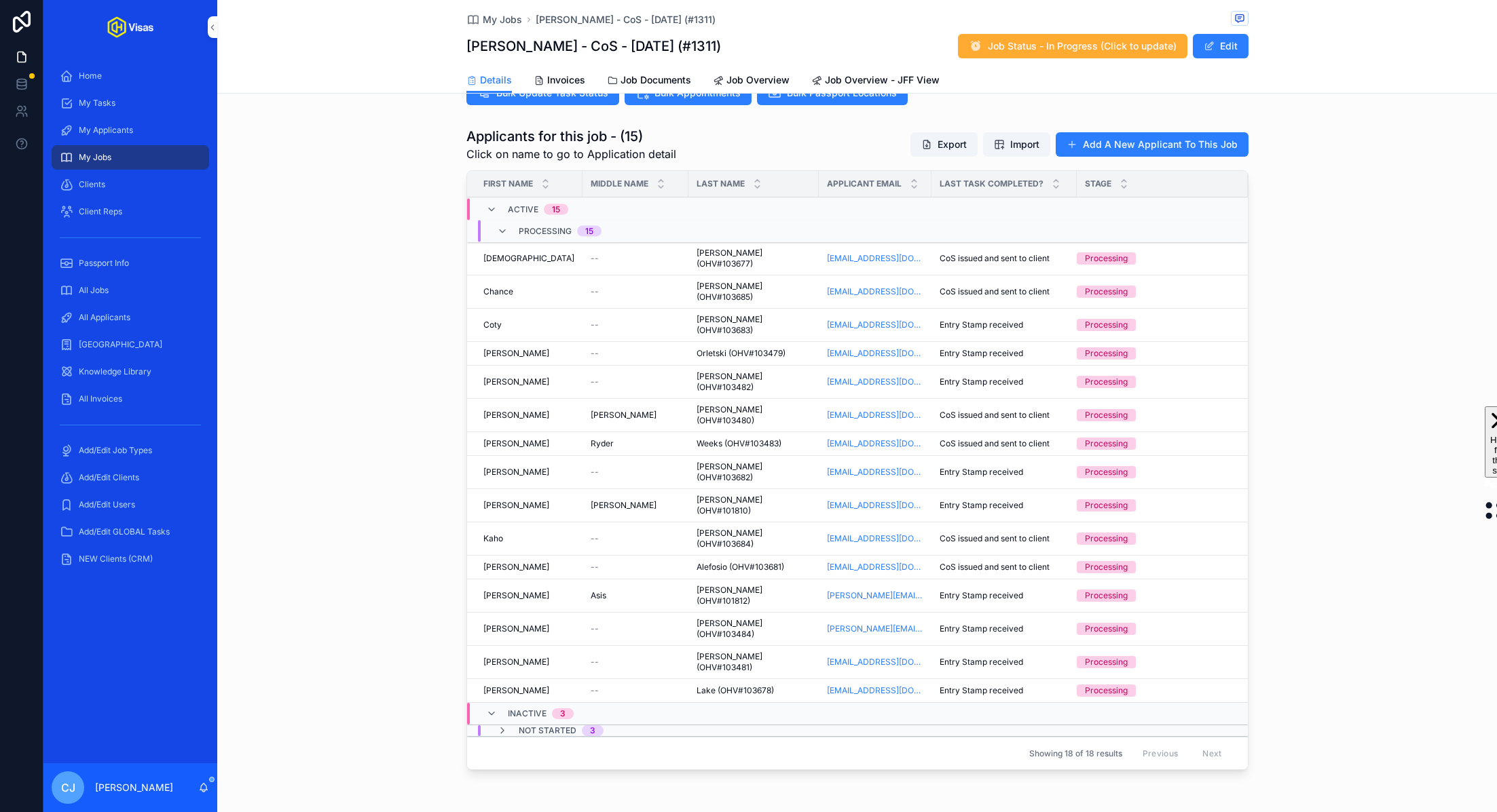
click at [1111, 132] on button "Add A New Applicant To This Job" at bounding box center [1152, 144] width 193 height 25
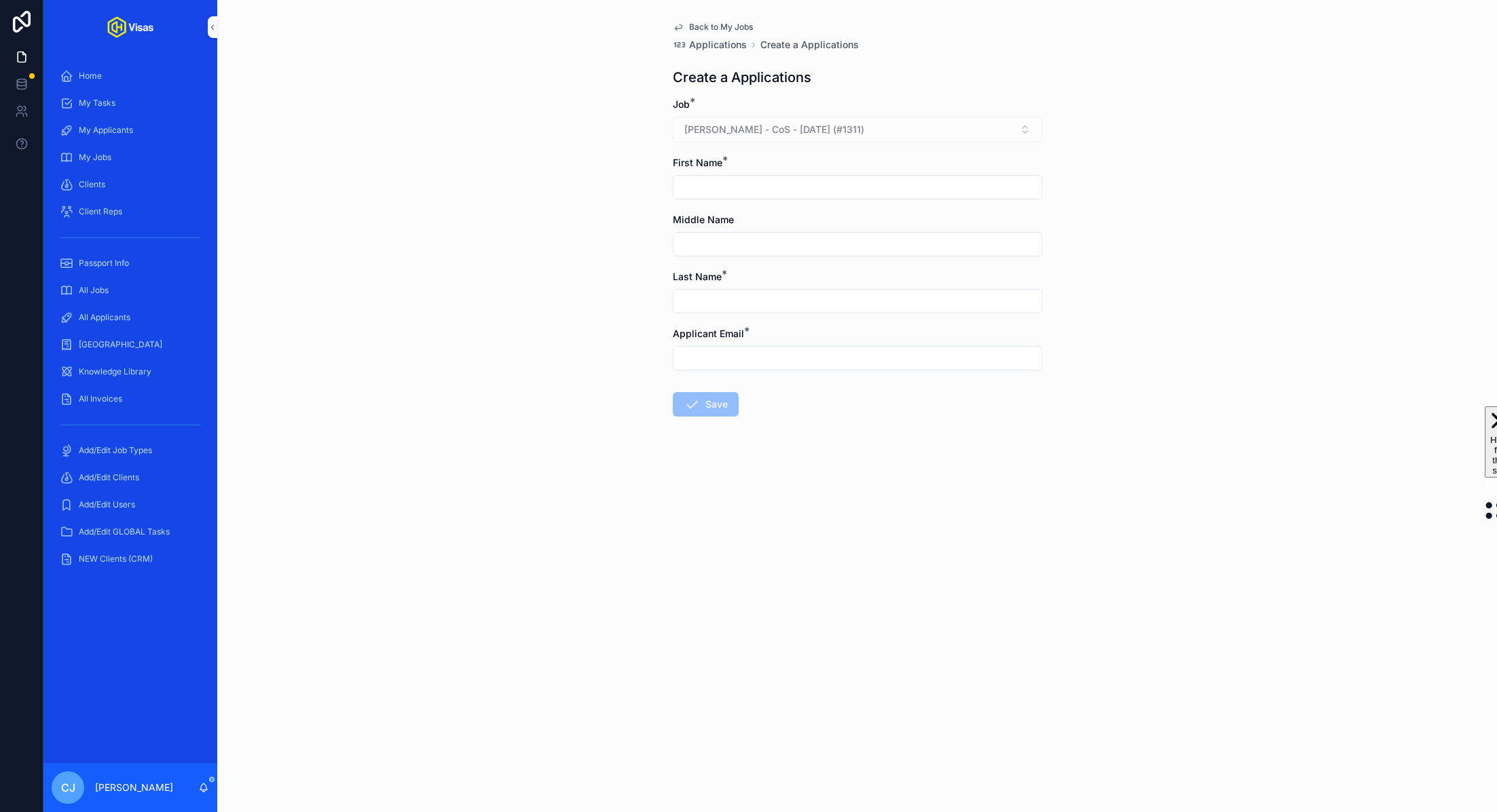
click at [752, 187] on input "scrollable content" at bounding box center [857, 187] width 368 height 19
paste input "**********"
click at [718, 187] on input "**********" at bounding box center [857, 187] width 368 height 19
type input "****"
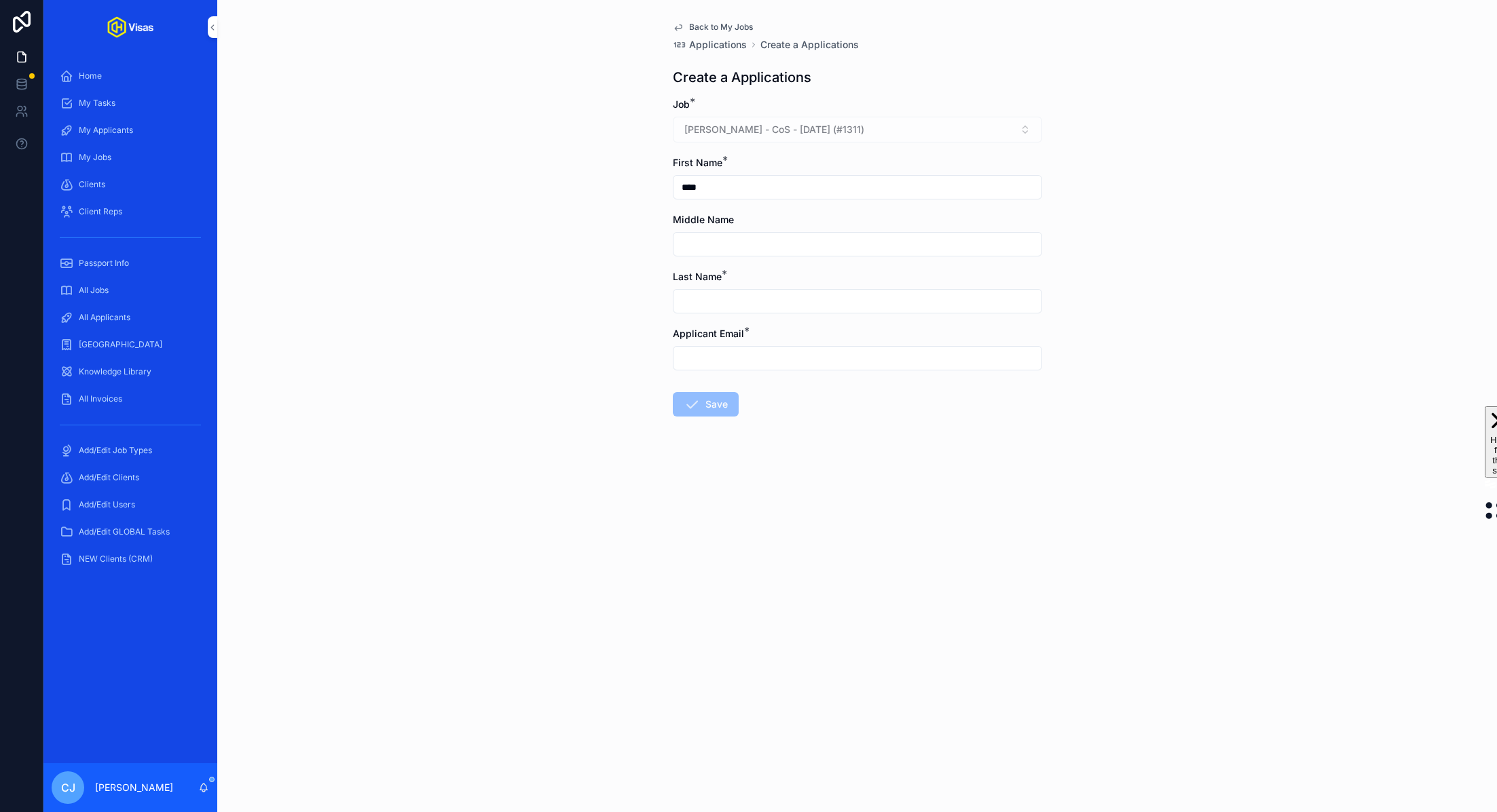
click at [721, 304] on input "scrollable content" at bounding box center [857, 301] width 368 height 19
paste input "*******"
type input "*******"
click at [726, 357] on input "scrollable content" at bounding box center [857, 358] width 368 height 19
paste input "**********"
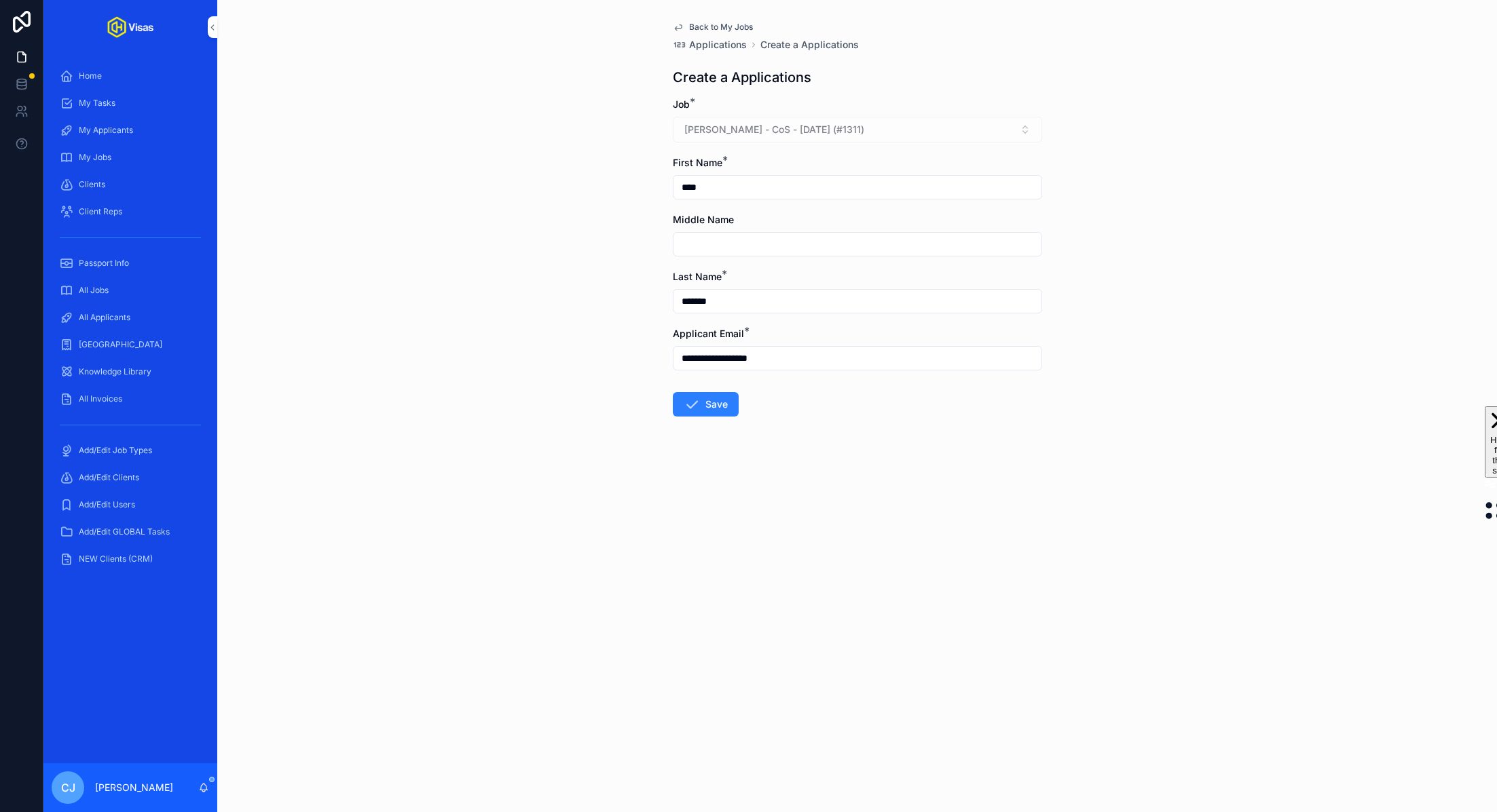
type input "**********"
click at [685, 403] on icon "scrollable content" at bounding box center [692, 404] width 16 height 16
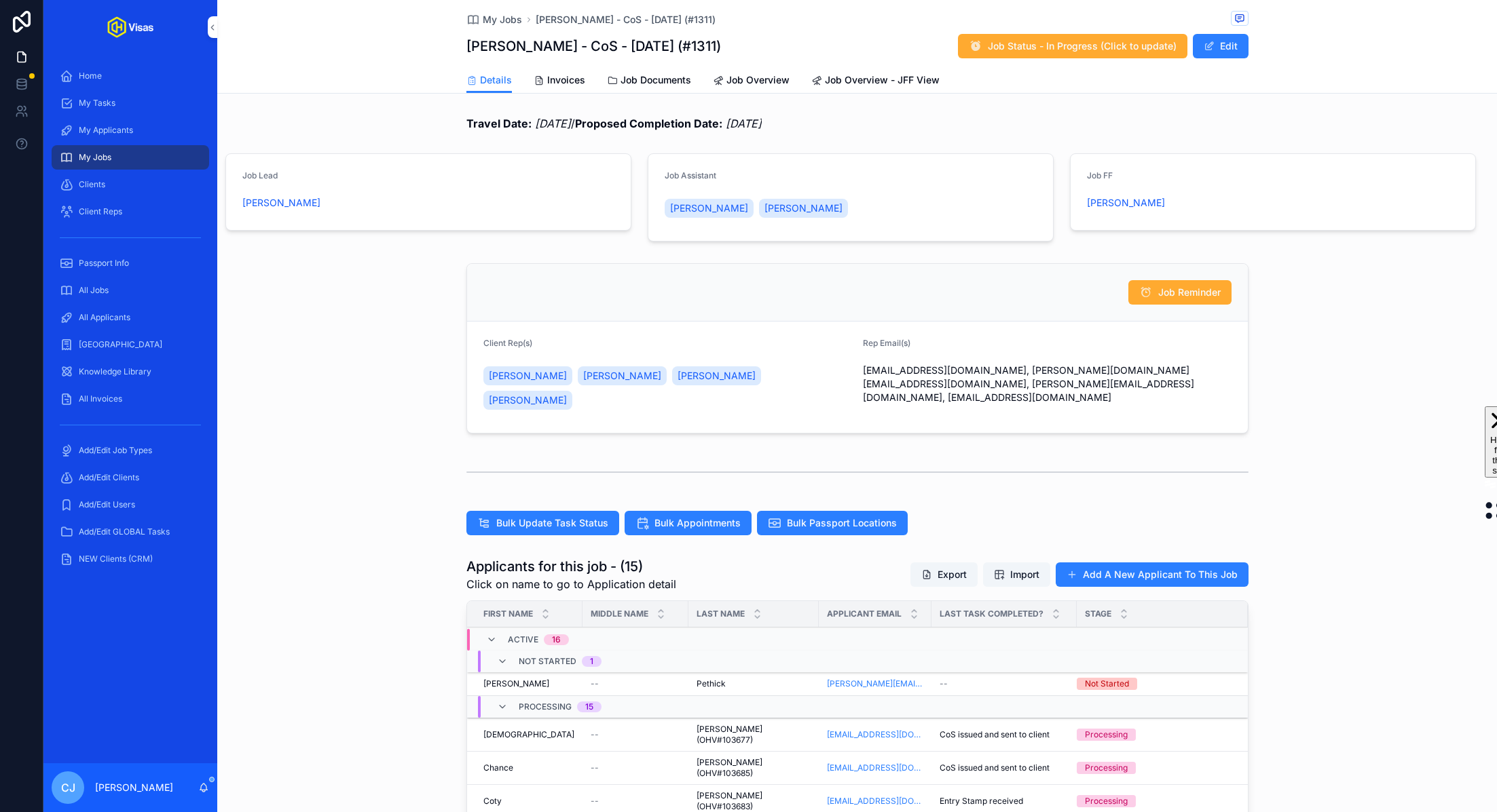
scroll to position [328, 0]
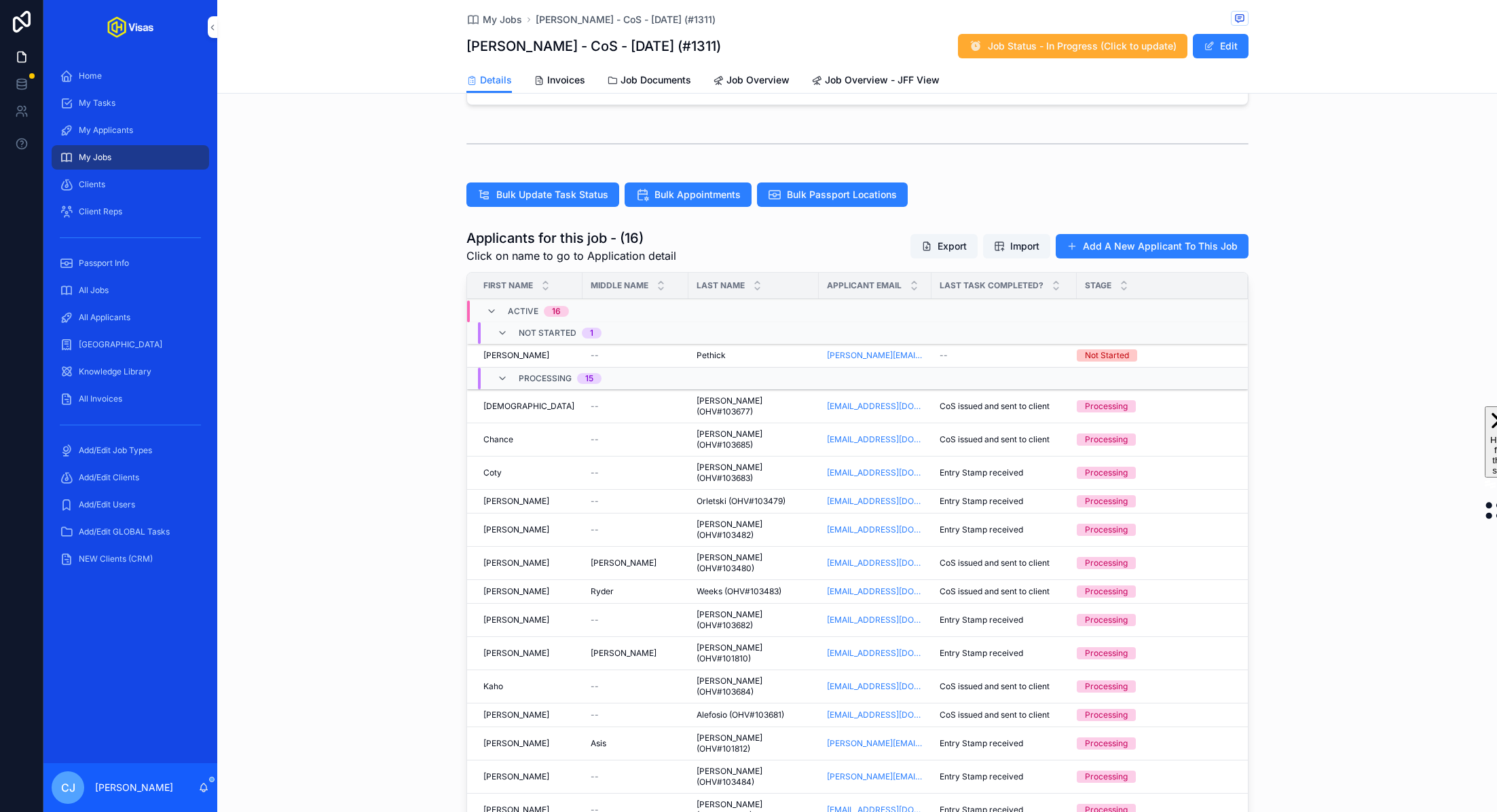
click at [707, 350] on span "Pethick" at bounding box center [711, 355] width 29 height 11
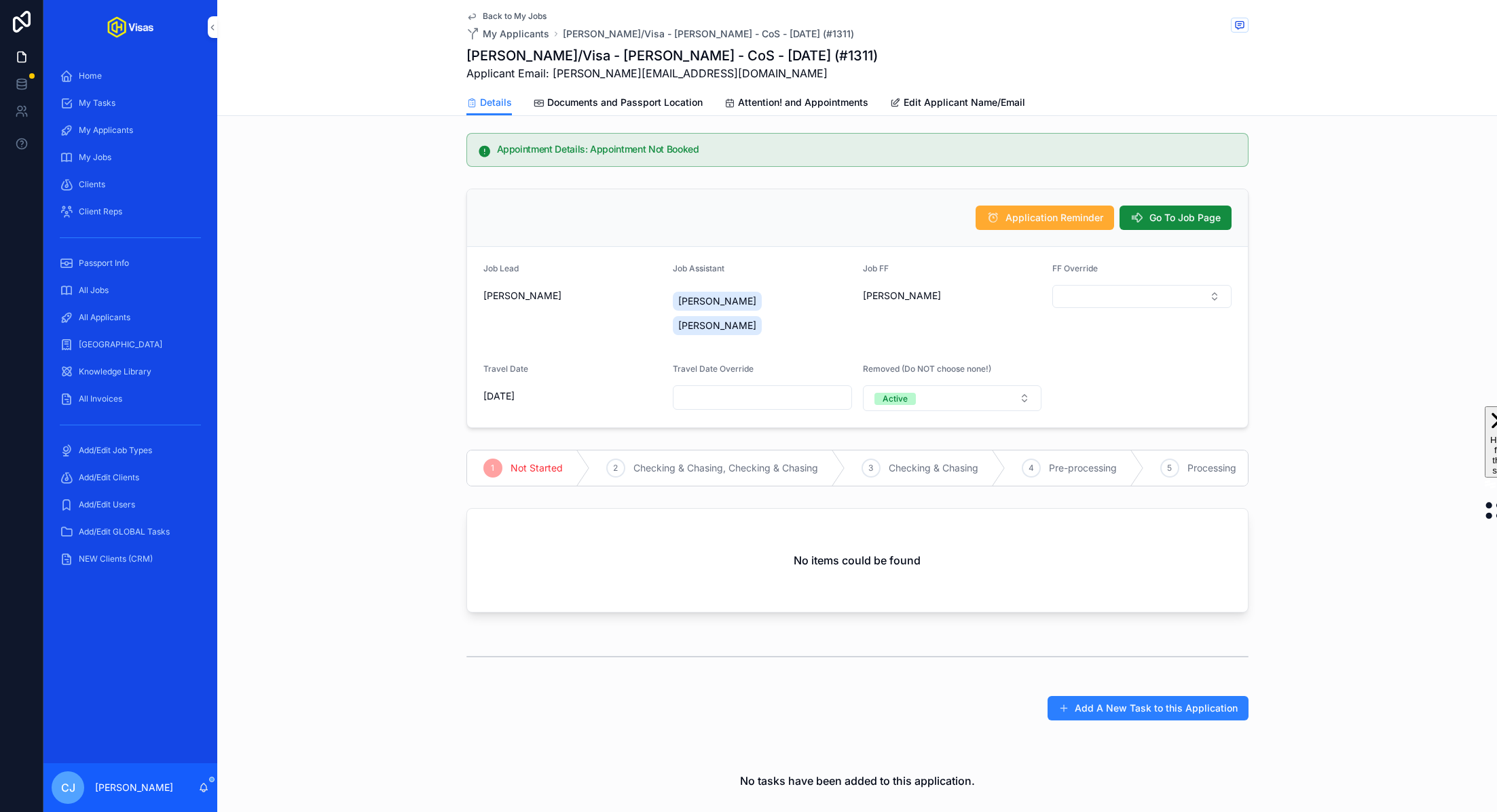
scroll to position [41, 0]
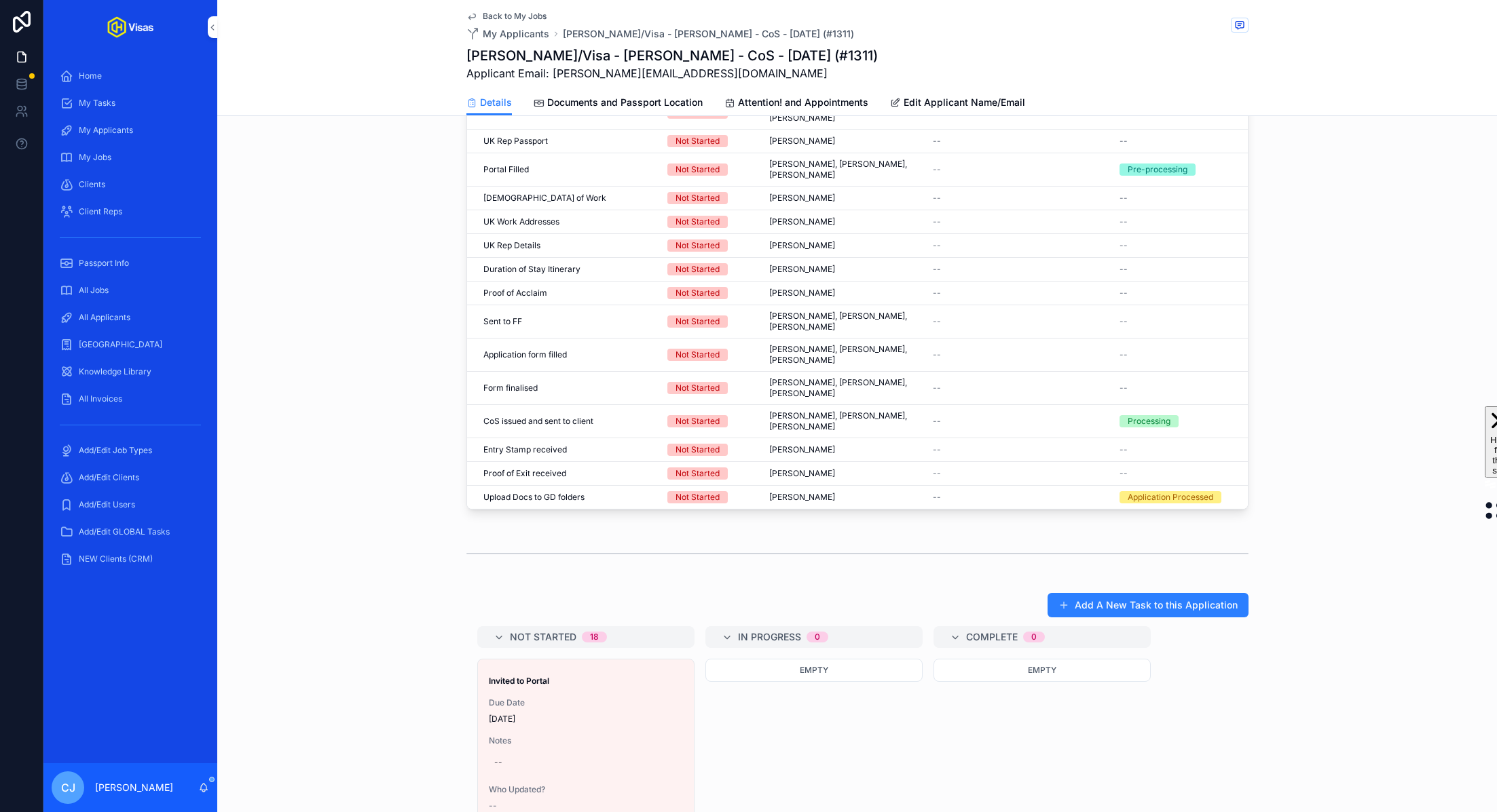
scroll to position [440, 0]
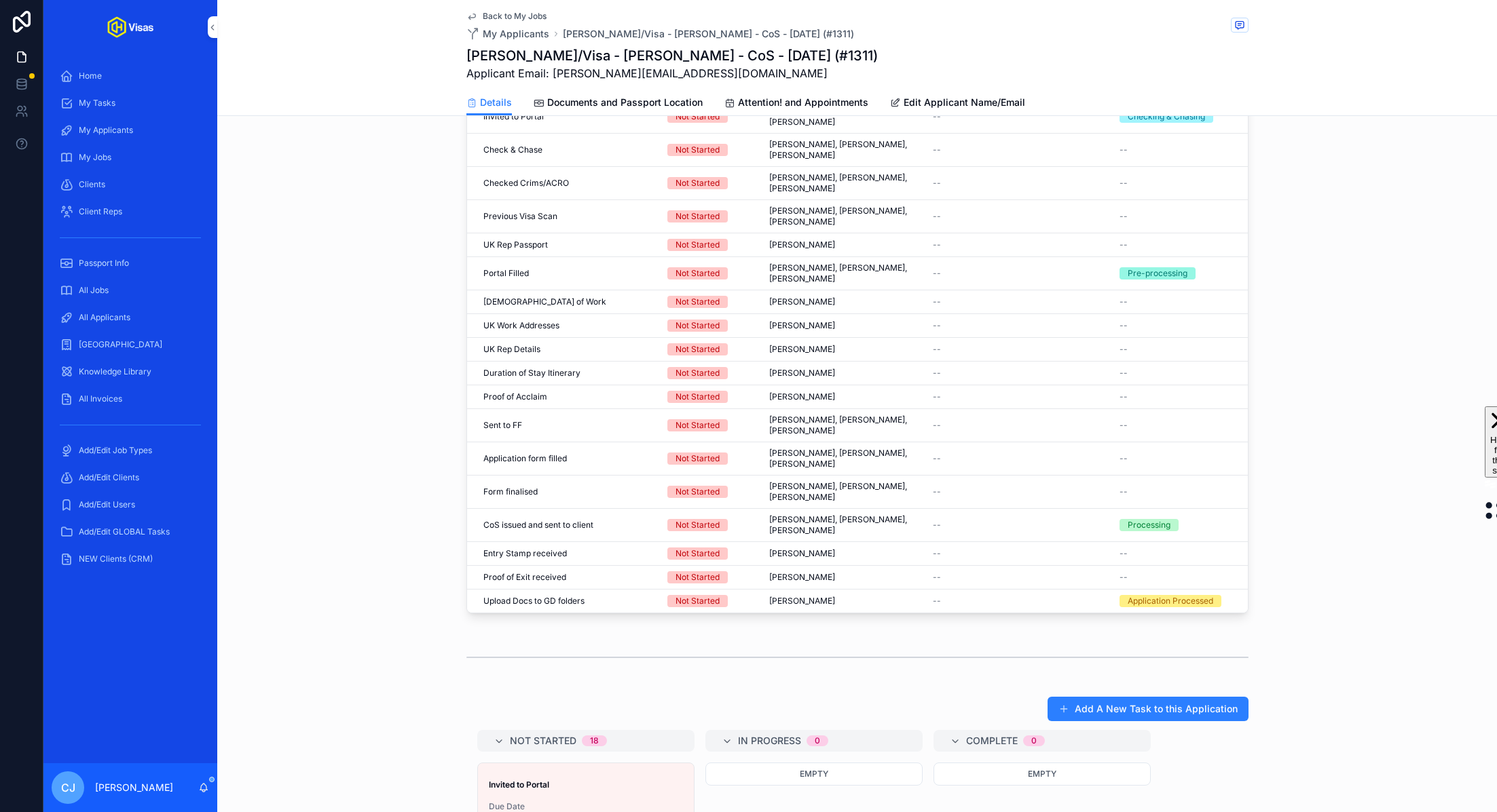
click at [0, 0] on span "Complete all tasks above!" at bounding box center [0, 0] width 0 height 0
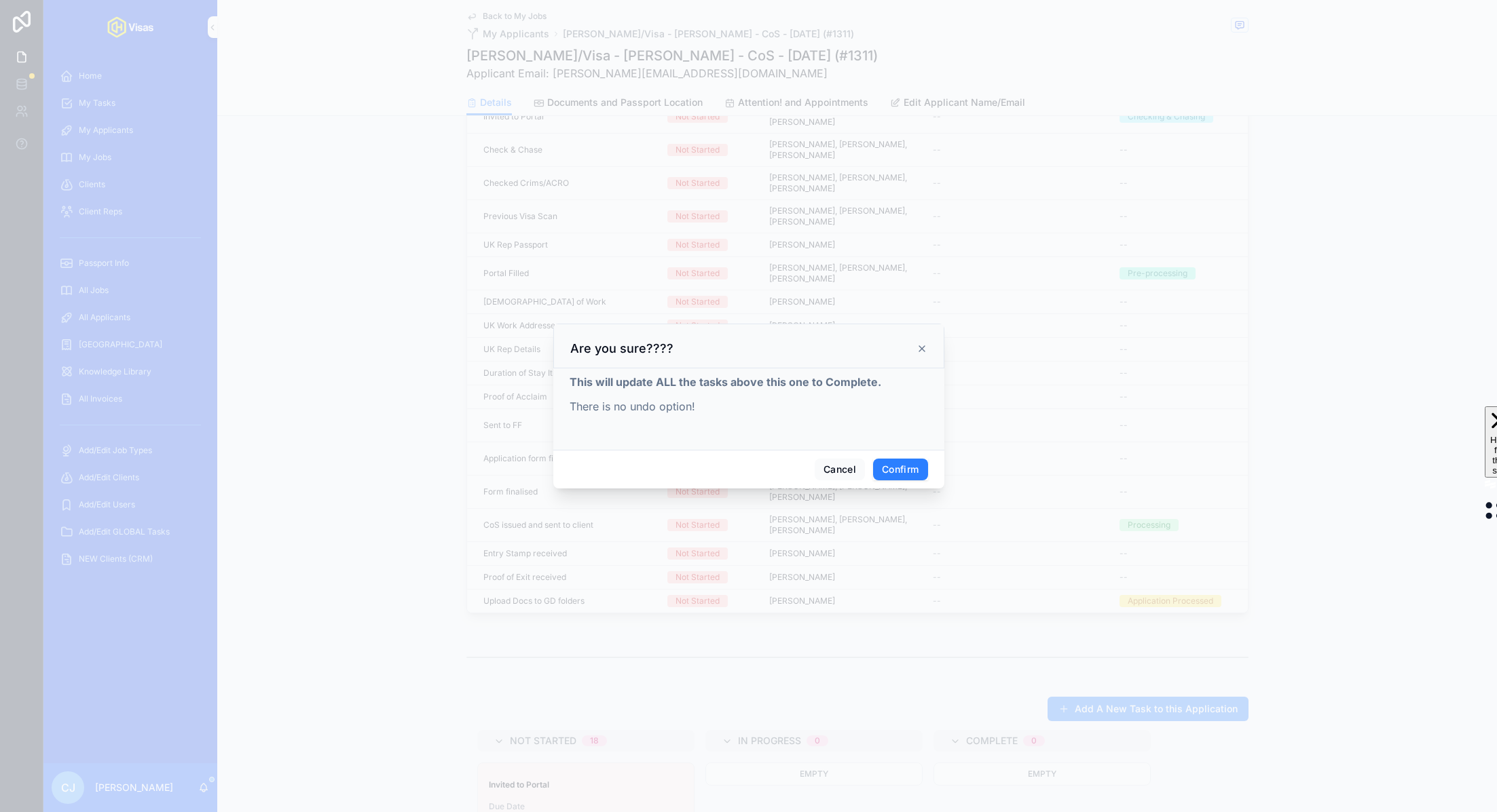
click at [896, 470] on button "Confirm" at bounding box center [900, 470] width 54 height 22
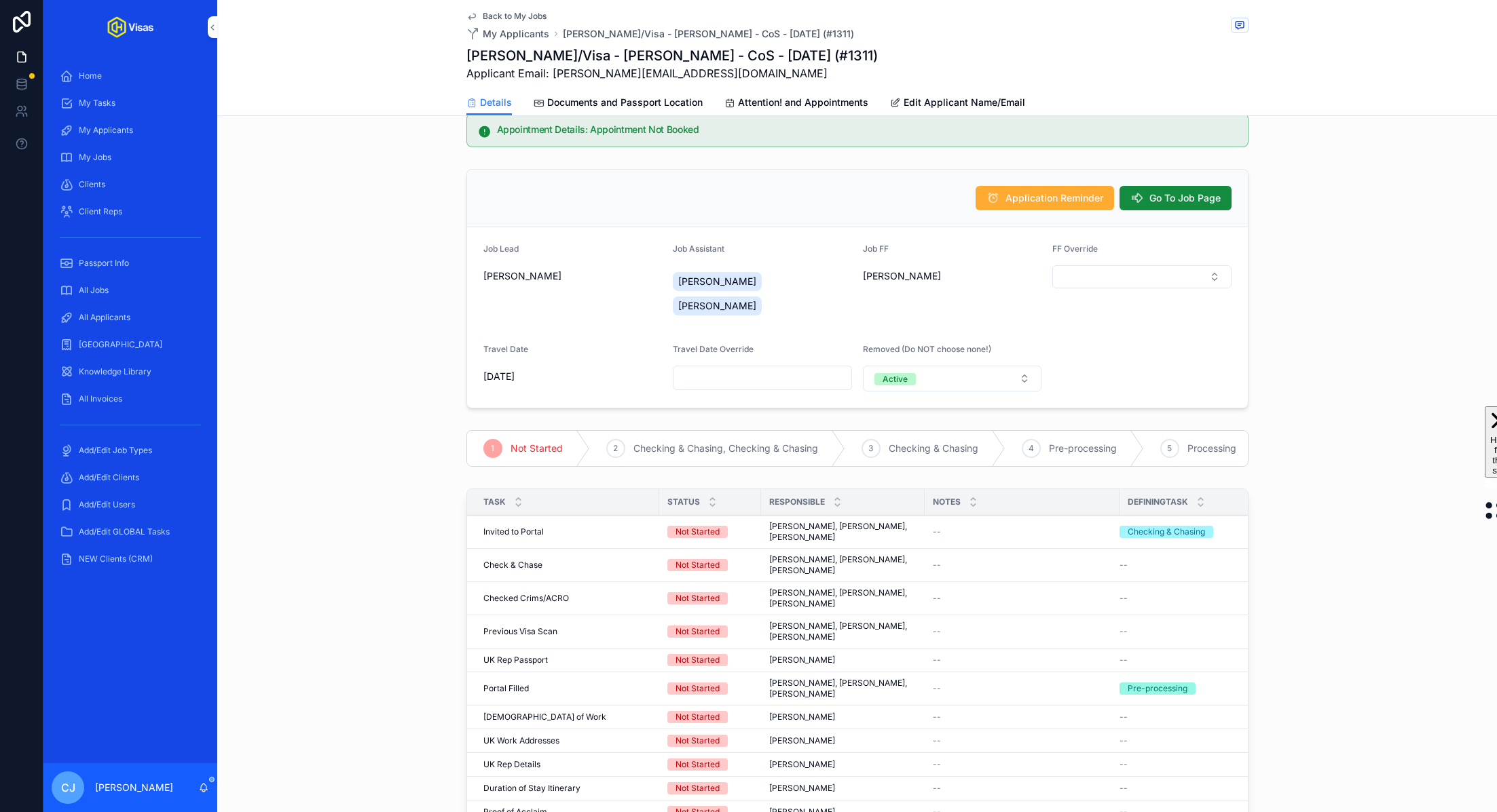
scroll to position [0, 0]
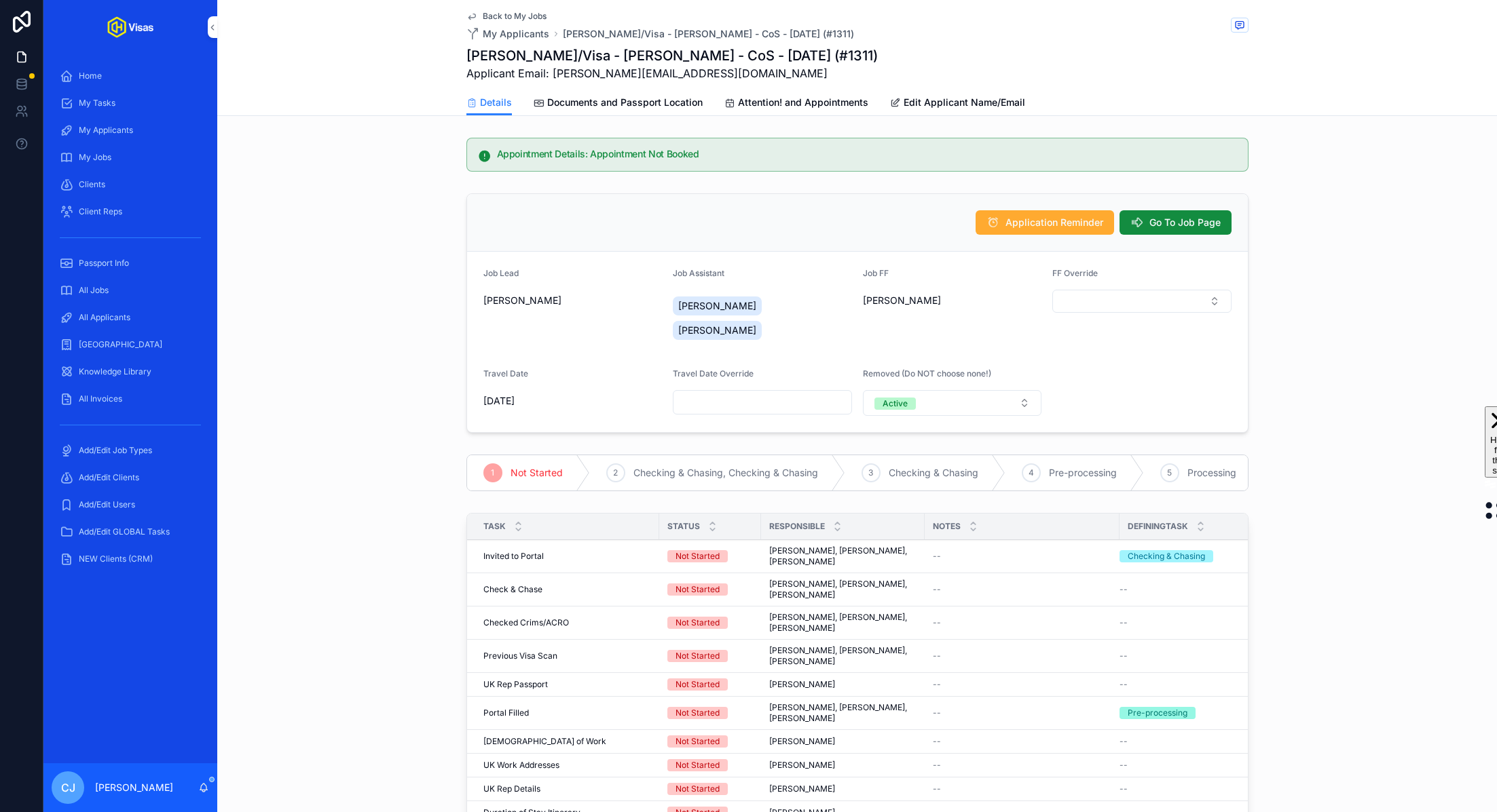
click at [1179, 226] on span "Go To Job Page" at bounding box center [1185, 222] width 71 height 13
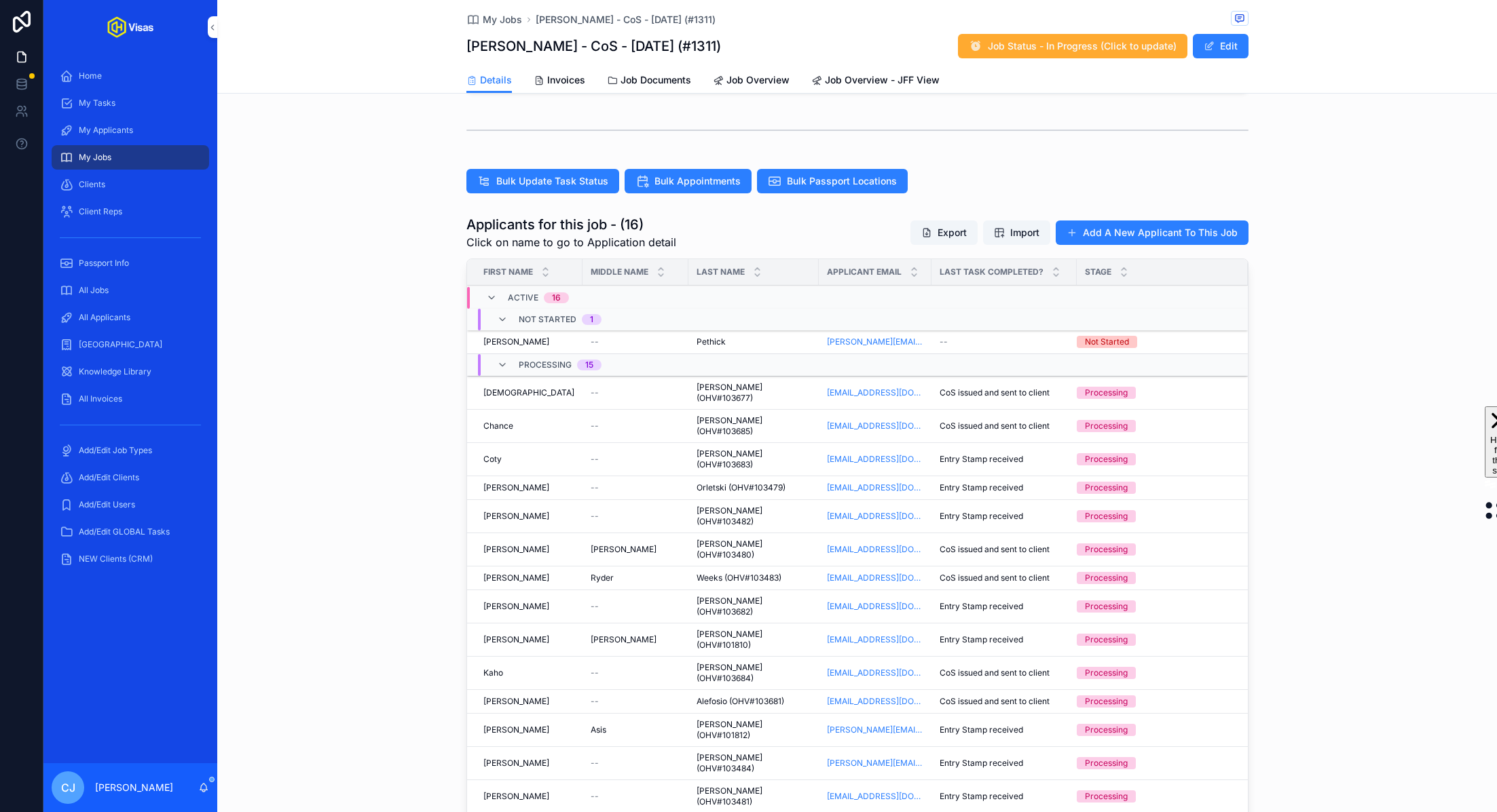
scroll to position [436, 0]
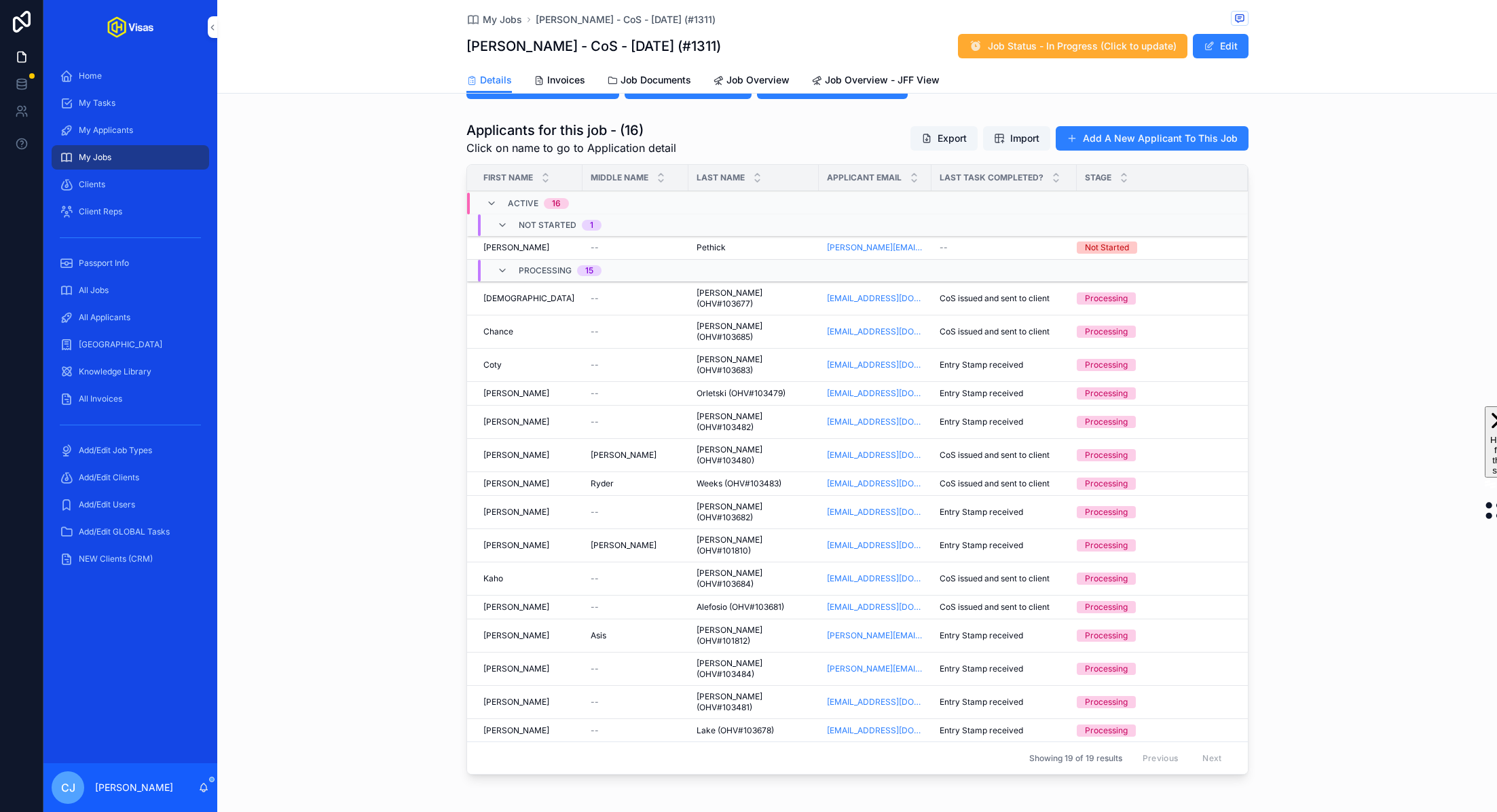
click at [726, 445] on span "[PERSON_NAME] (OHV#103480)" at bounding box center [753, 455] width 114 height 22
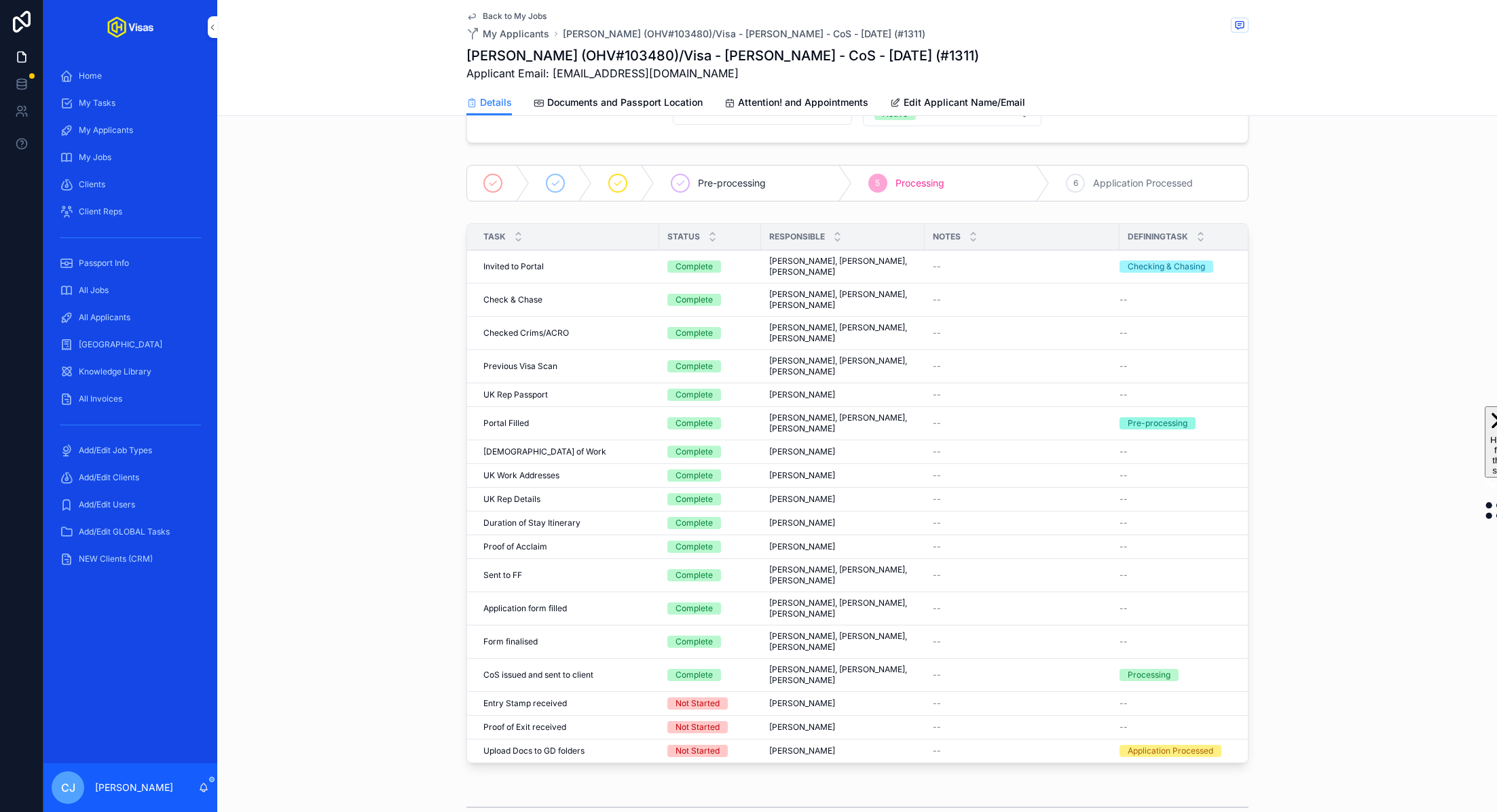
scroll to position [117, 0]
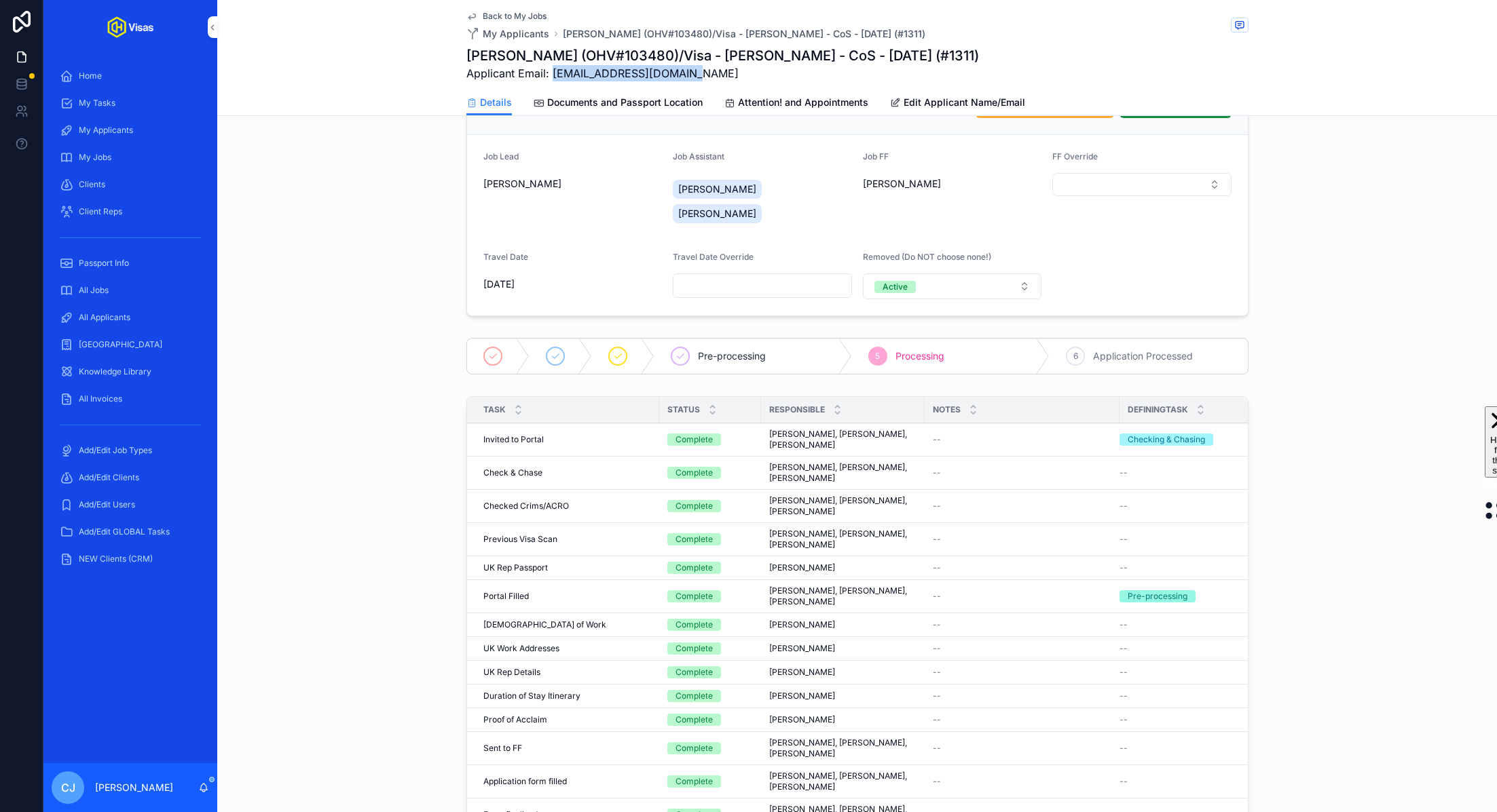
drag, startPoint x: 699, startPoint y: 75, endPoint x: 552, endPoint y: 79, distance: 147.1
click at [552, 79] on span "Applicant Email: [EMAIL_ADDRESS][DOMAIN_NAME]" at bounding box center [723, 73] width 513 height 16
copy span "[EMAIL_ADDRESS][DOMAIN_NAME]"
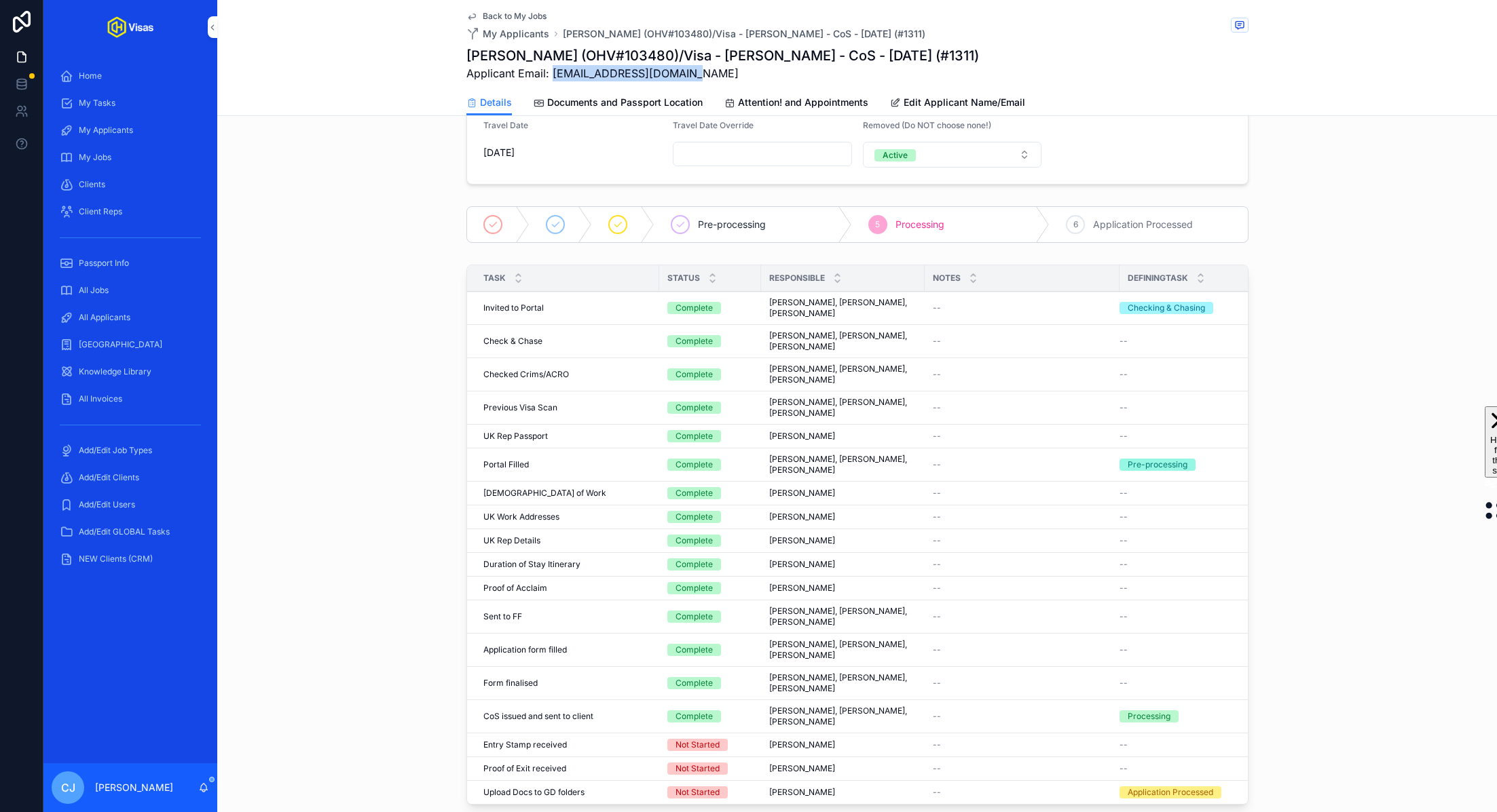
scroll to position [0, 0]
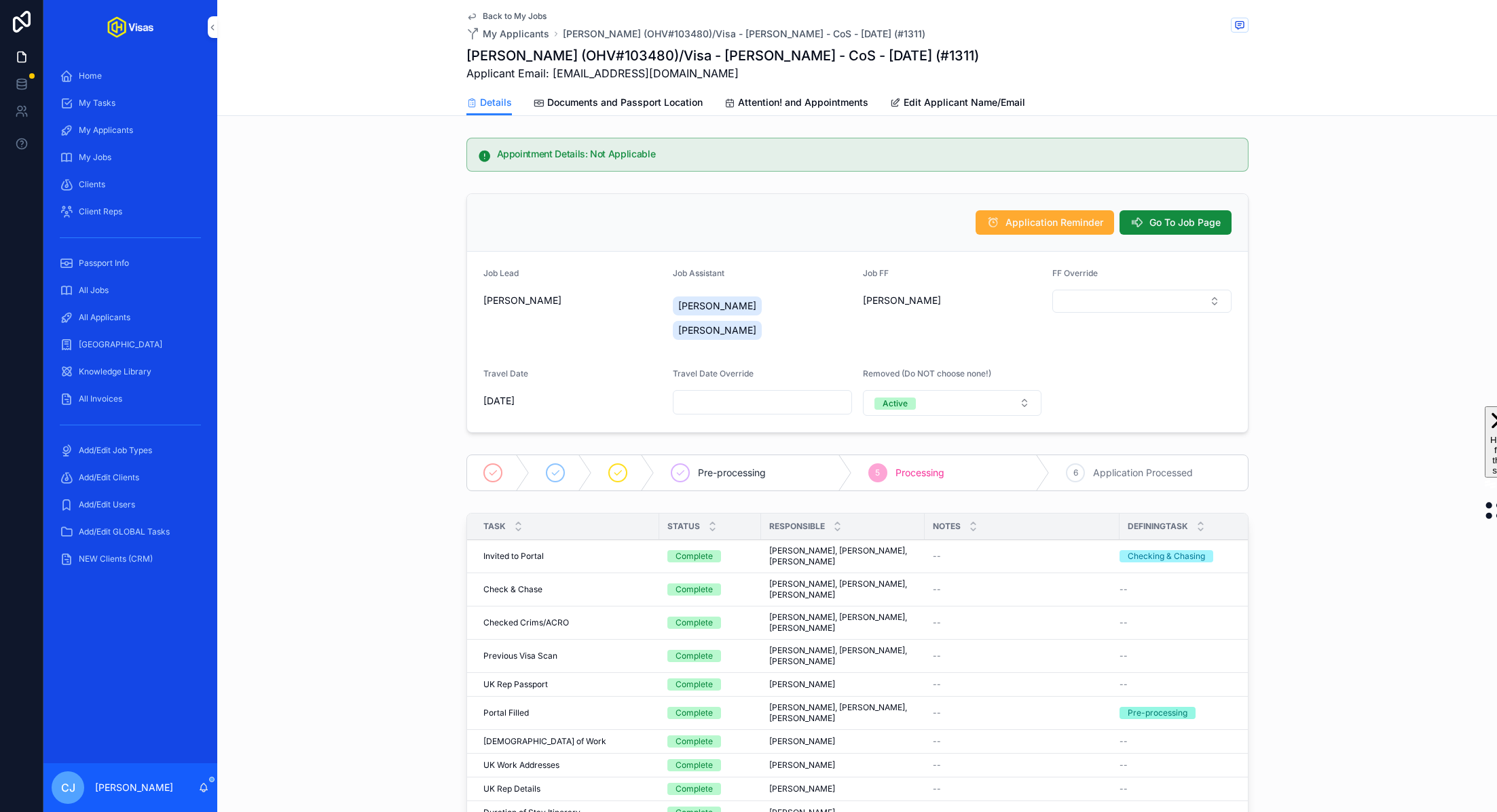
click at [1178, 204] on div "Application Reminder Go To Job Page" at bounding box center [857, 223] width 781 height 58
click at [1178, 221] on span "Go To Job Page" at bounding box center [1185, 222] width 71 height 13
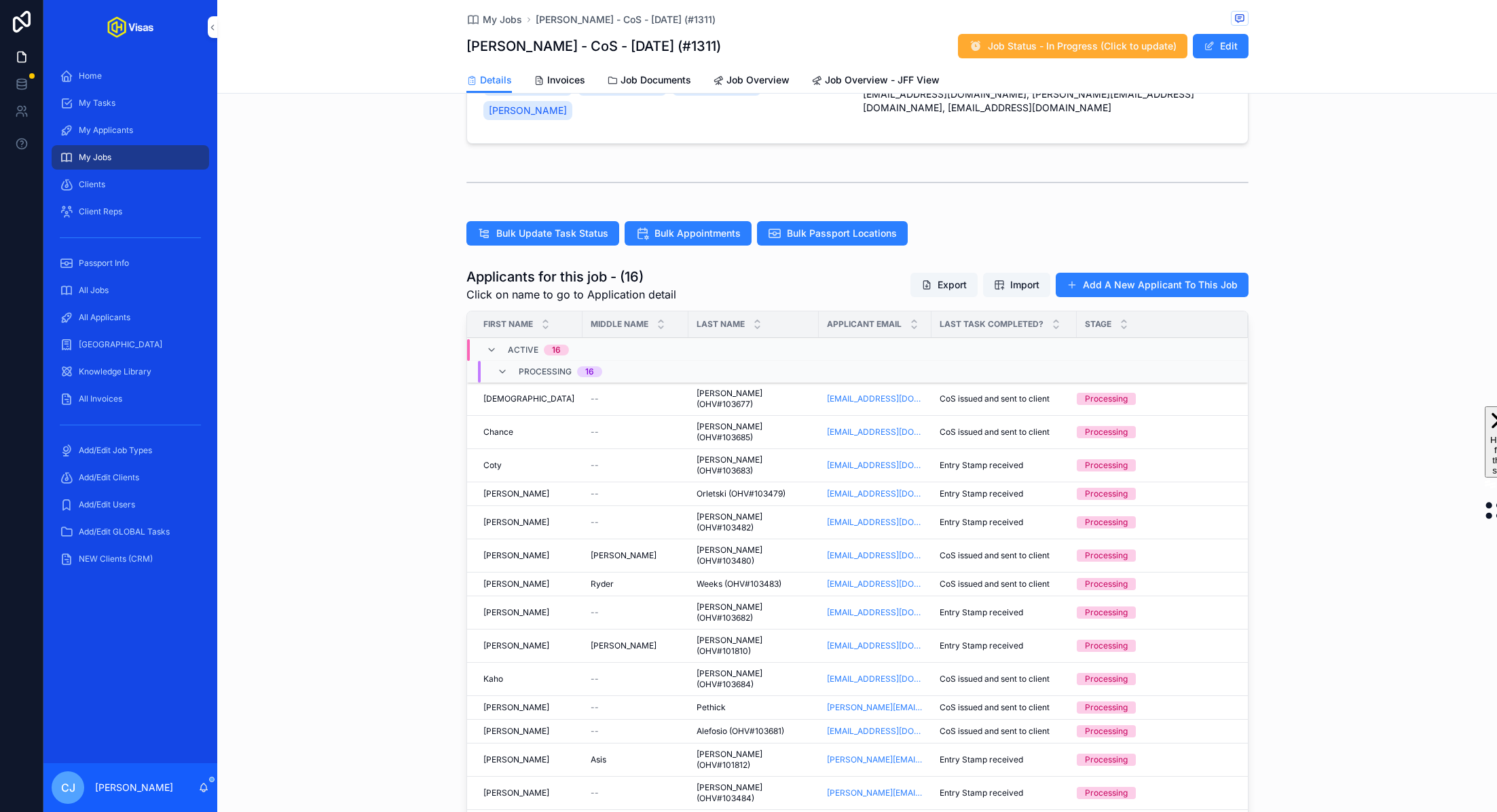
scroll to position [428, 0]
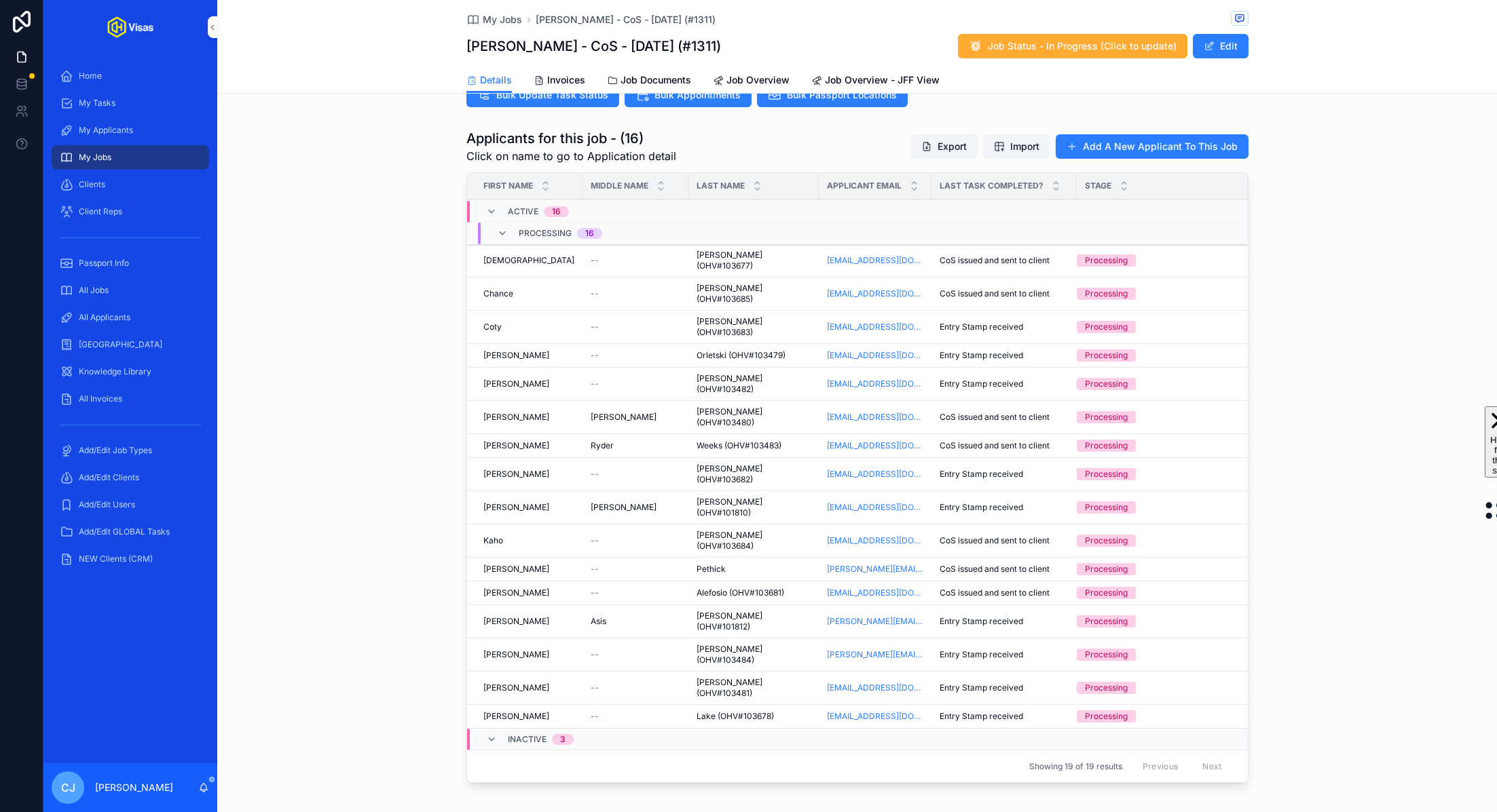
click at [701, 564] on span "Pethick" at bounding box center [711, 569] width 29 height 11
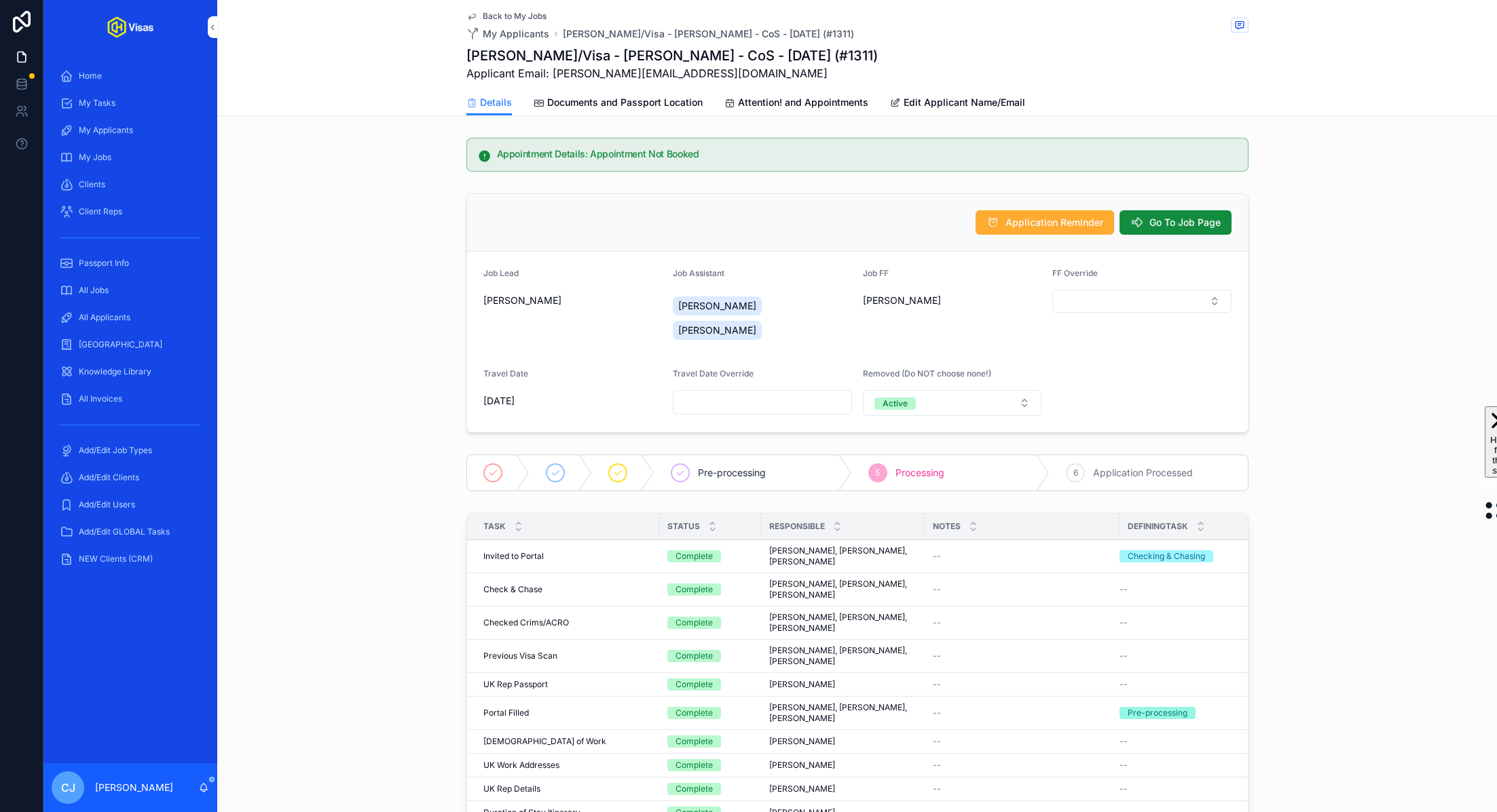
click at [1179, 229] on button "Go To Job Page" at bounding box center [1176, 222] width 112 height 25
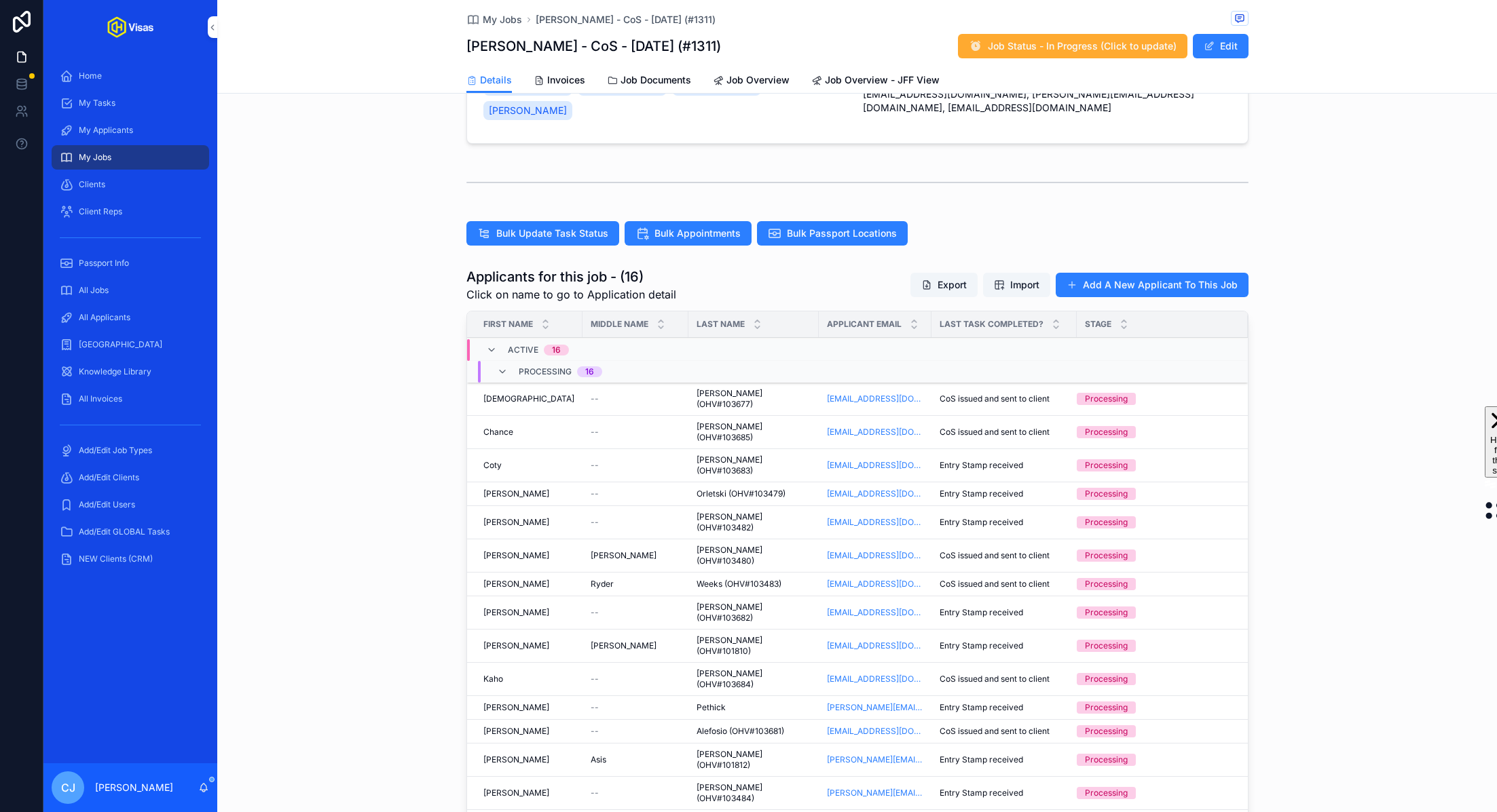
scroll to position [323, 0]
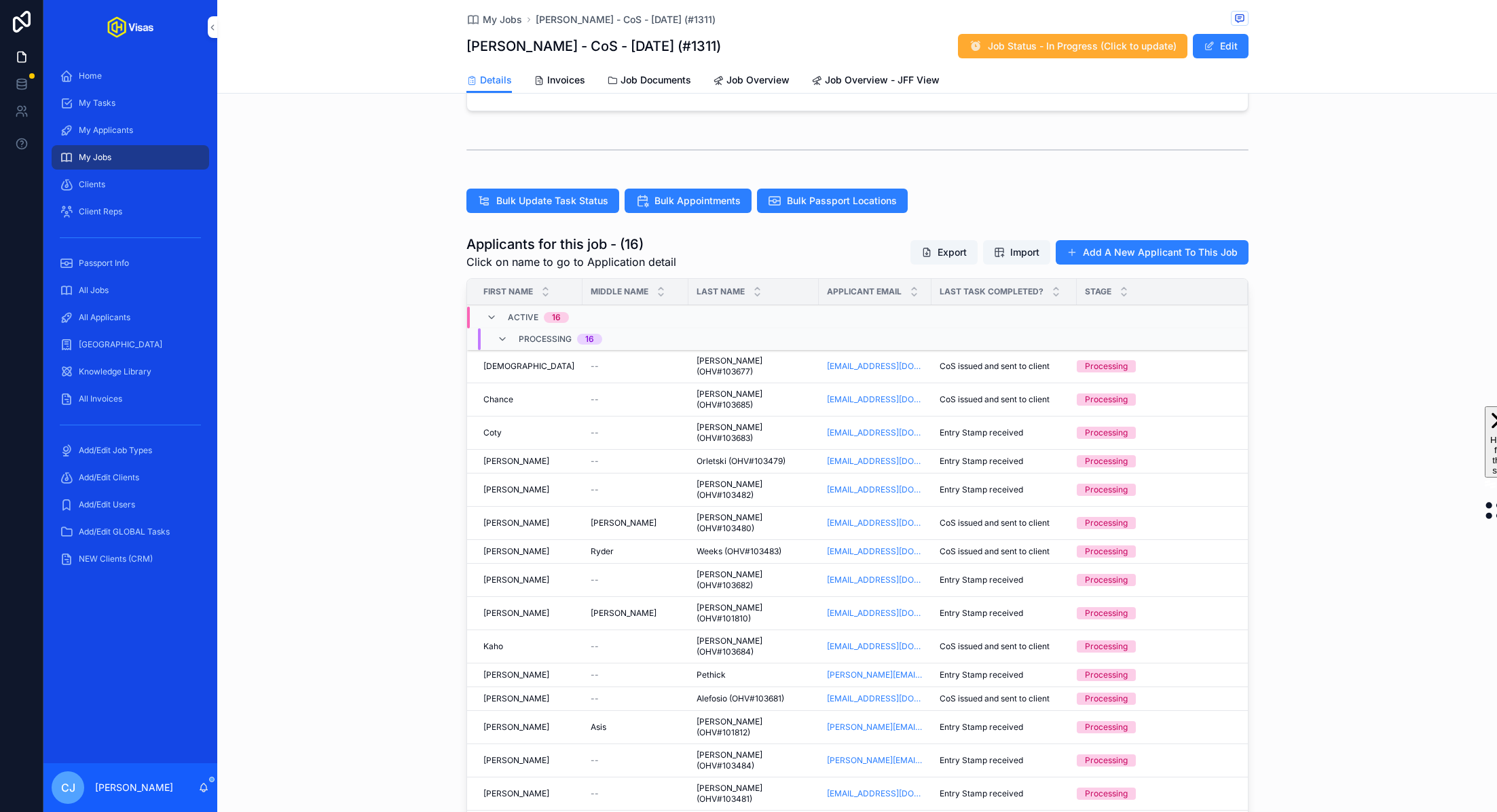
click at [952, 361] on span "CoS issued and sent to client" at bounding box center [995, 366] width 110 height 11
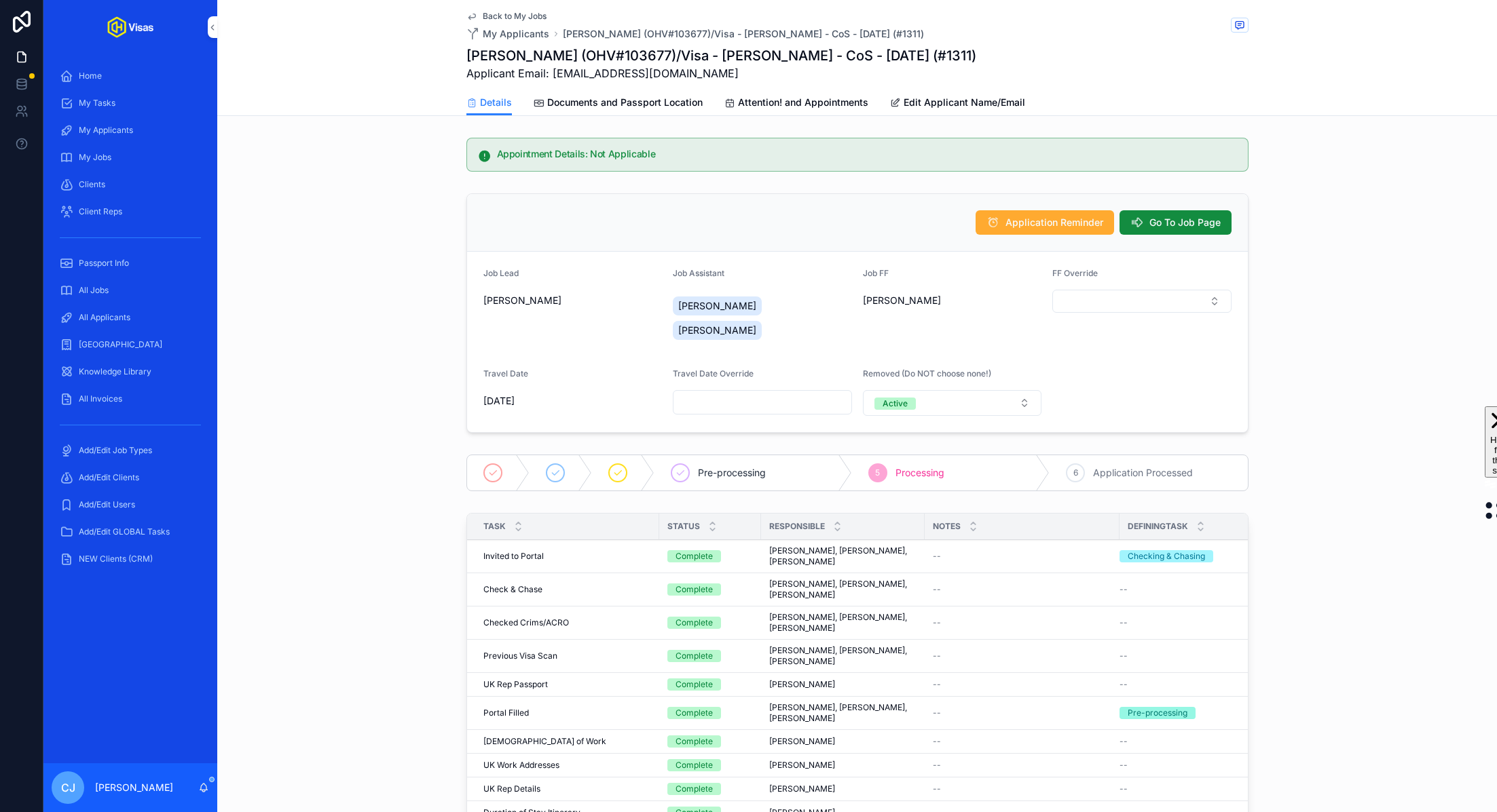
click at [1185, 216] on span "Go To Job Page" at bounding box center [1185, 222] width 71 height 13
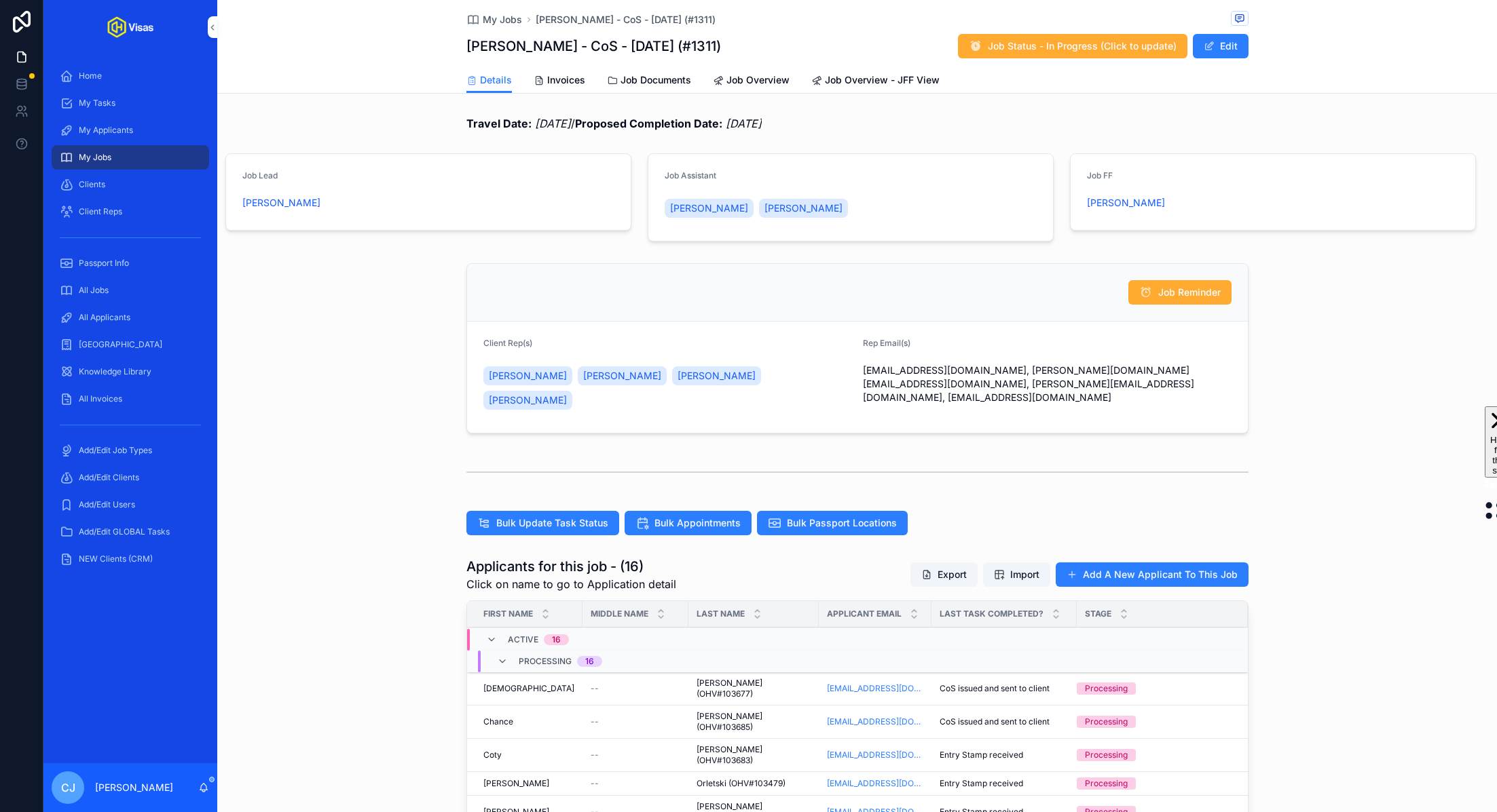
click at [567, 78] on span "Invoices" at bounding box center [567, 80] width 38 height 13
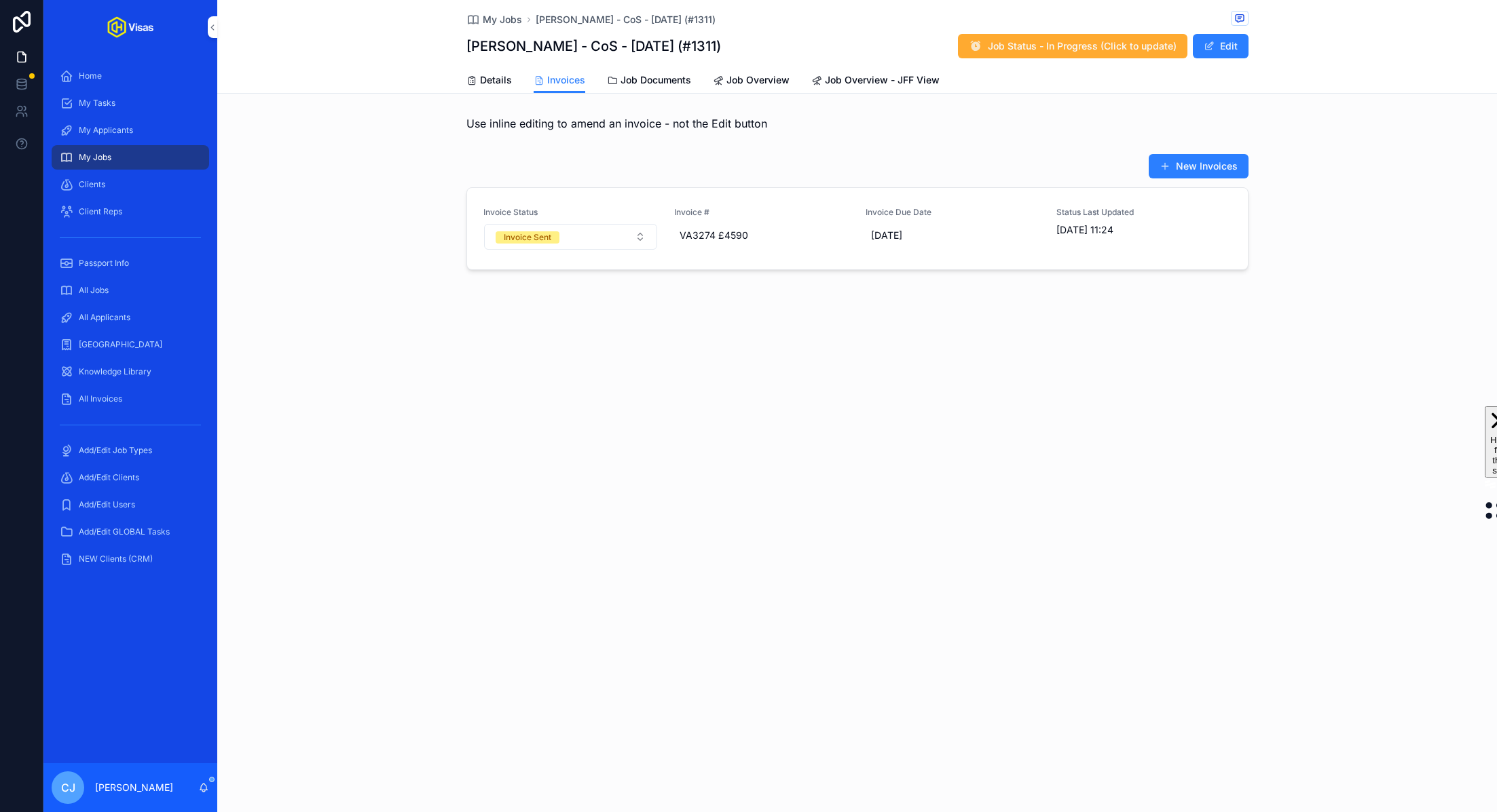
click at [702, 239] on span "VA3274 £4590" at bounding box center [762, 235] width 165 height 13
drag, startPoint x: 725, startPoint y: 255, endPoint x: 690, endPoint y: 255, distance: 35.0
click at [690, 255] on input "**********" at bounding box center [746, 253] width 128 height 19
click at [911, 429] on div "My Jobs [PERSON_NAME] - CoS - [DATE] (#1311) [PERSON_NAME] - CoS - [DATE] (#131…" at bounding box center [858, 406] width 1280 height 812
click at [610, 236] on button "Invoice Sent" at bounding box center [571, 237] width 174 height 26
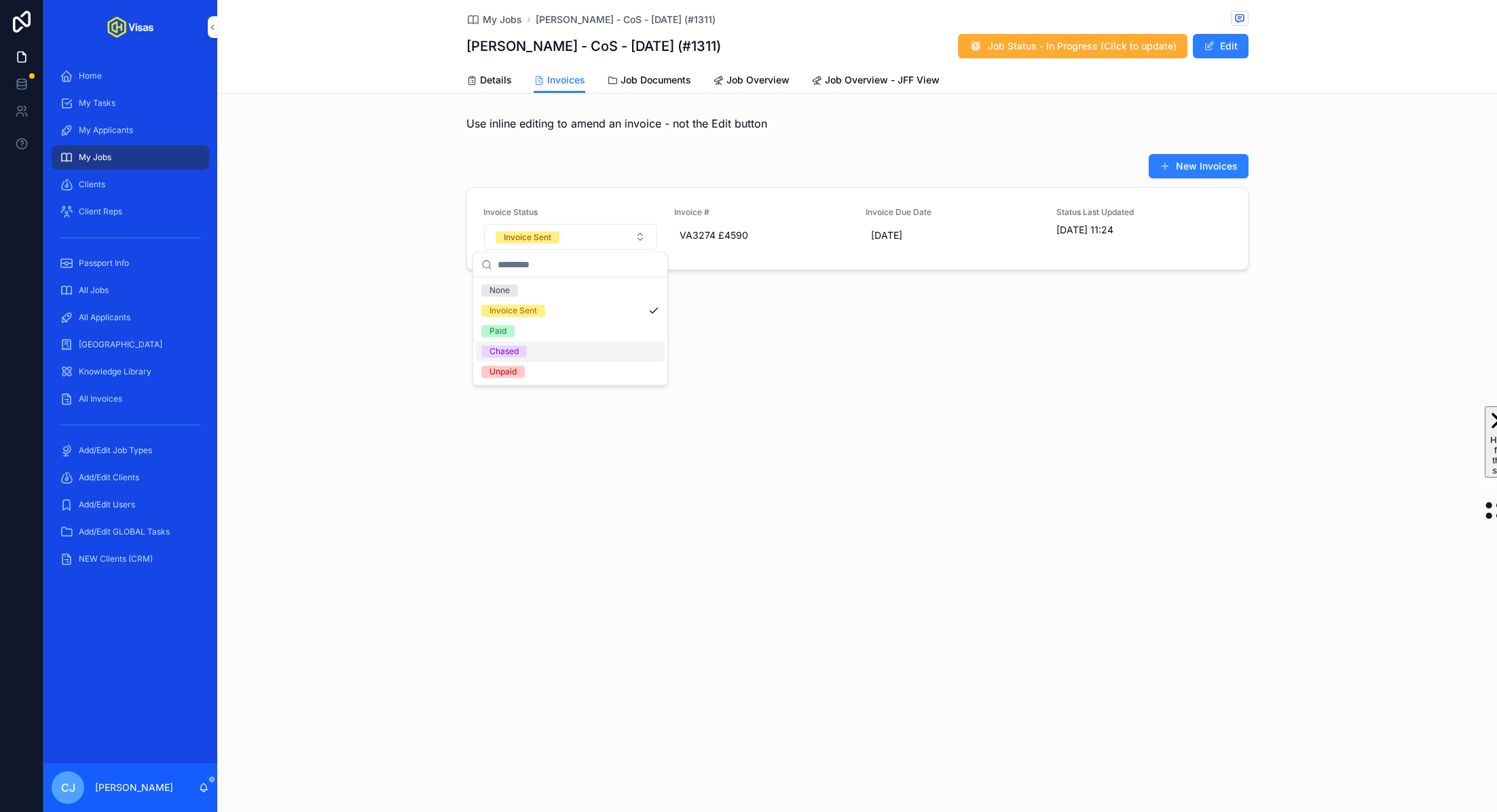
click at [588, 354] on div "Chased" at bounding box center [570, 351] width 189 height 20
click at [745, 397] on div "My Jobs [PERSON_NAME] - CoS - [DATE] (#1311) [PERSON_NAME] - CoS - [DATE] (#131…" at bounding box center [858, 406] width 1280 height 812
click at [783, 354] on div "My Jobs [PERSON_NAME] - CoS - [DATE] (#1311) [PERSON_NAME] - CoS - [DATE] (#131…" at bounding box center [858, 184] width 1280 height 368
click at [495, 78] on span "Details" at bounding box center [496, 80] width 32 height 13
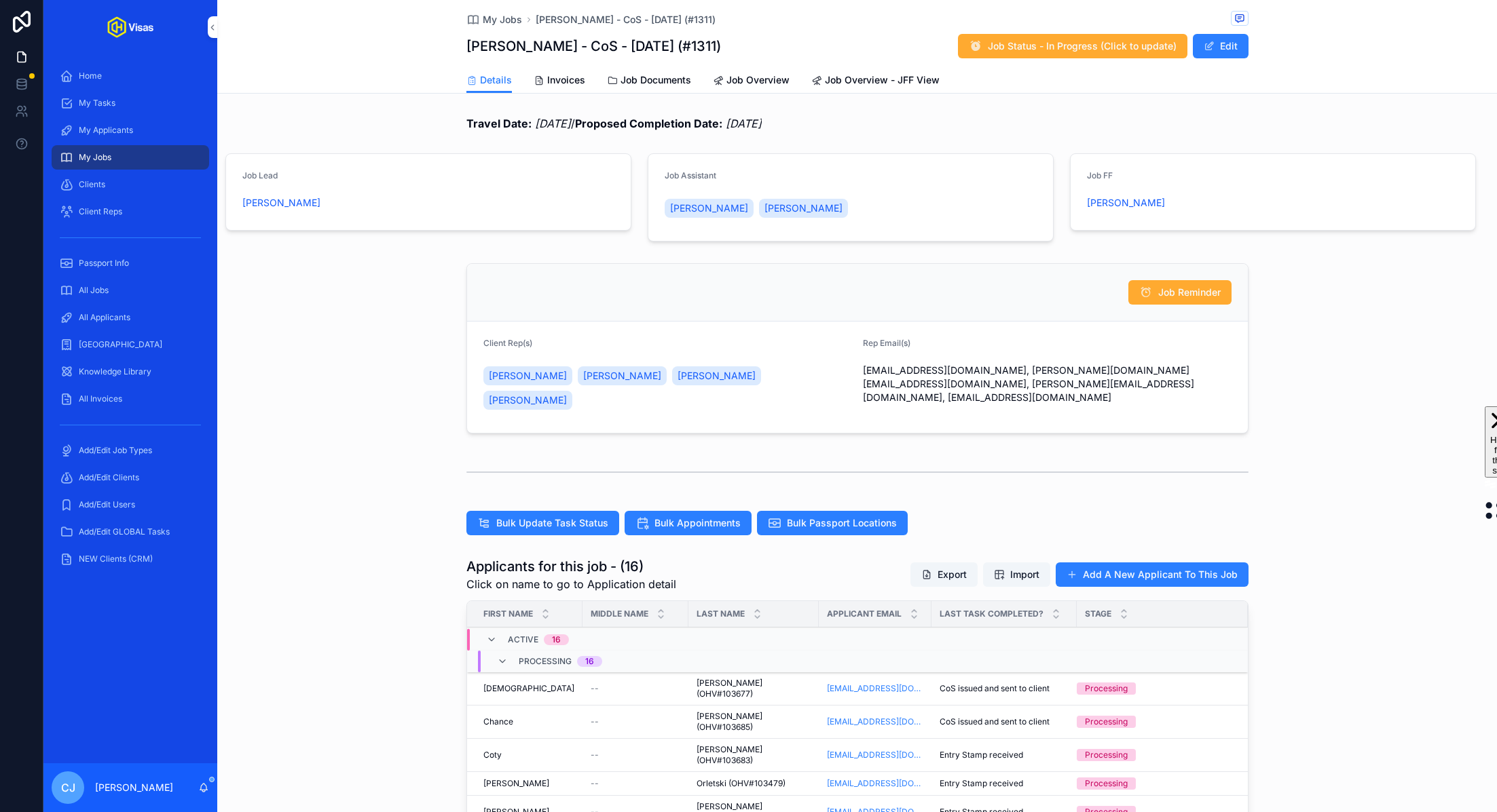
click at [136, 285] on div "All Jobs" at bounding box center [131, 290] width 141 height 22
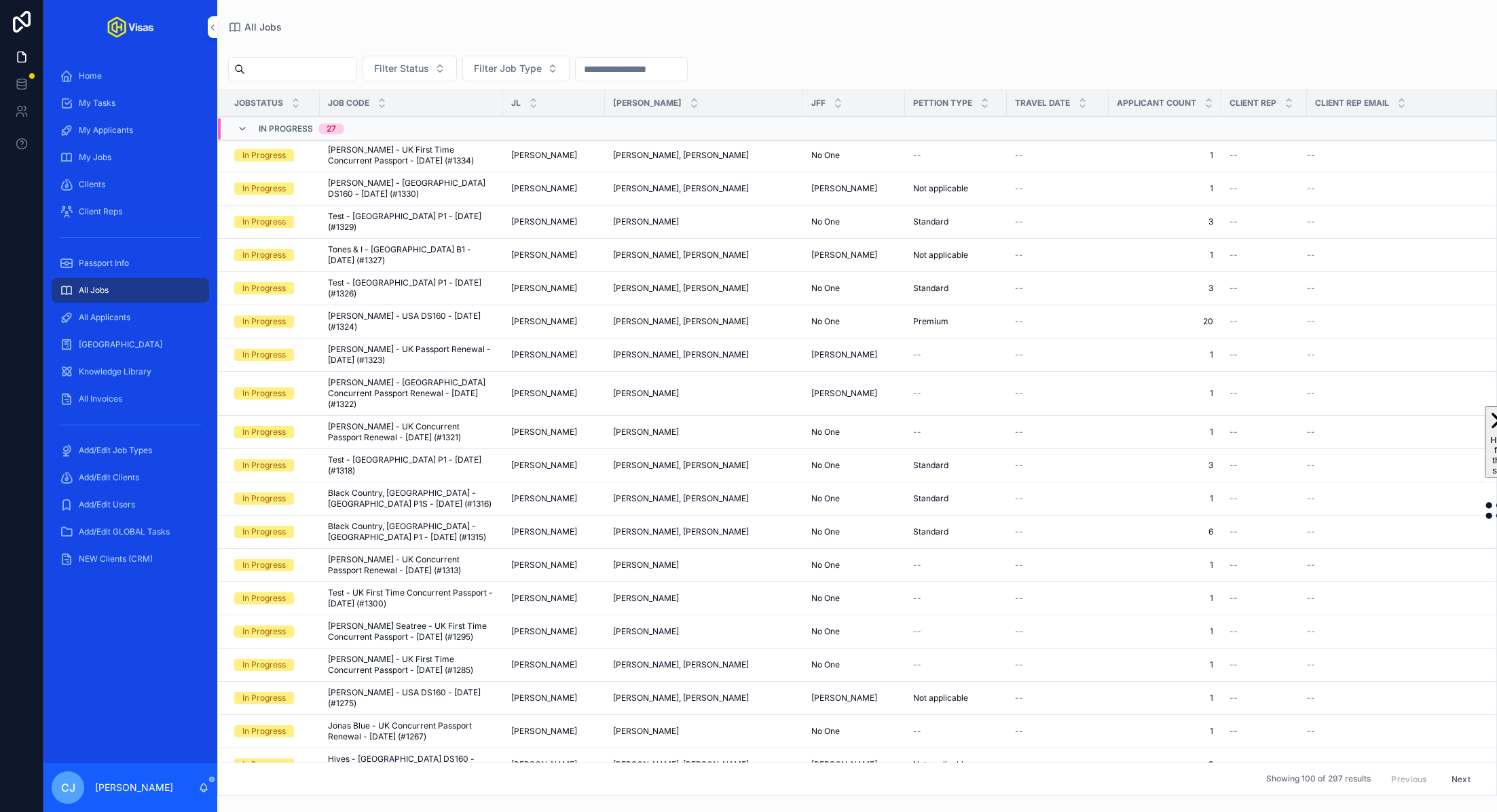
click at [308, 74] on input "scrollable content" at bounding box center [301, 69] width 112 height 19
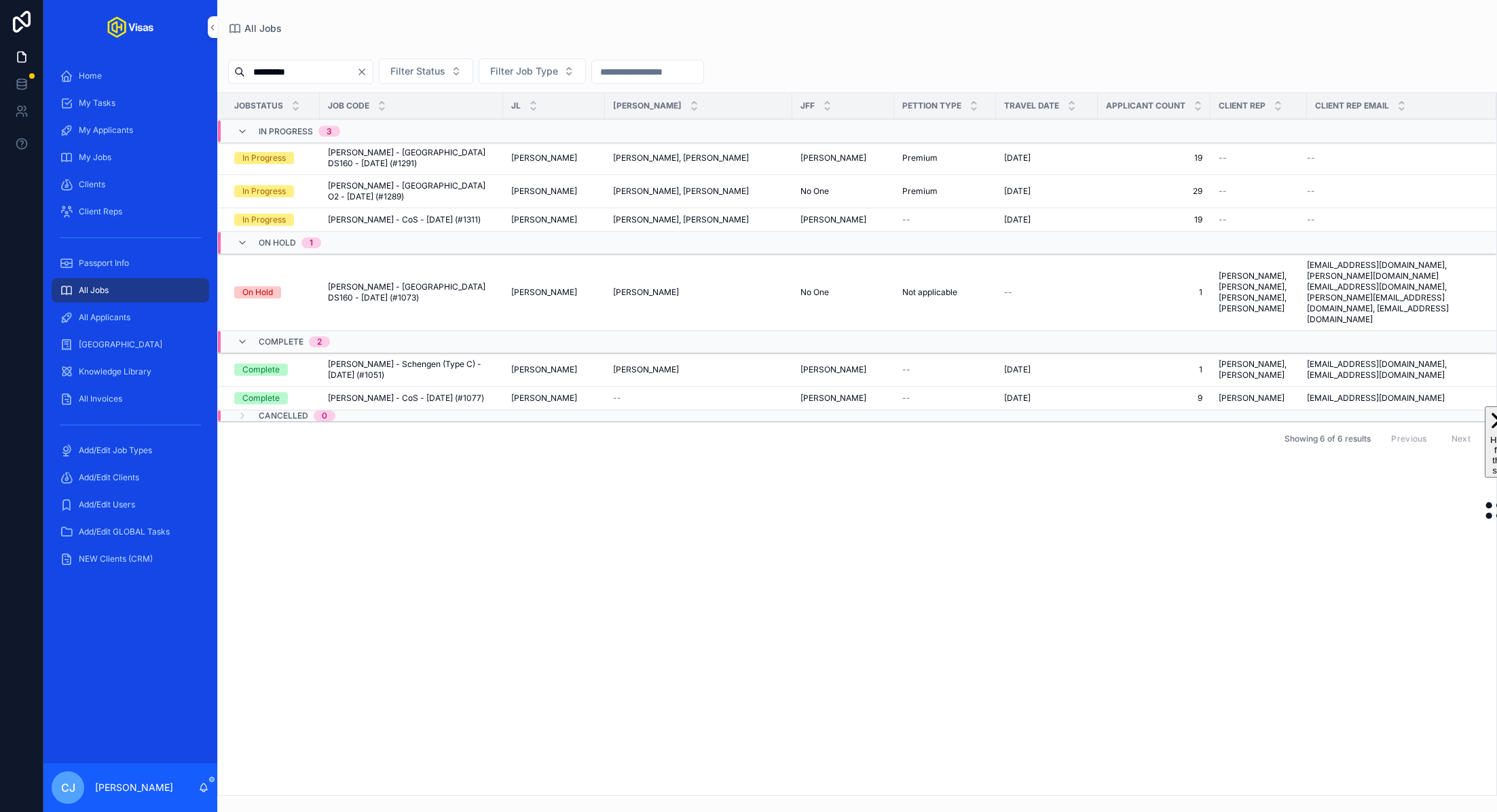
type input "*********"
click at [479, 153] on span "[PERSON_NAME] - [GEOGRAPHIC_DATA] DS160 - [DATE] (#1291)" at bounding box center [411, 158] width 167 height 22
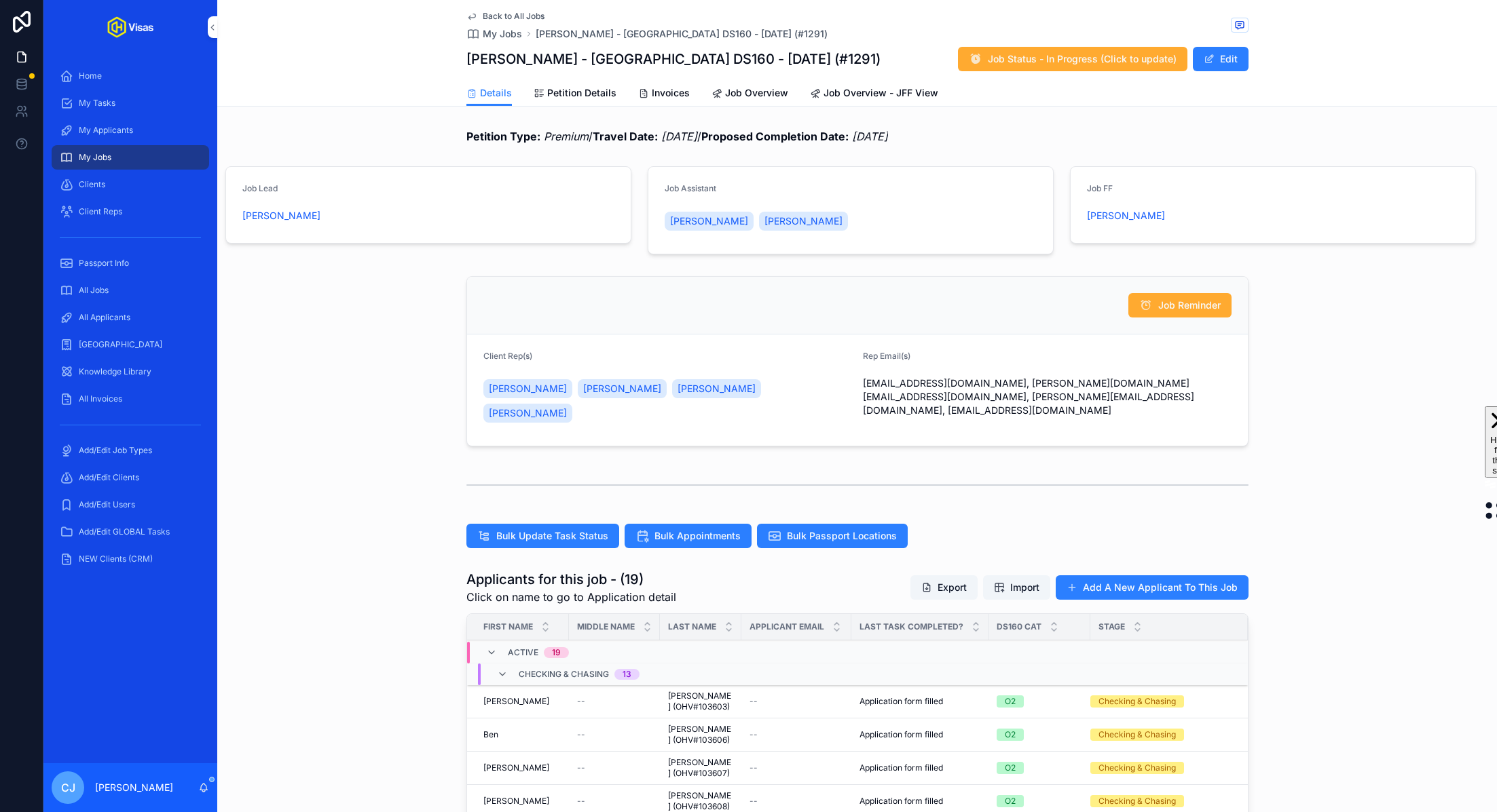
click at [585, 94] on span "Petition Details" at bounding box center [582, 92] width 69 height 13
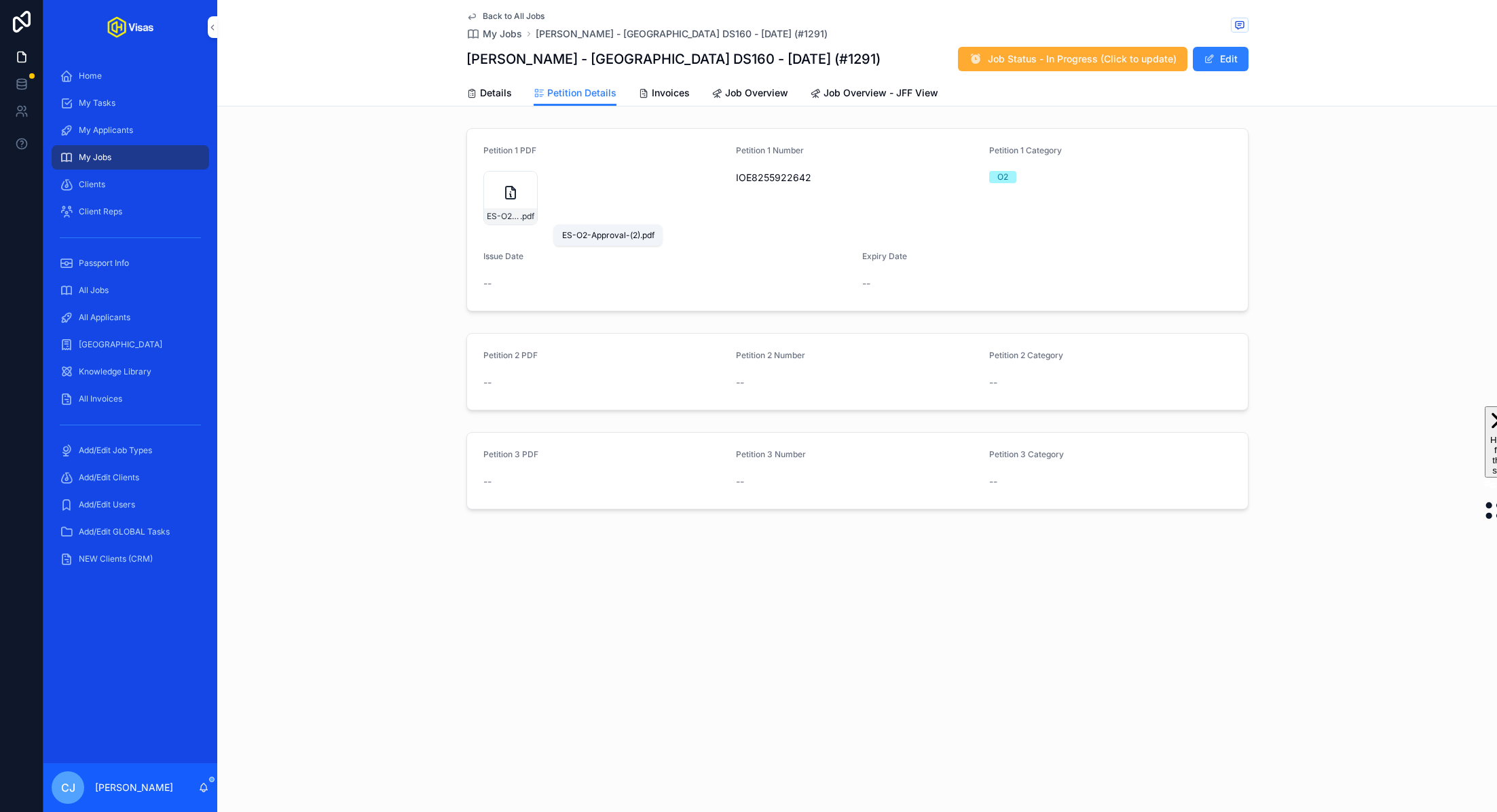
click at [508, 216] on span "ES-O2-Approval-(2)" at bounding box center [503, 216] width 33 height 11
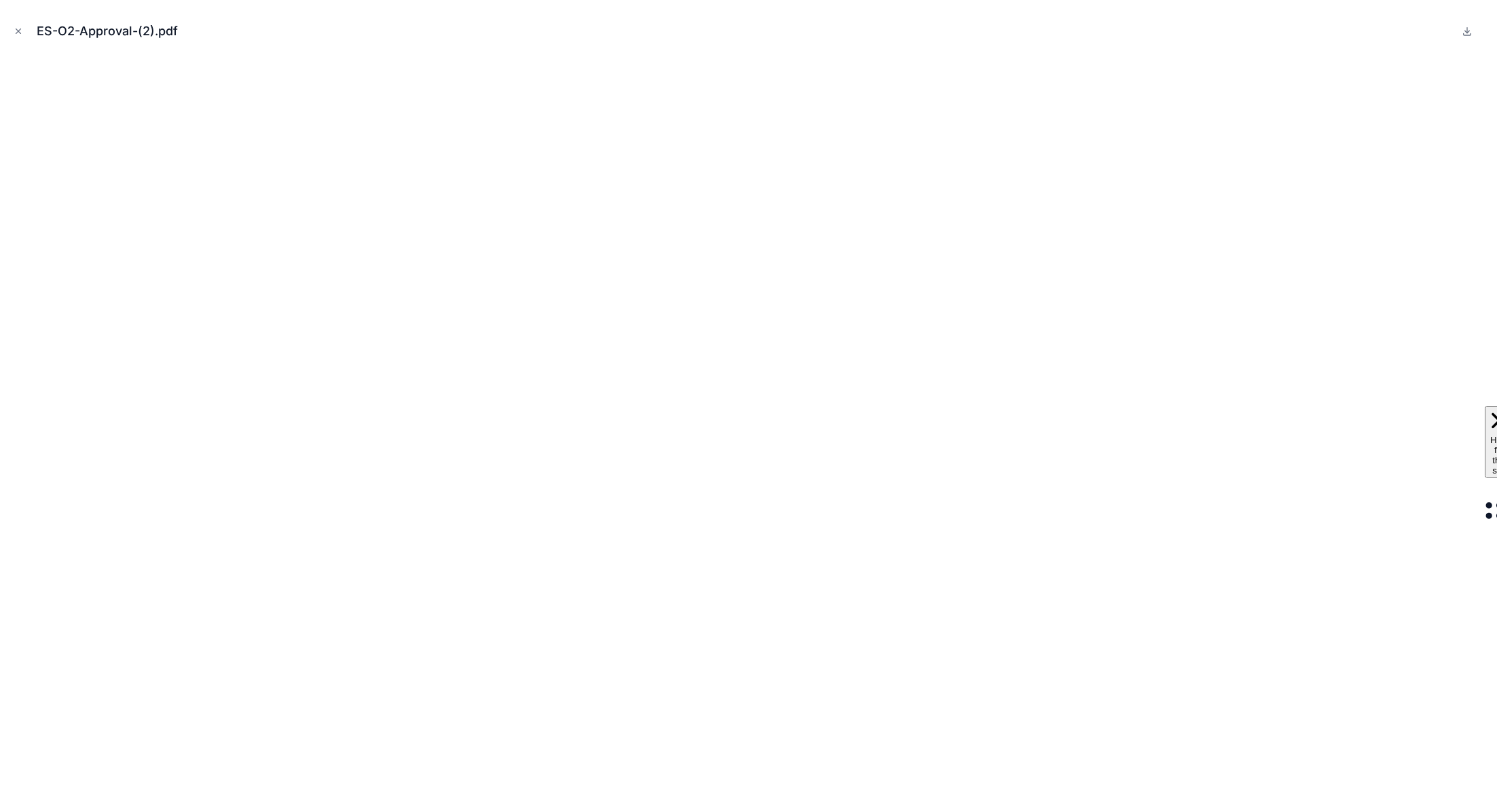
click at [20, 37] on button "Close modal" at bounding box center [18, 31] width 15 height 15
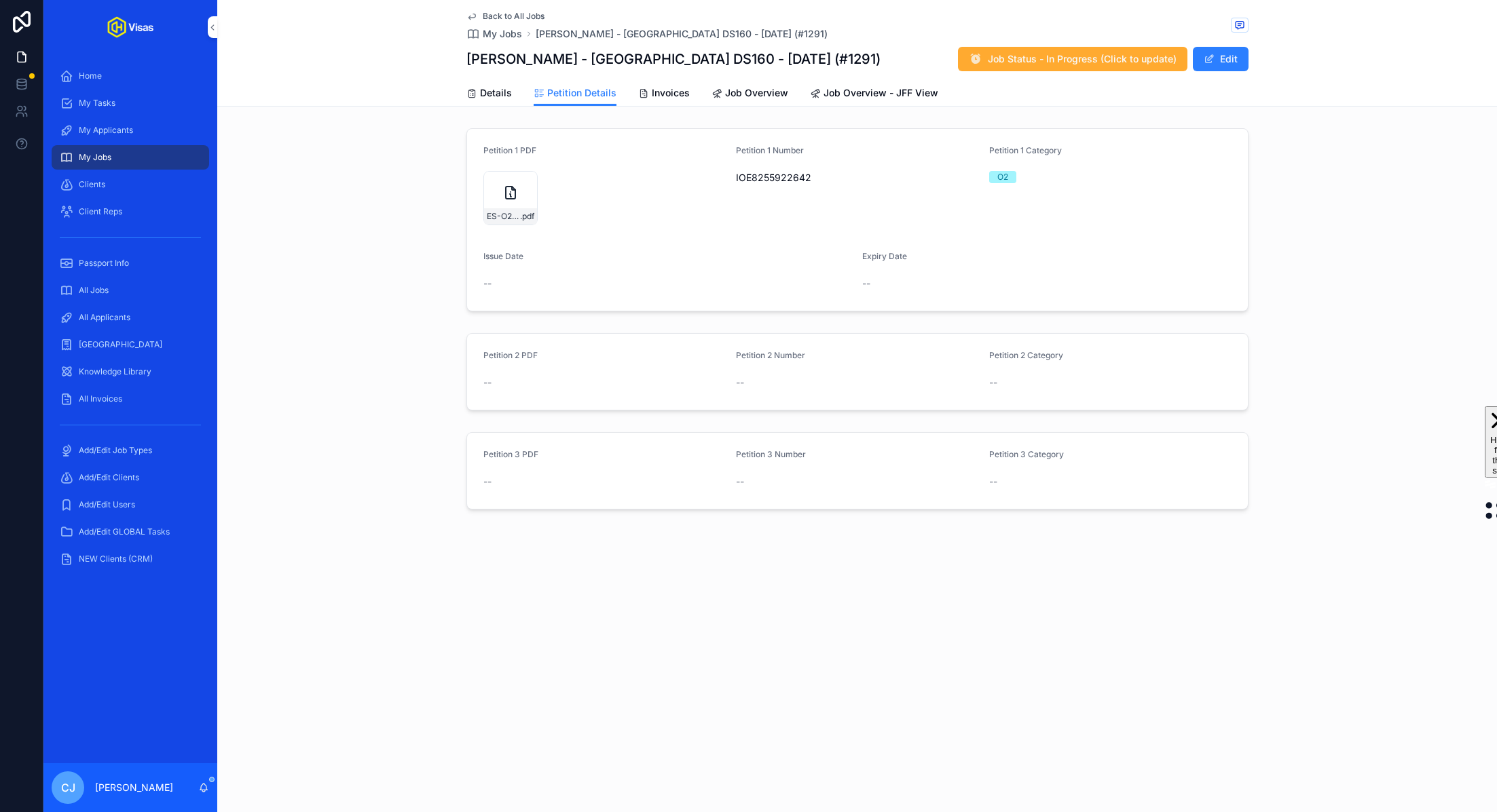
click at [563, 180] on div "ES-O2-Approval-(2) .pdf" at bounding box center [604, 198] width 242 height 54
click at [0, 0] on icon "scrollable content" at bounding box center [0, 0] width 0 height 0
click at [487, 86] on span "Details" at bounding box center [496, 92] width 32 height 13
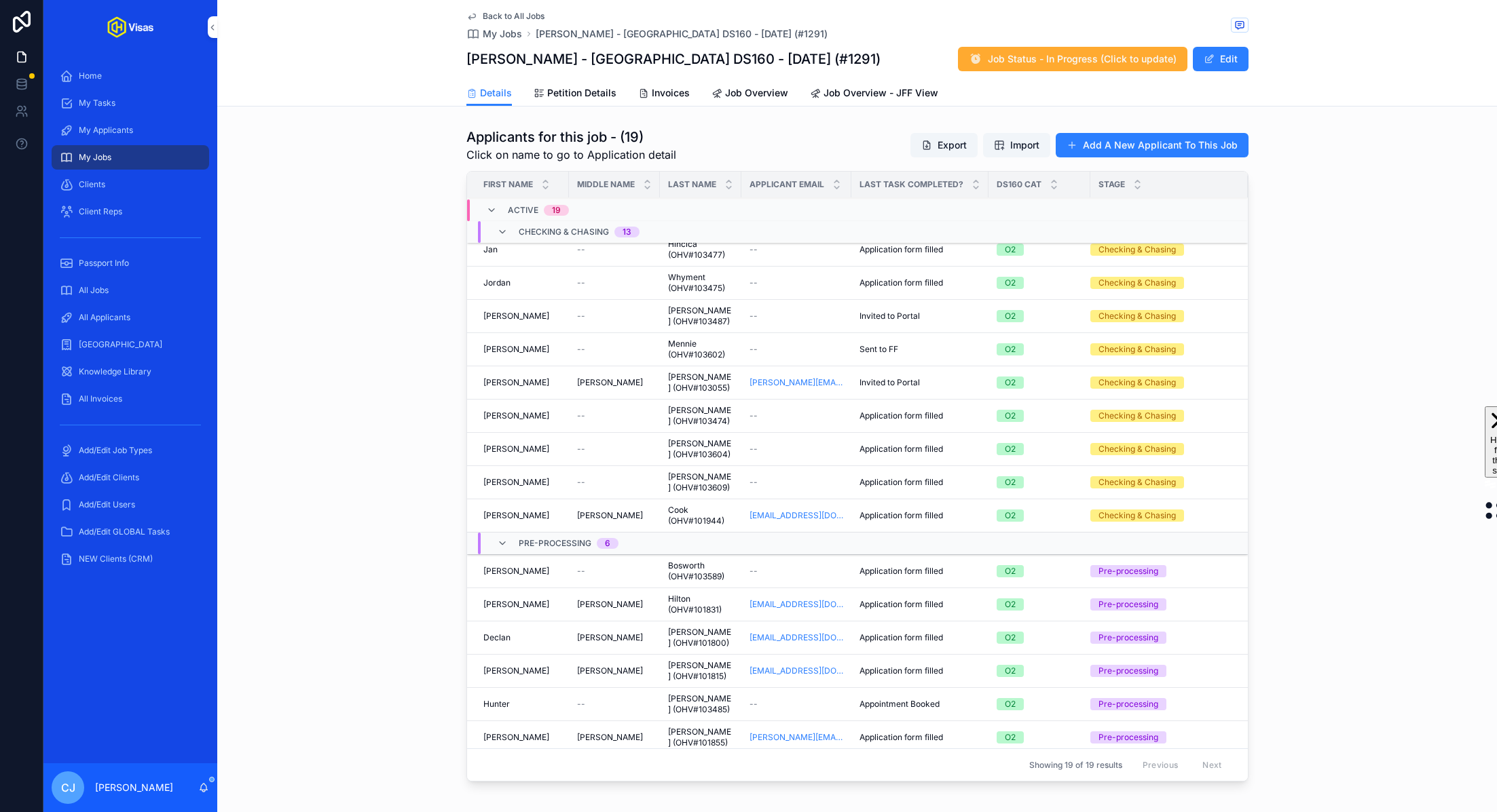
scroll to position [563, 0]
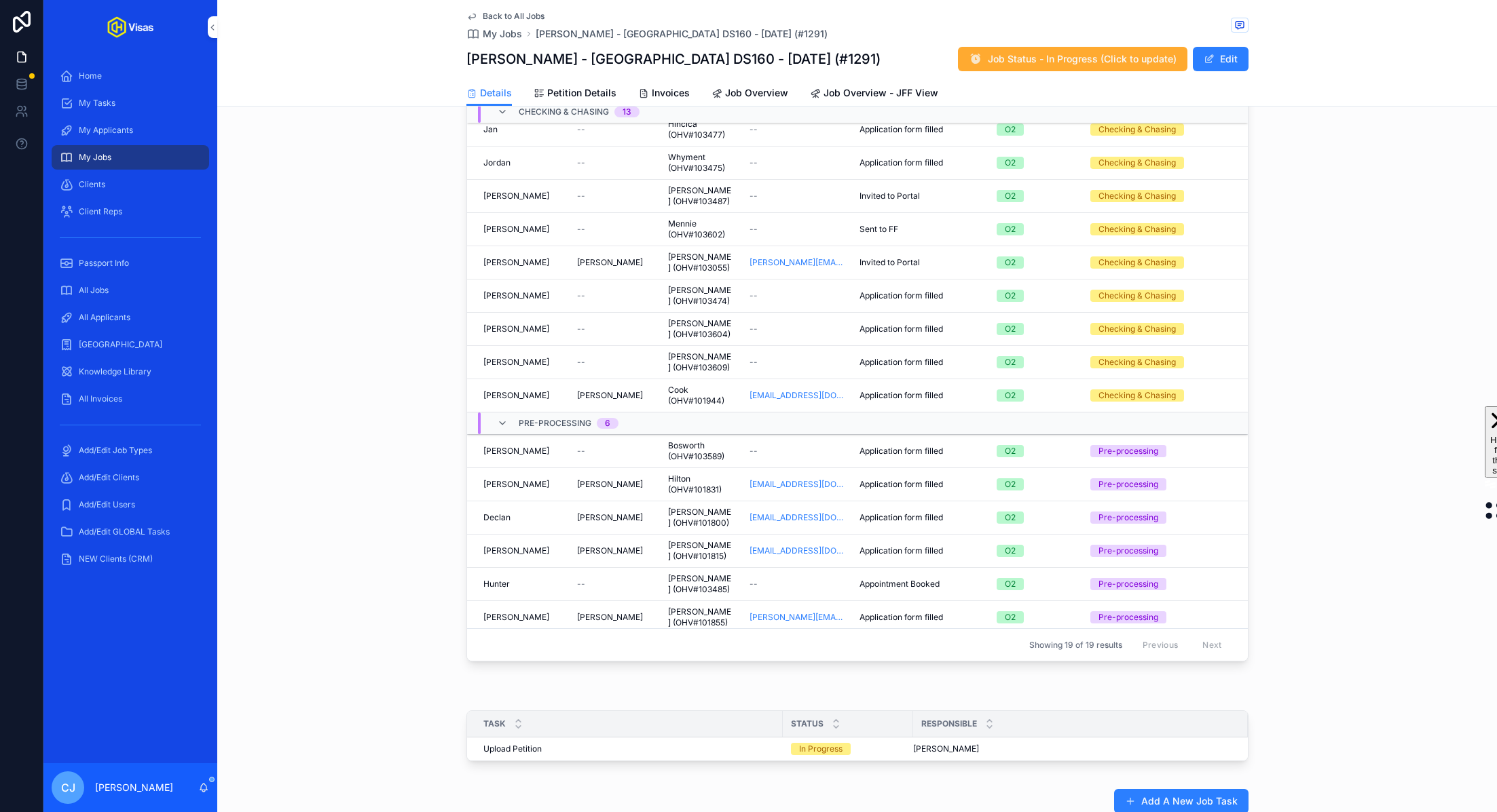
click at [155, 295] on div "All Jobs" at bounding box center [131, 290] width 141 height 22
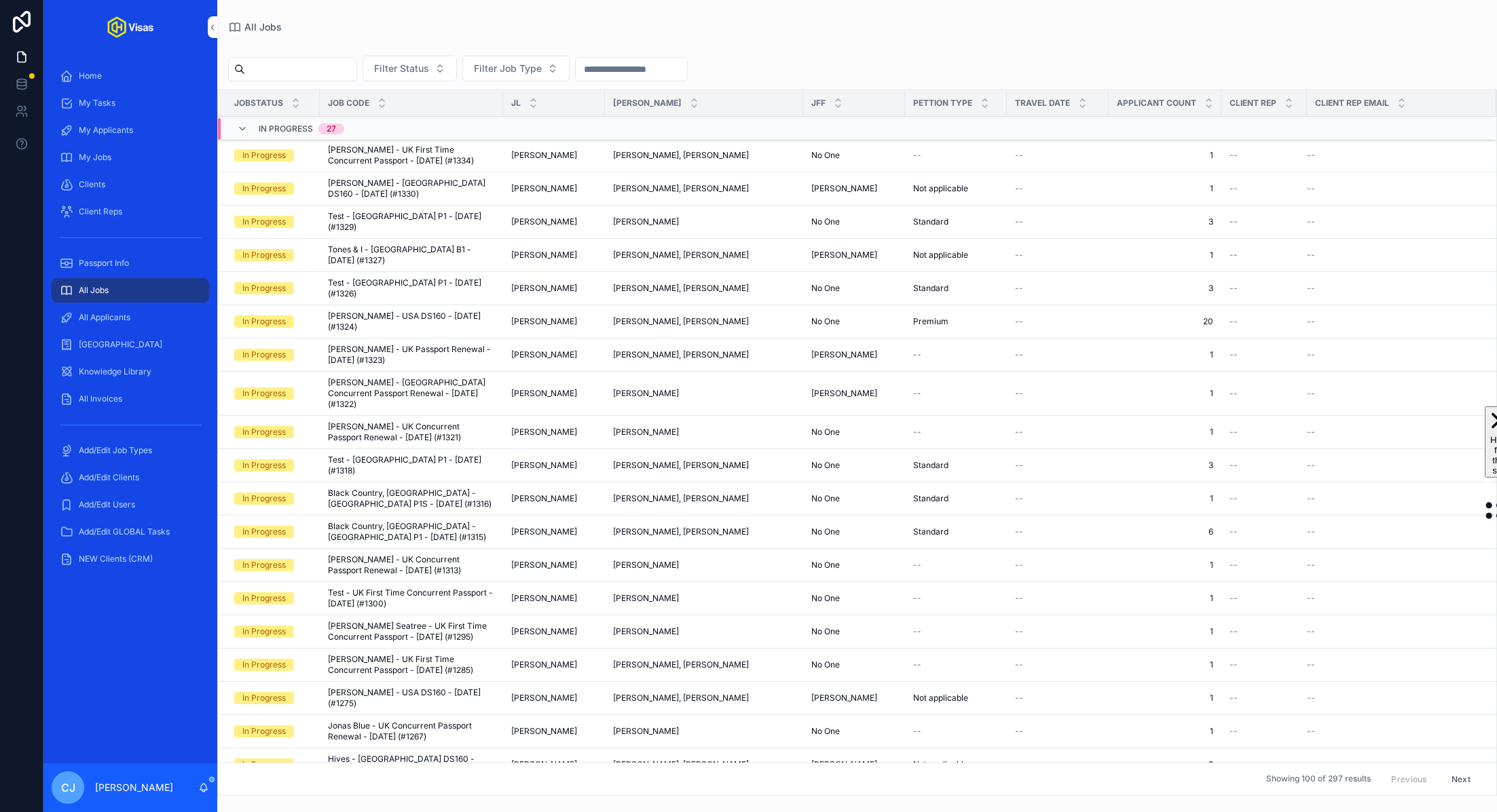
drag, startPoint x: 155, startPoint y: 295, endPoint x: 293, endPoint y: 69, distance: 264.8
click at [293, 69] on input "scrollable content" at bounding box center [301, 69] width 112 height 19
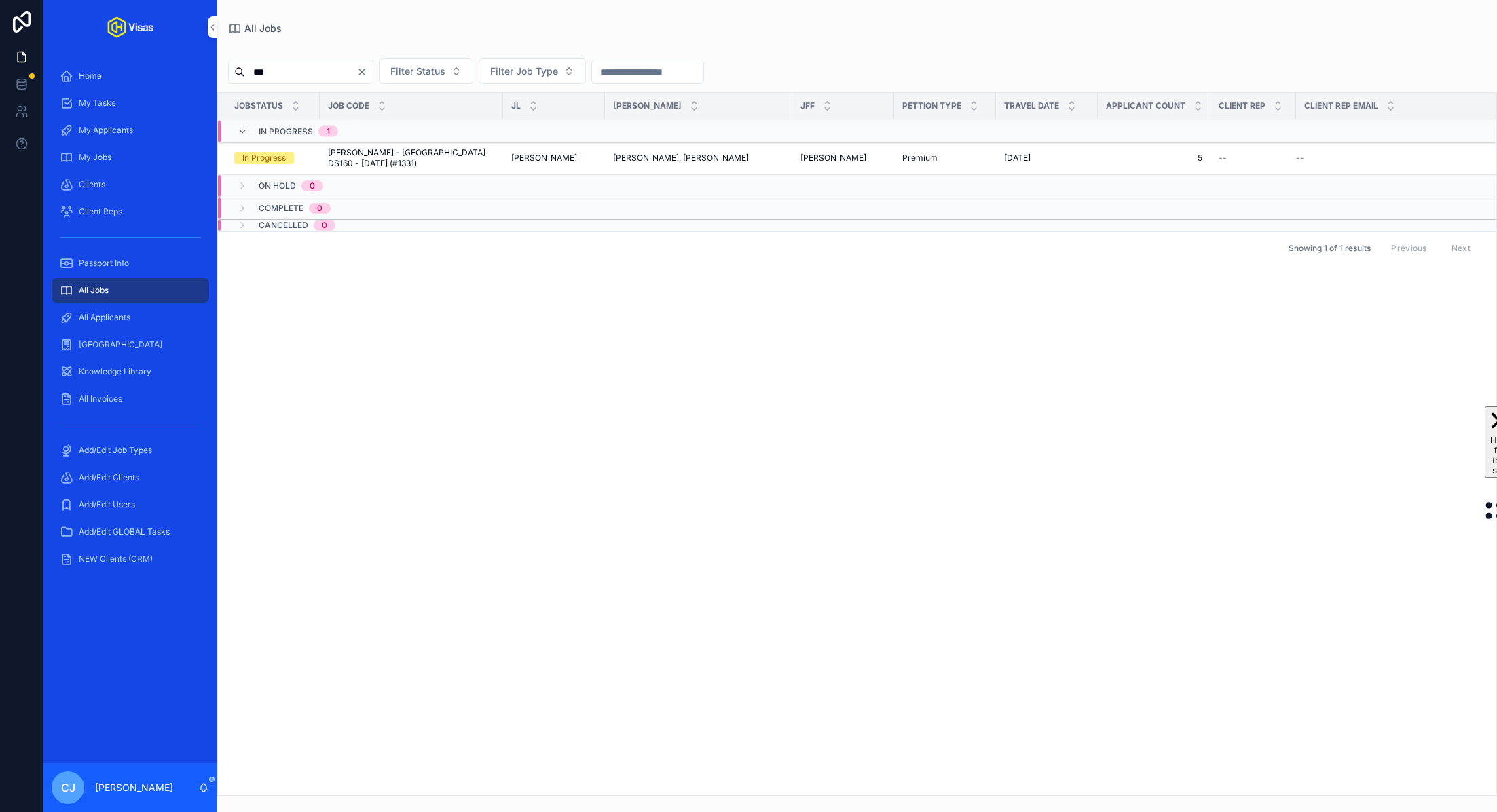
type input "***"
click at [355, 154] on span "[PERSON_NAME] - [GEOGRAPHIC_DATA] DS160 - [DATE] (#1331)" at bounding box center [411, 158] width 167 height 22
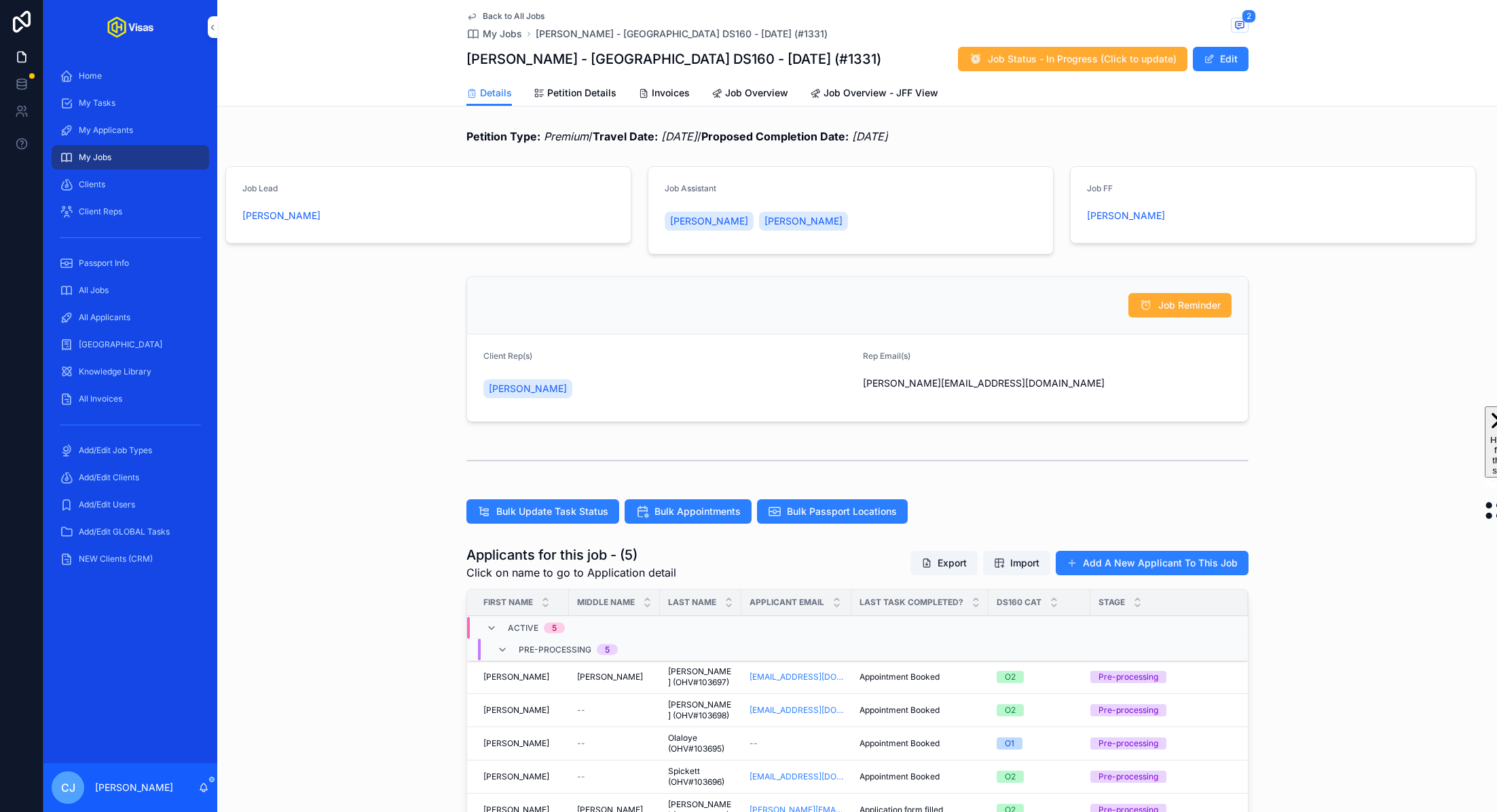
scroll to position [193, 0]
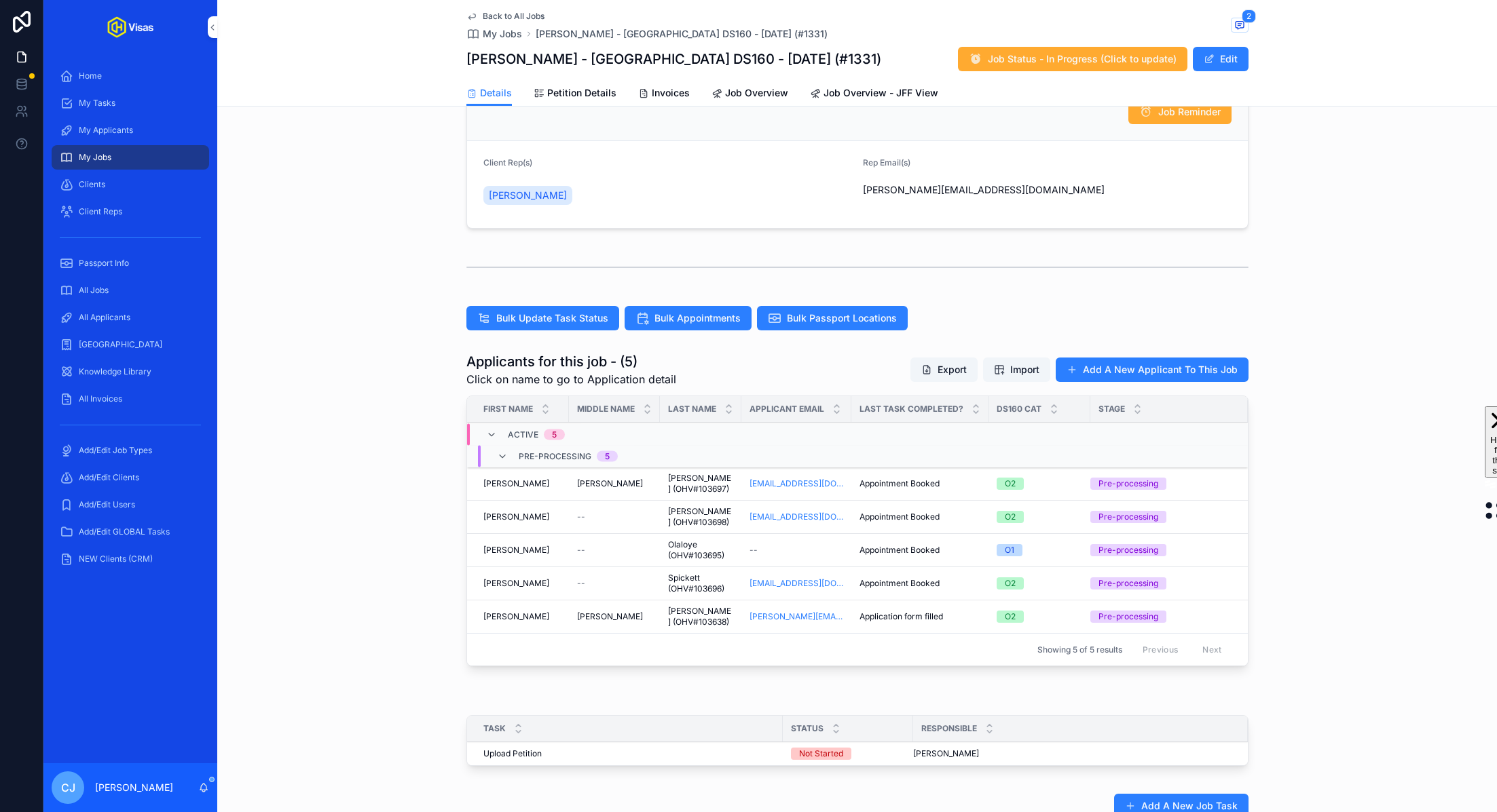
click at [692, 518] on span "[PERSON_NAME] (OHV#103698)" at bounding box center [701, 517] width 65 height 22
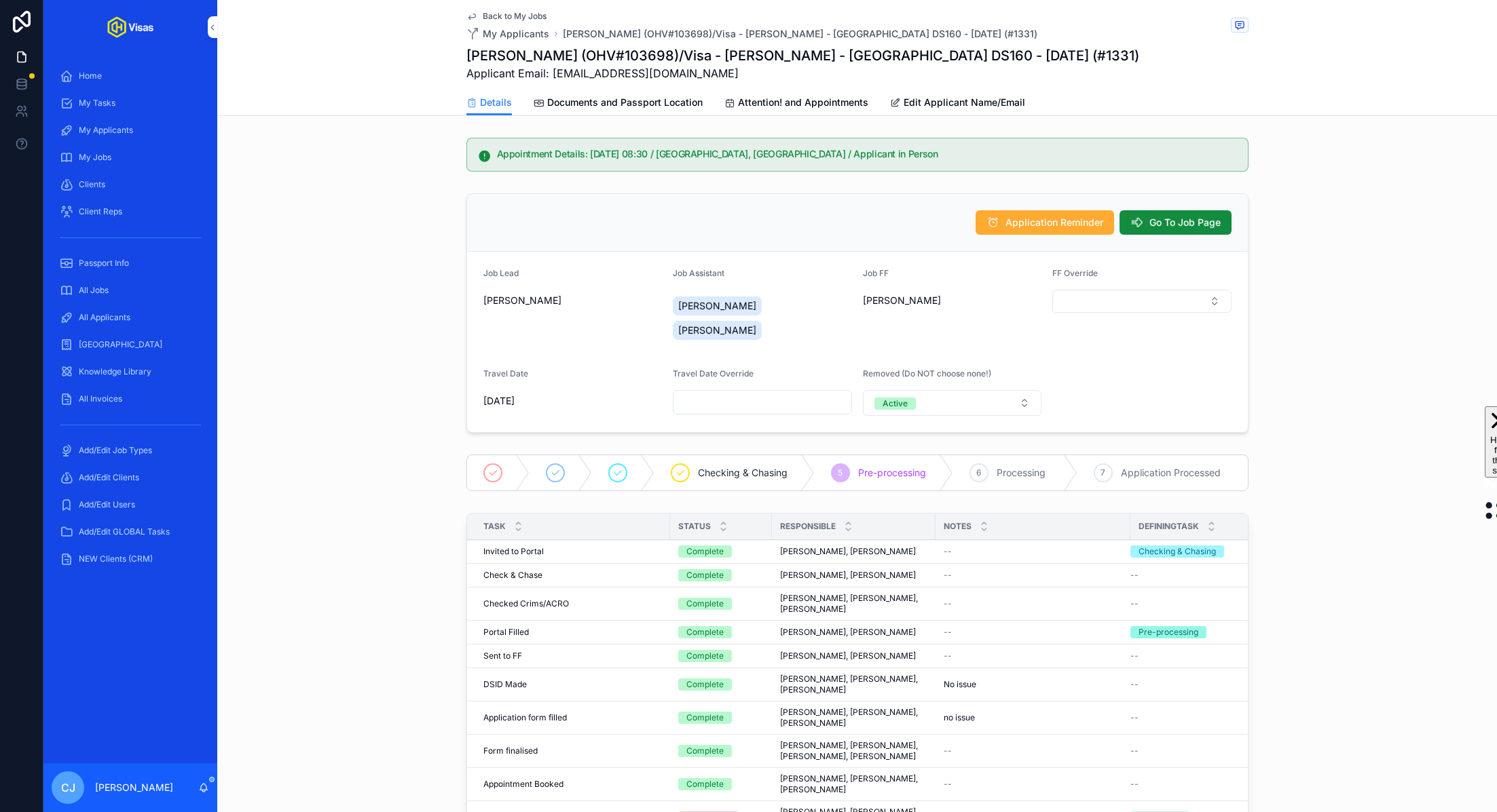
click at [676, 102] on span "Documents and Passport Location" at bounding box center [625, 102] width 155 height 13
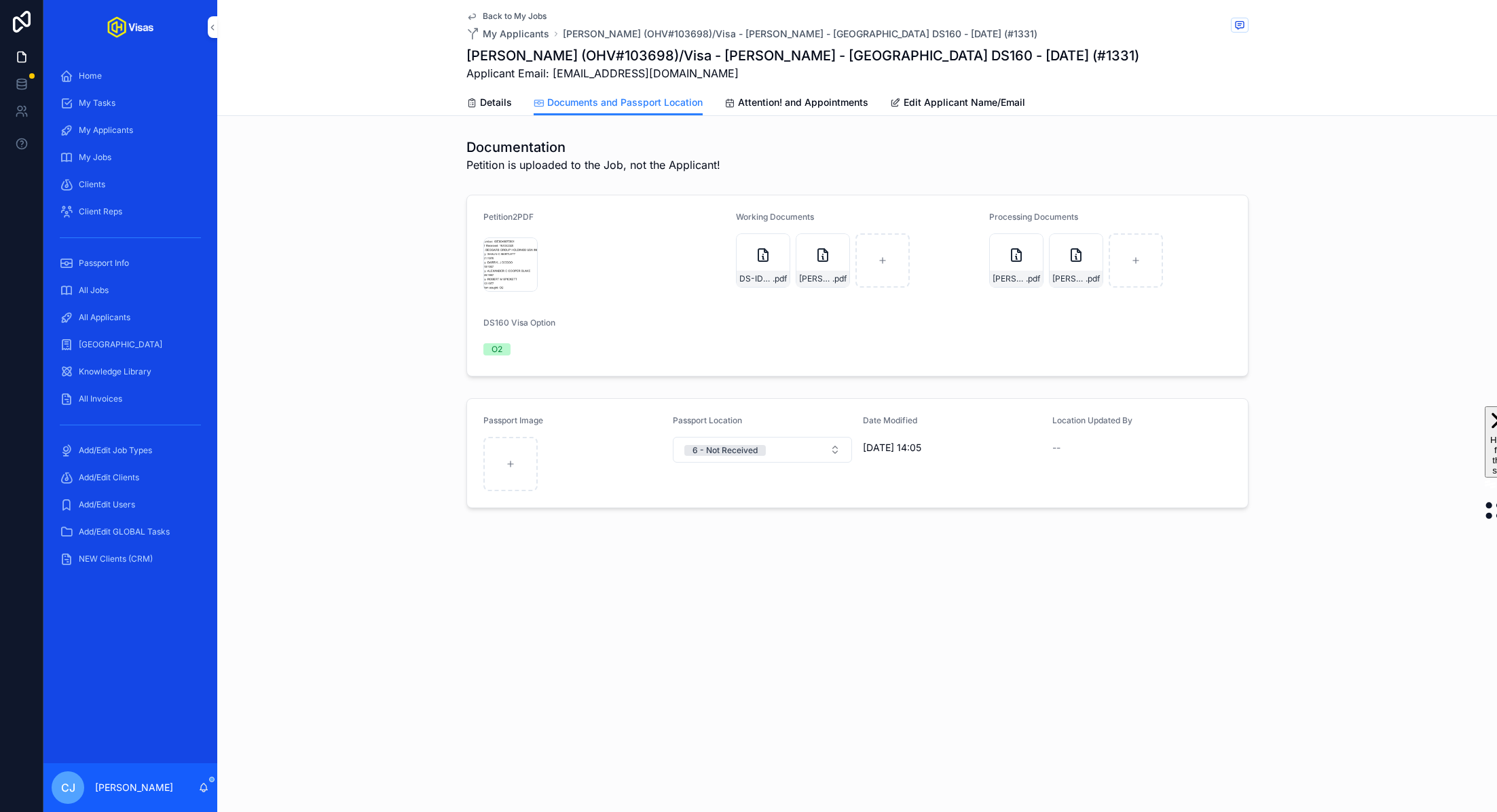
click at [0, 0] on icon "scrollable content" at bounding box center [0, 0] width 0 height 0
click at [1107, 218] on icon "scrollable content" at bounding box center [1107, 218] width 8 height 0
click at [1075, 261] on icon "scrollable content" at bounding box center [1077, 261] width 6 height 0
type input "**********"
click at [762, 100] on span "Attention! and Appointments" at bounding box center [803, 102] width 131 height 13
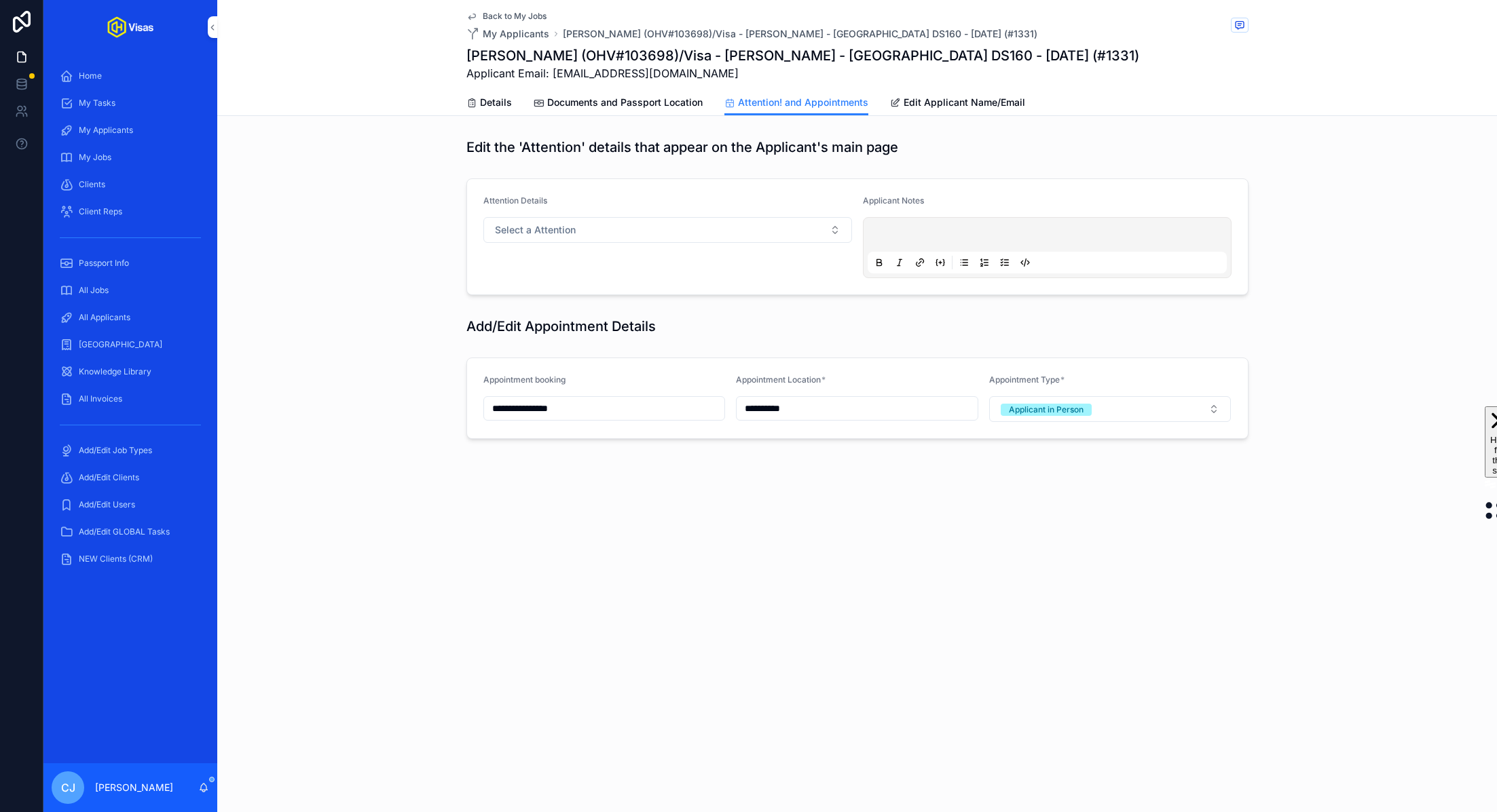
click at [522, 412] on input "**********" at bounding box center [604, 408] width 241 height 19
click at [680, 443] on button "scrollable content" at bounding box center [678, 440] width 25 height 25
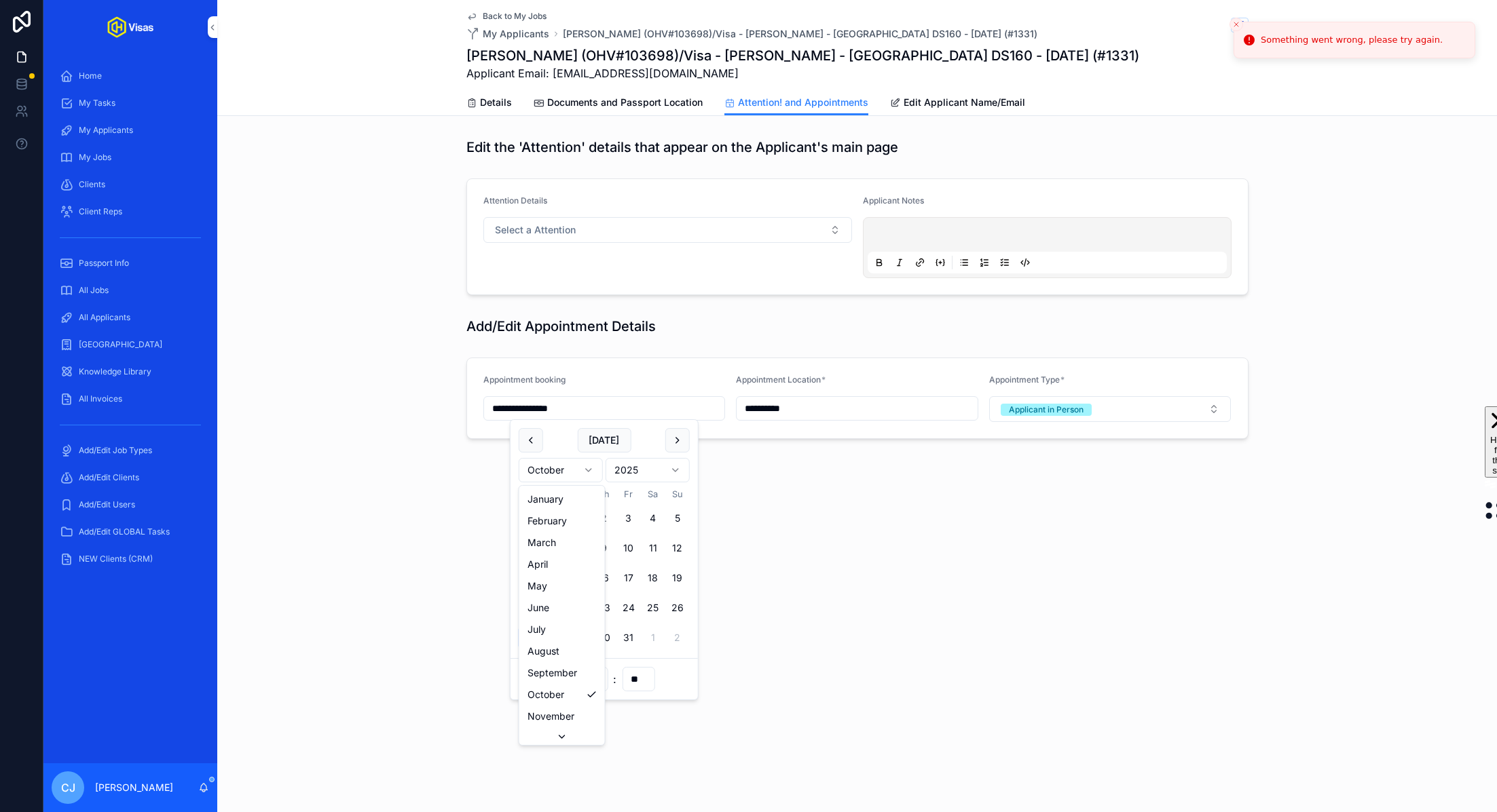
click at [568, 468] on html "**********" at bounding box center [748, 406] width 1497 height 812
click at [536, 547] on button "3" at bounding box center [531, 548] width 25 height 25
click at [553, 405] on input "**********" at bounding box center [604, 408] width 241 height 19
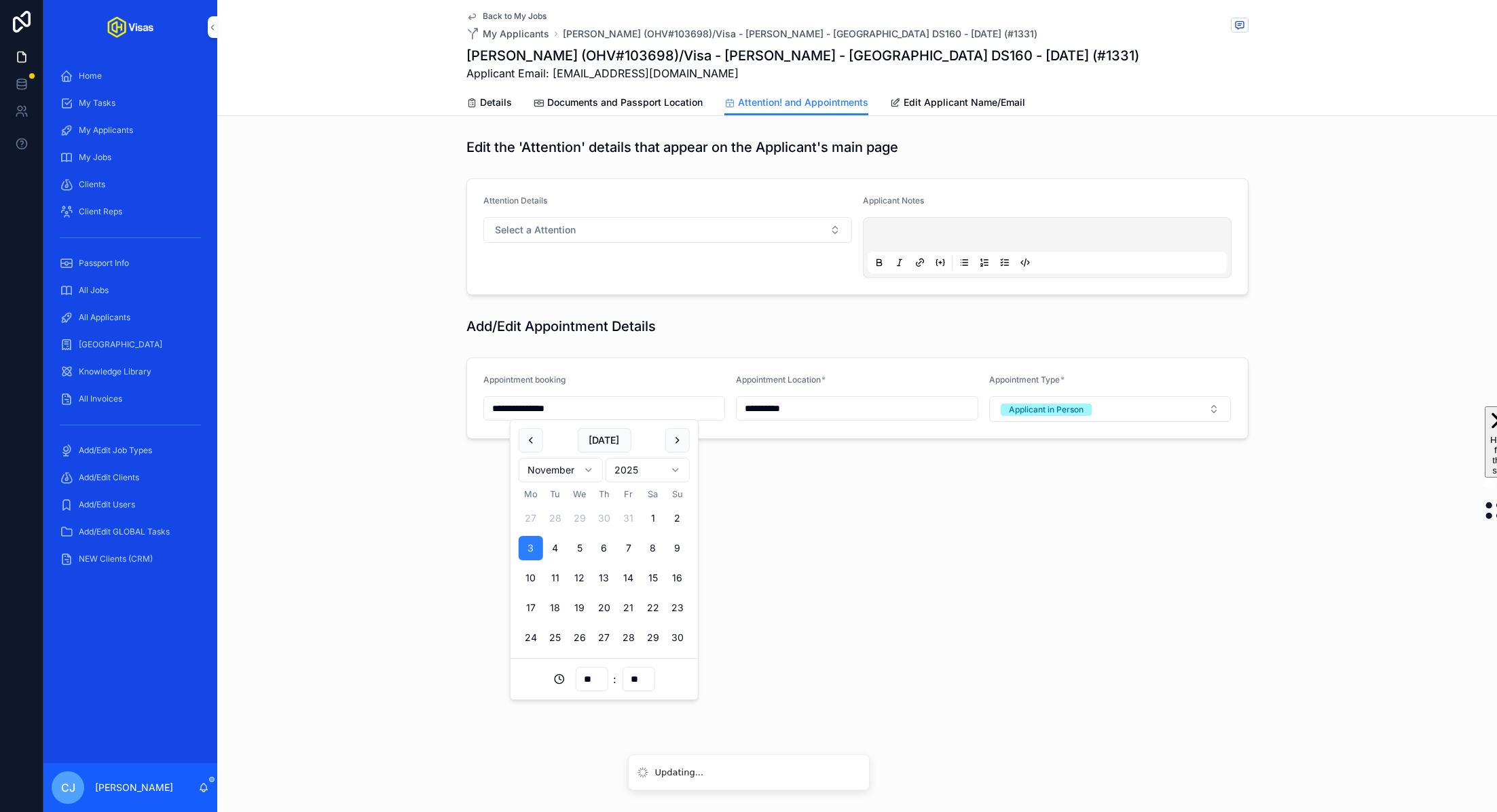
type input "**********"
type input "**"
type input "**********"
type input "**"
type input "**********"
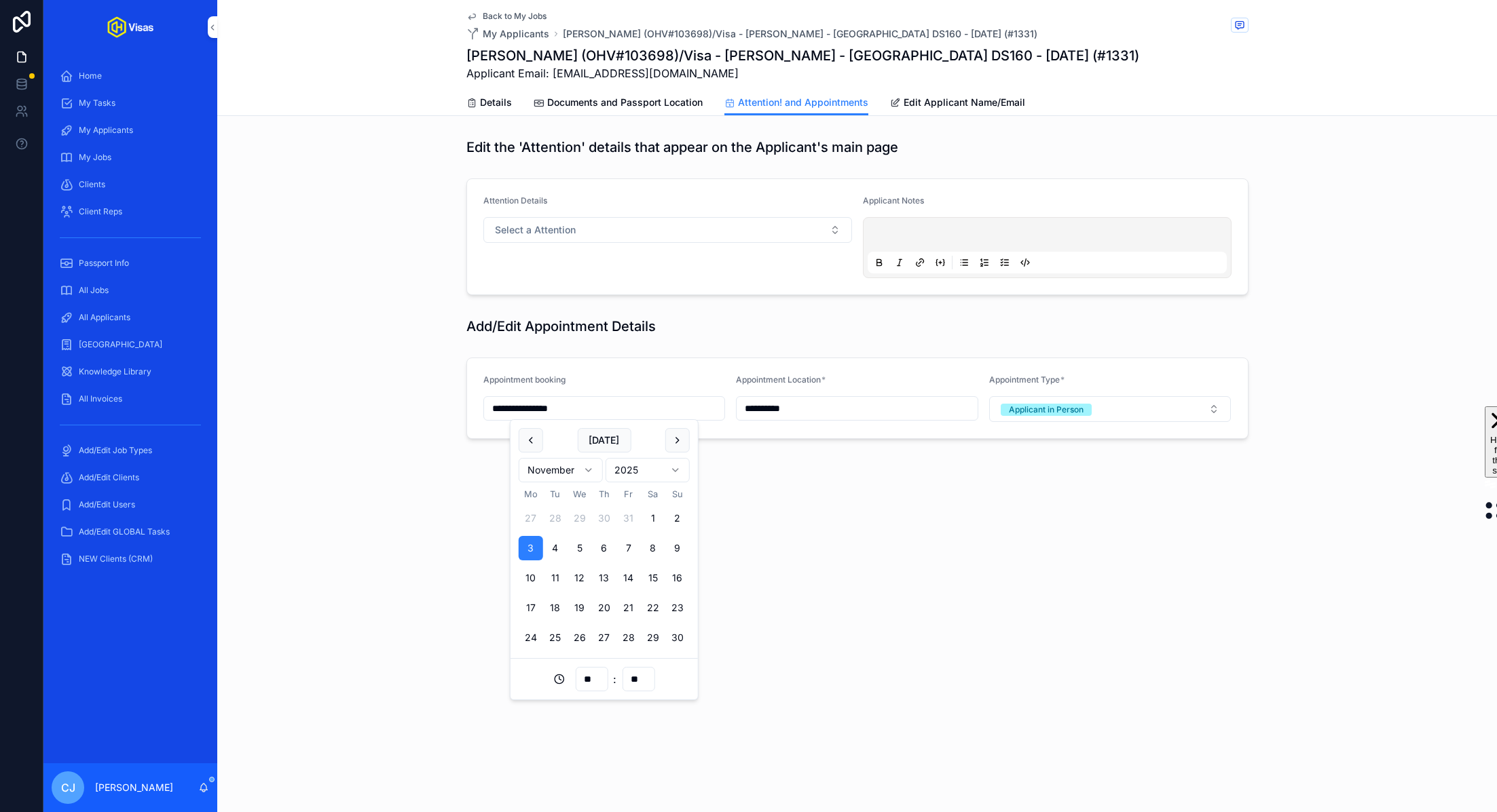
click at [790, 554] on div "**********" at bounding box center [858, 406] width 1280 height 812
click at [614, 100] on span "Documents and Passport Location" at bounding box center [625, 102] width 155 height 13
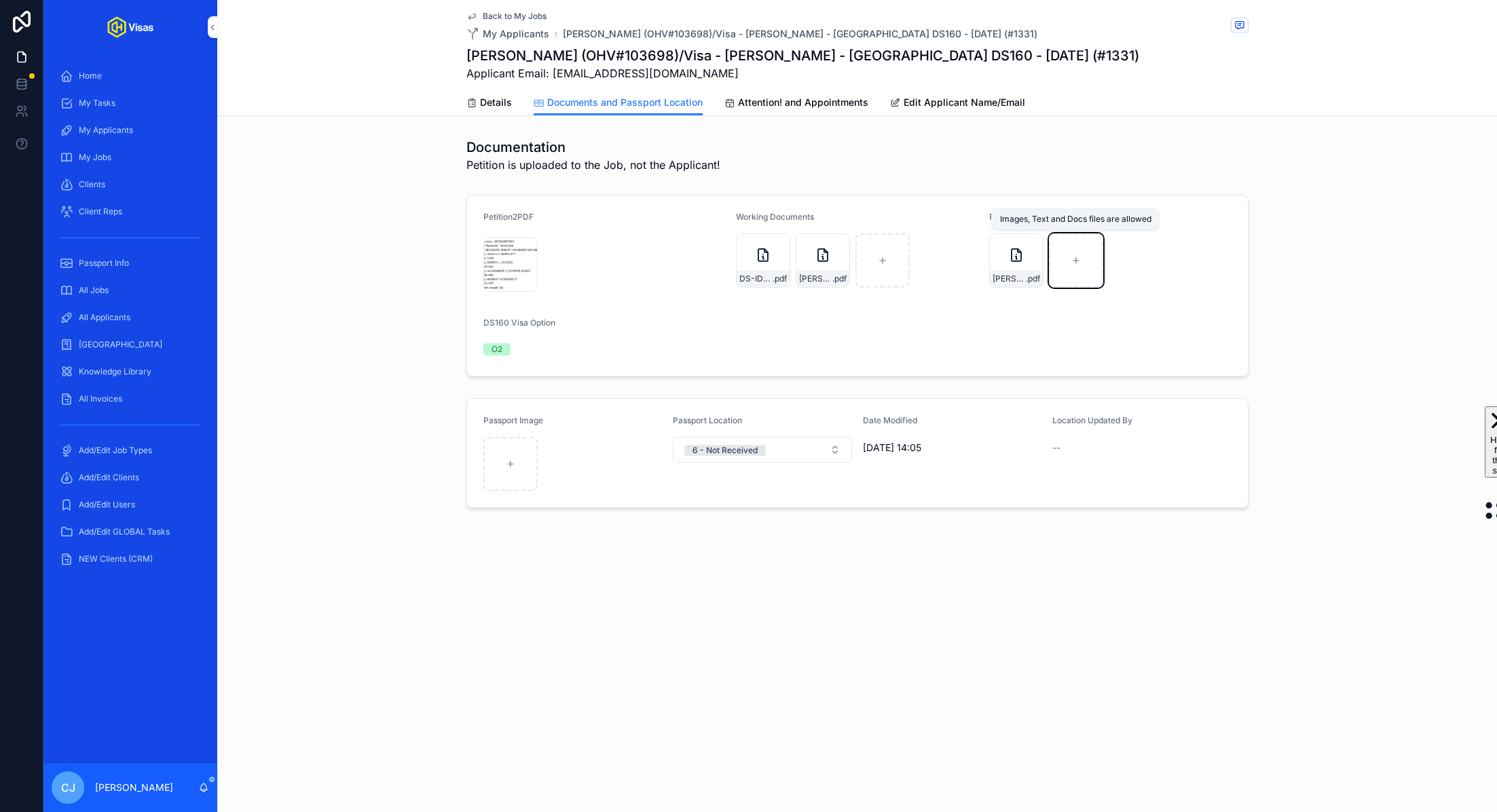
click at [1060, 274] on div "scrollable content" at bounding box center [1076, 261] width 54 height 54
type input "**********"
click at [492, 99] on span "Details" at bounding box center [496, 102] width 32 height 13
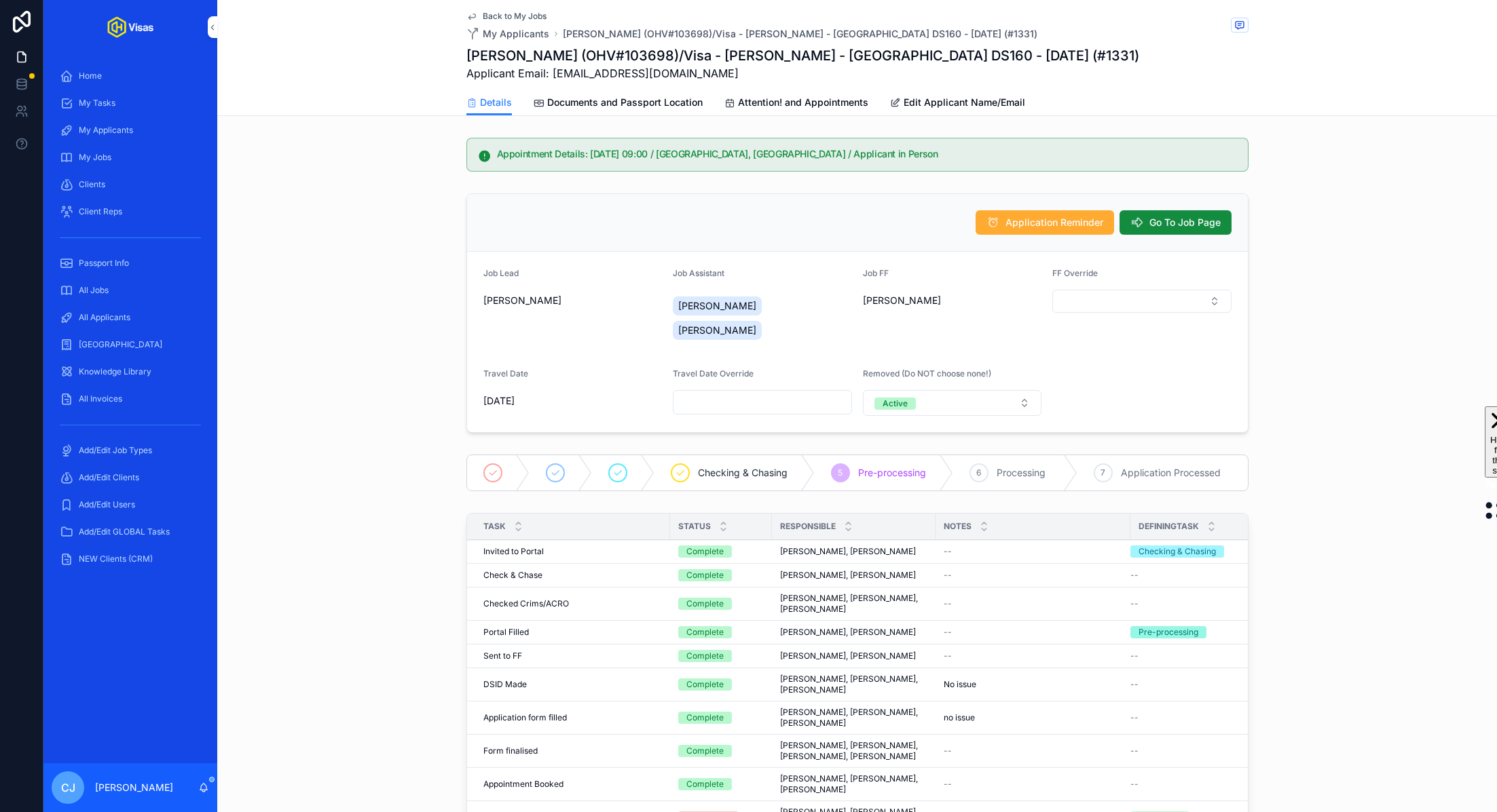
click at [1167, 218] on span "Go To Job Page" at bounding box center [1185, 222] width 71 height 13
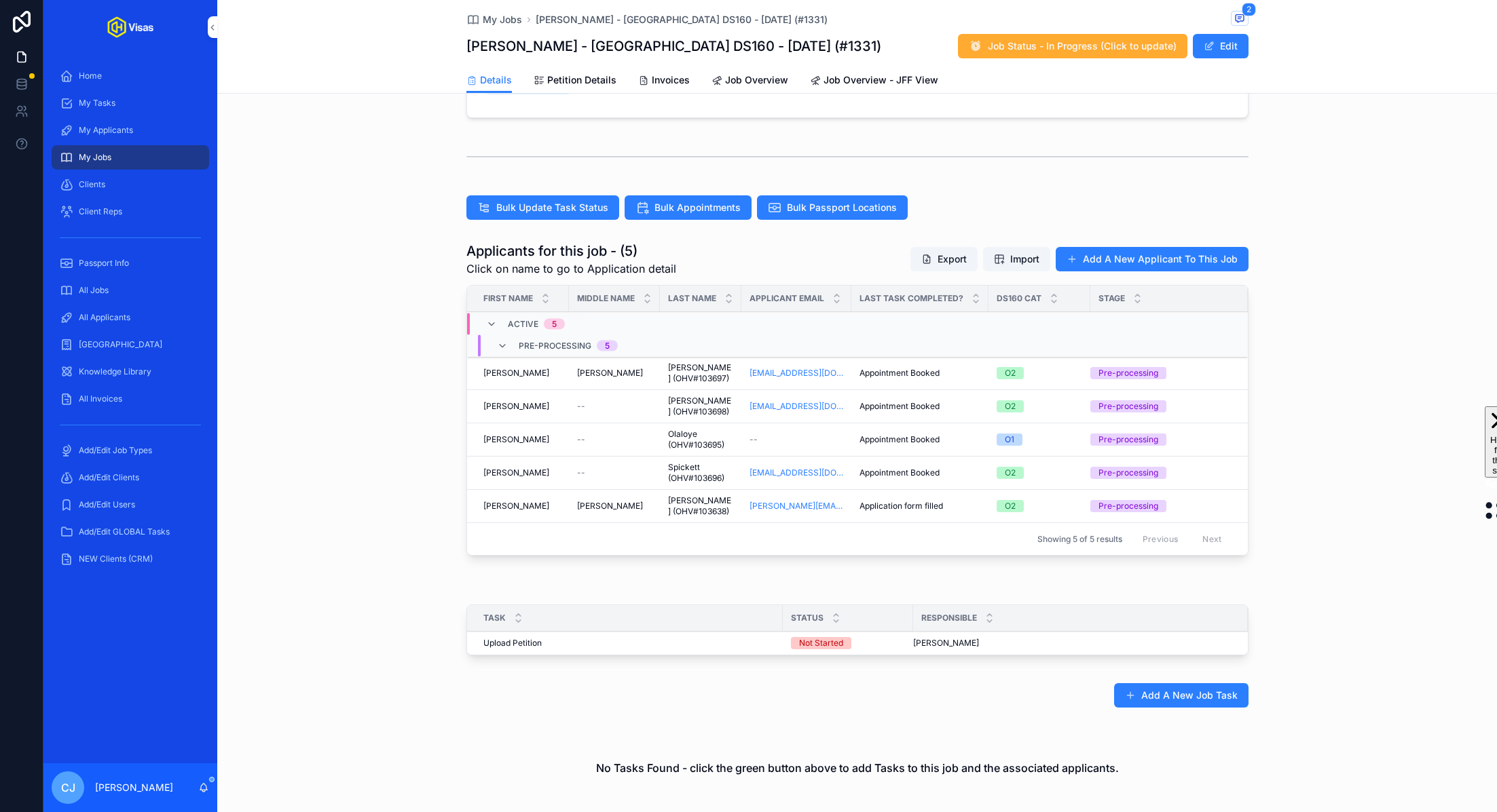
scroll to position [293, 0]
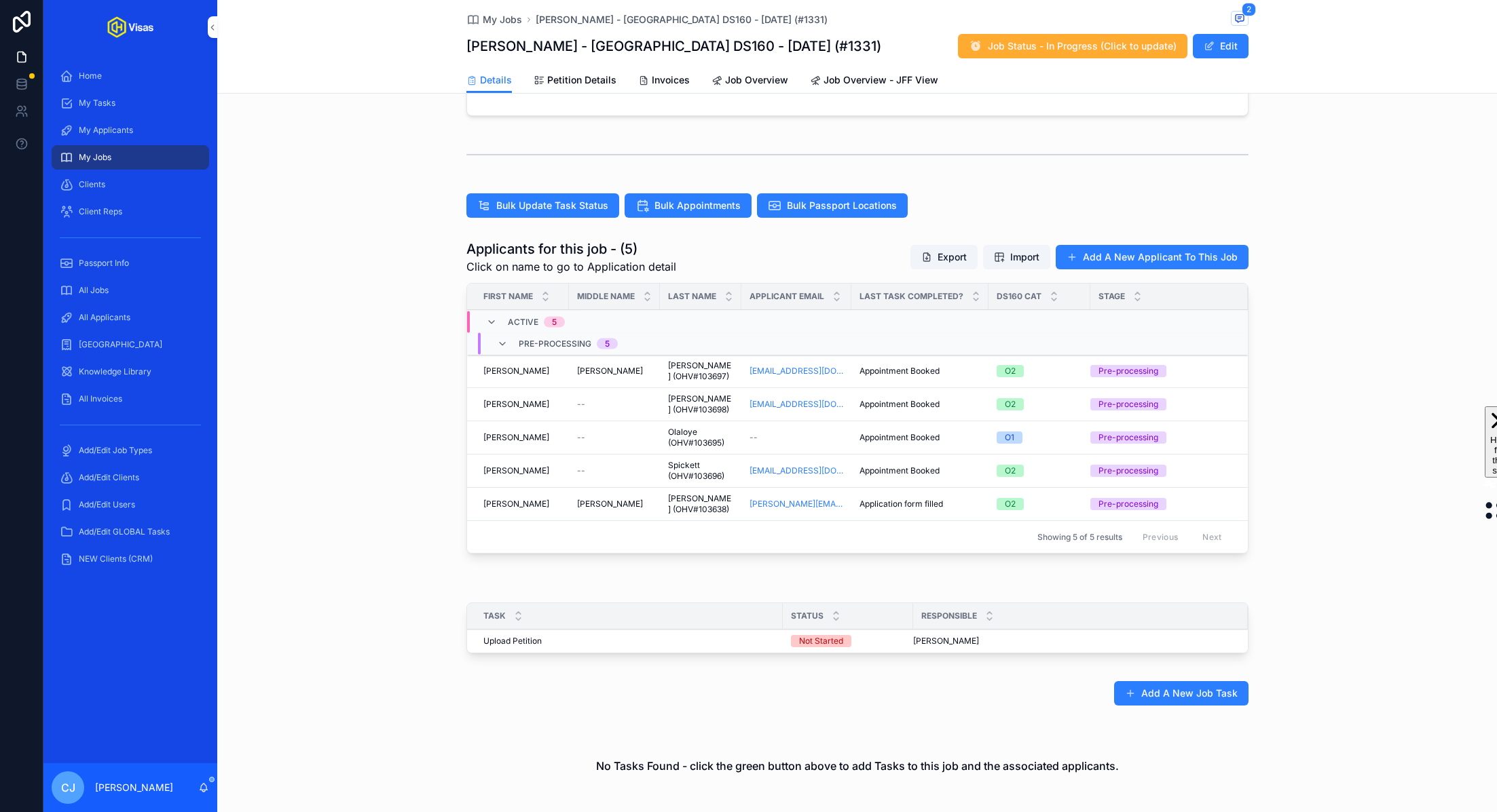
click at [102, 294] on span "All Jobs" at bounding box center [93, 290] width 30 height 11
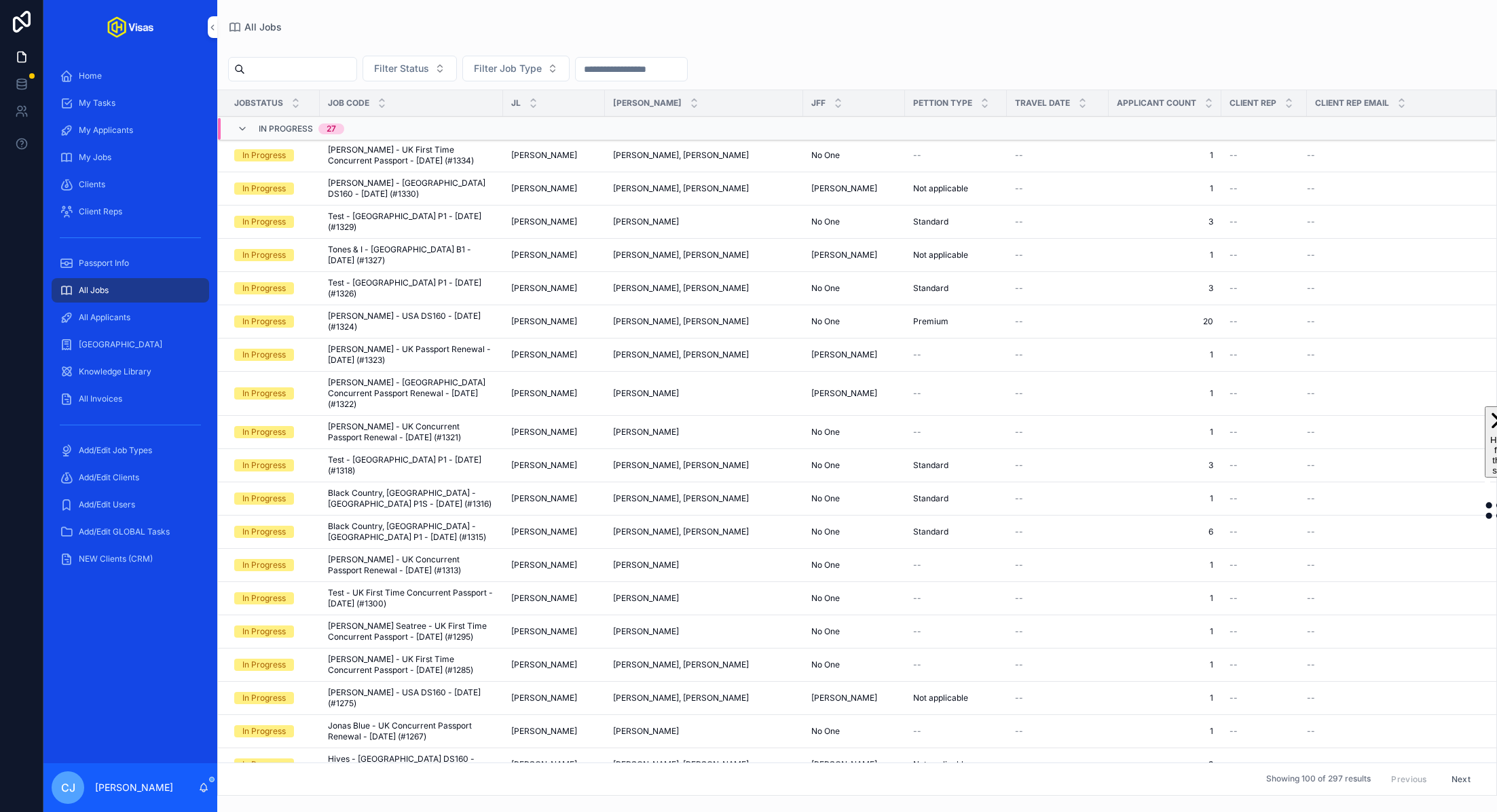
click at [334, 65] on input "scrollable content" at bounding box center [301, 69] width 112 height 19
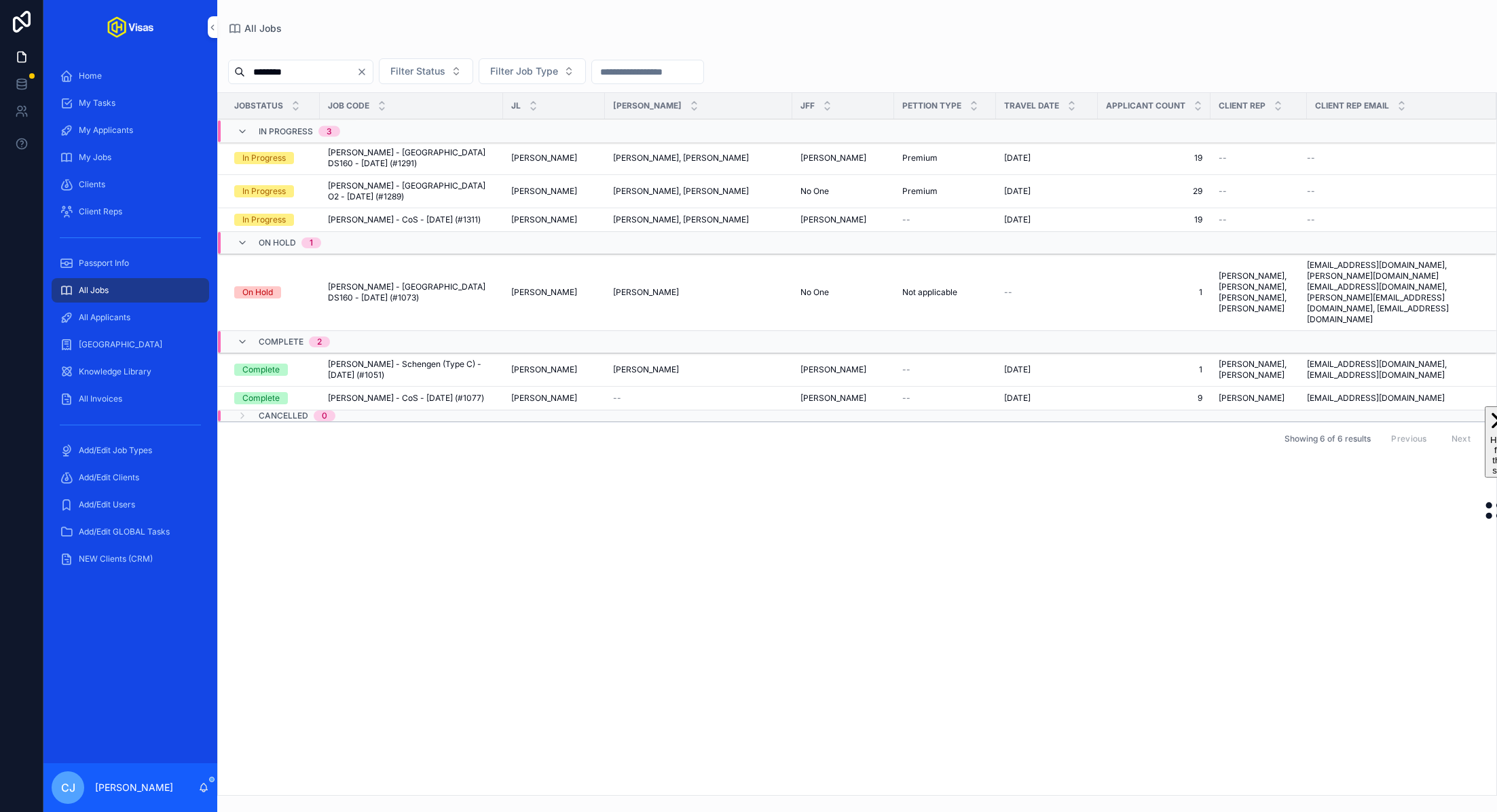
type input "********"
click at [414, 155] on span "[PERSON_NAME] - [GEOGRAPHIC_DATA] DS160 - [DATE] (#1291)" at bounding box center [411, 158] width 167 height 22
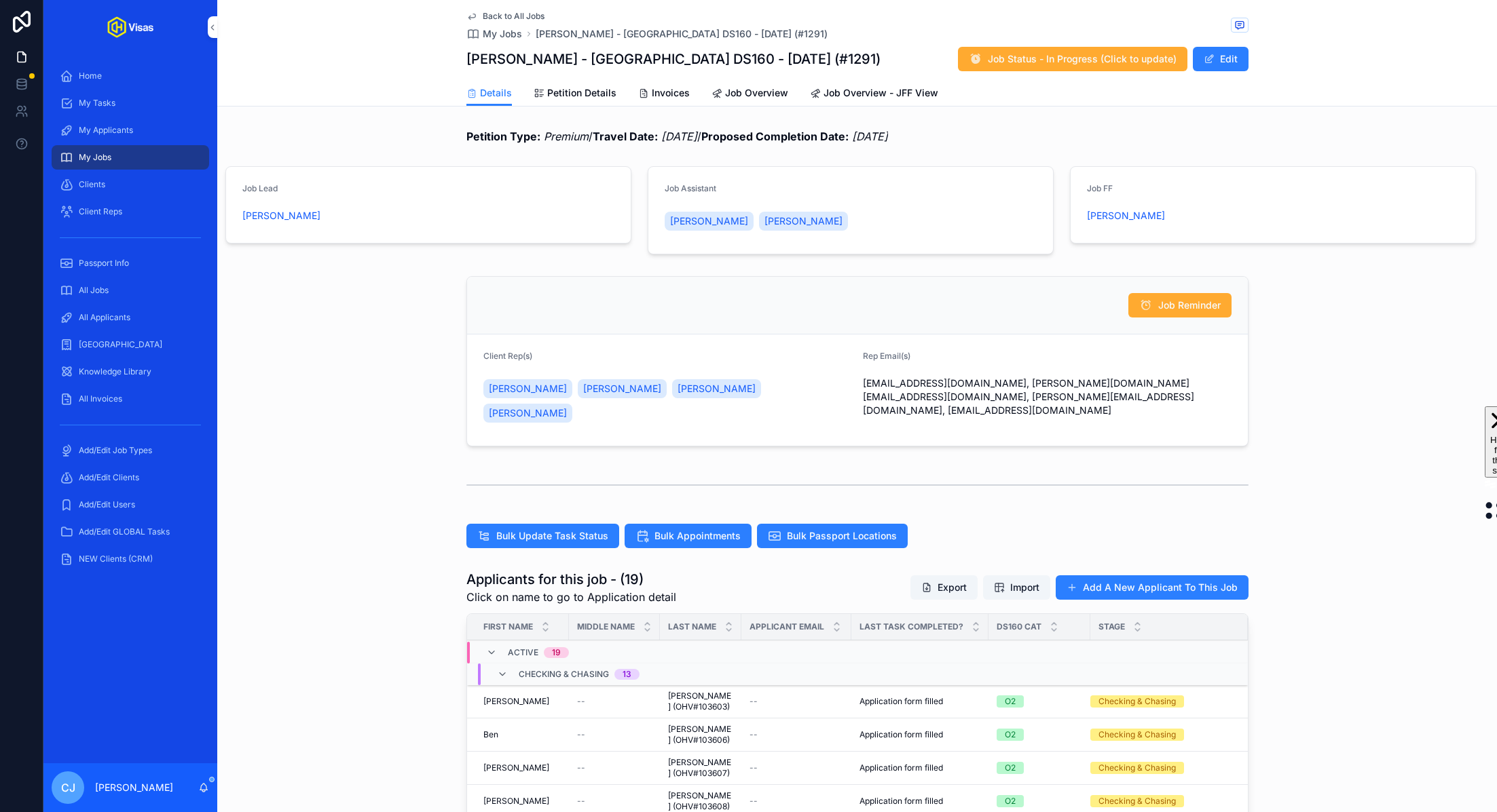
click at [96, 292] on span "All Jobs" at bounding box center [93, 290] width 30 height 11
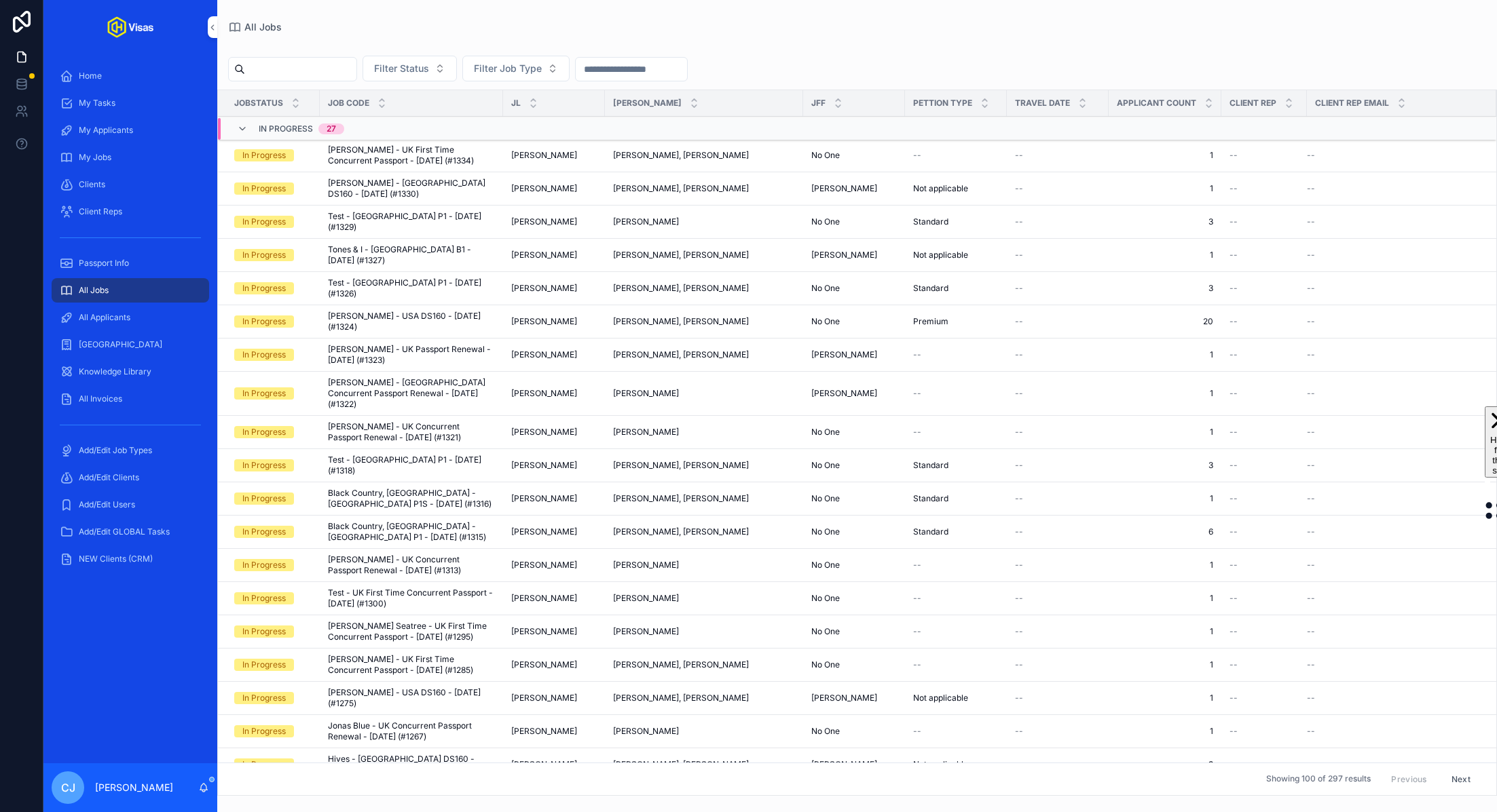
click at [322, 73] on input "scrollable content" at bounding box center [301, 69] width 112 height 19
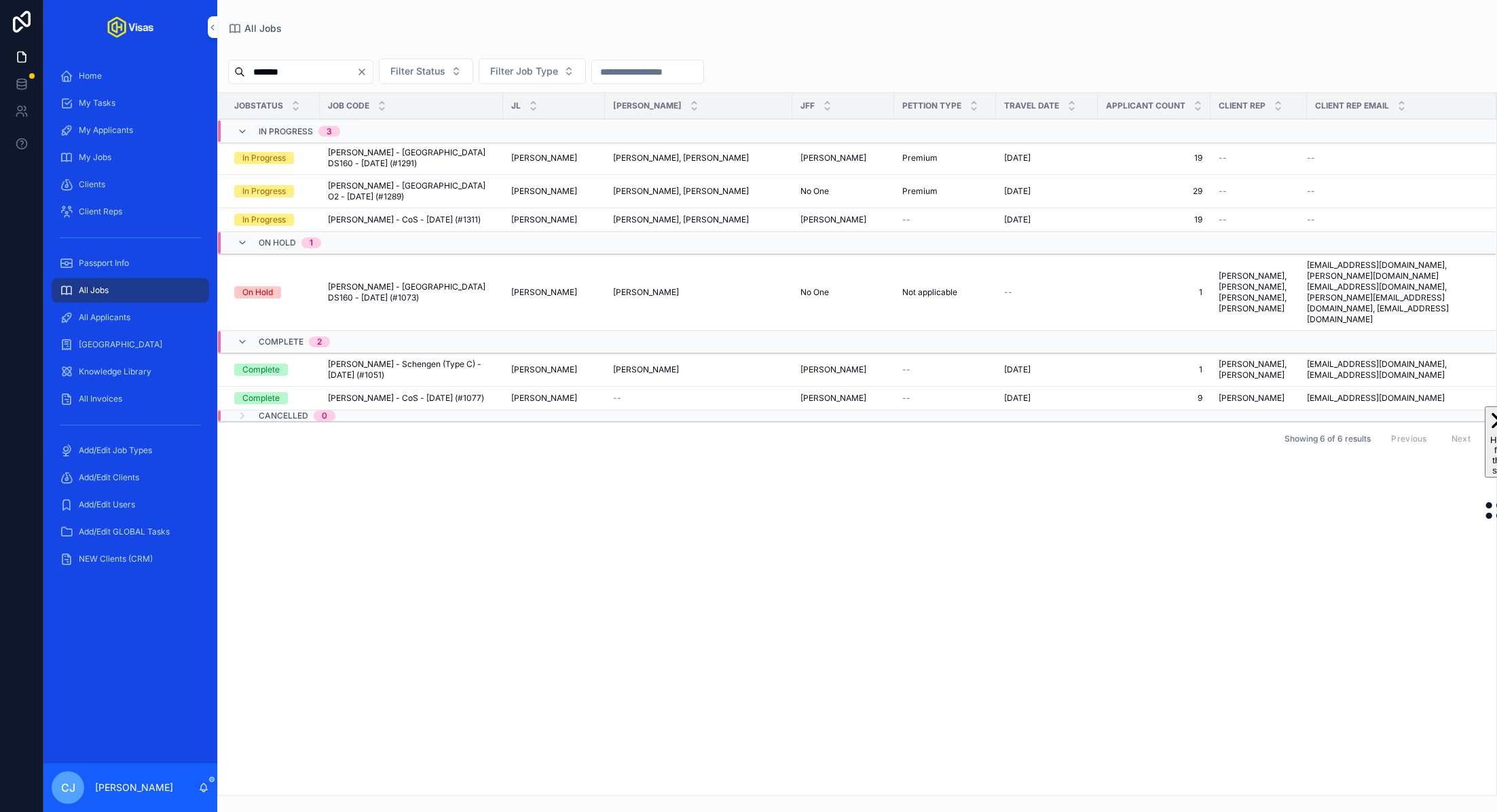
type input "*******"
click at [418, 215] on span "[PERSON_NAME] - CoS - [DATE] (#1311)" at bounding box center [404, 220] width 153 height 11
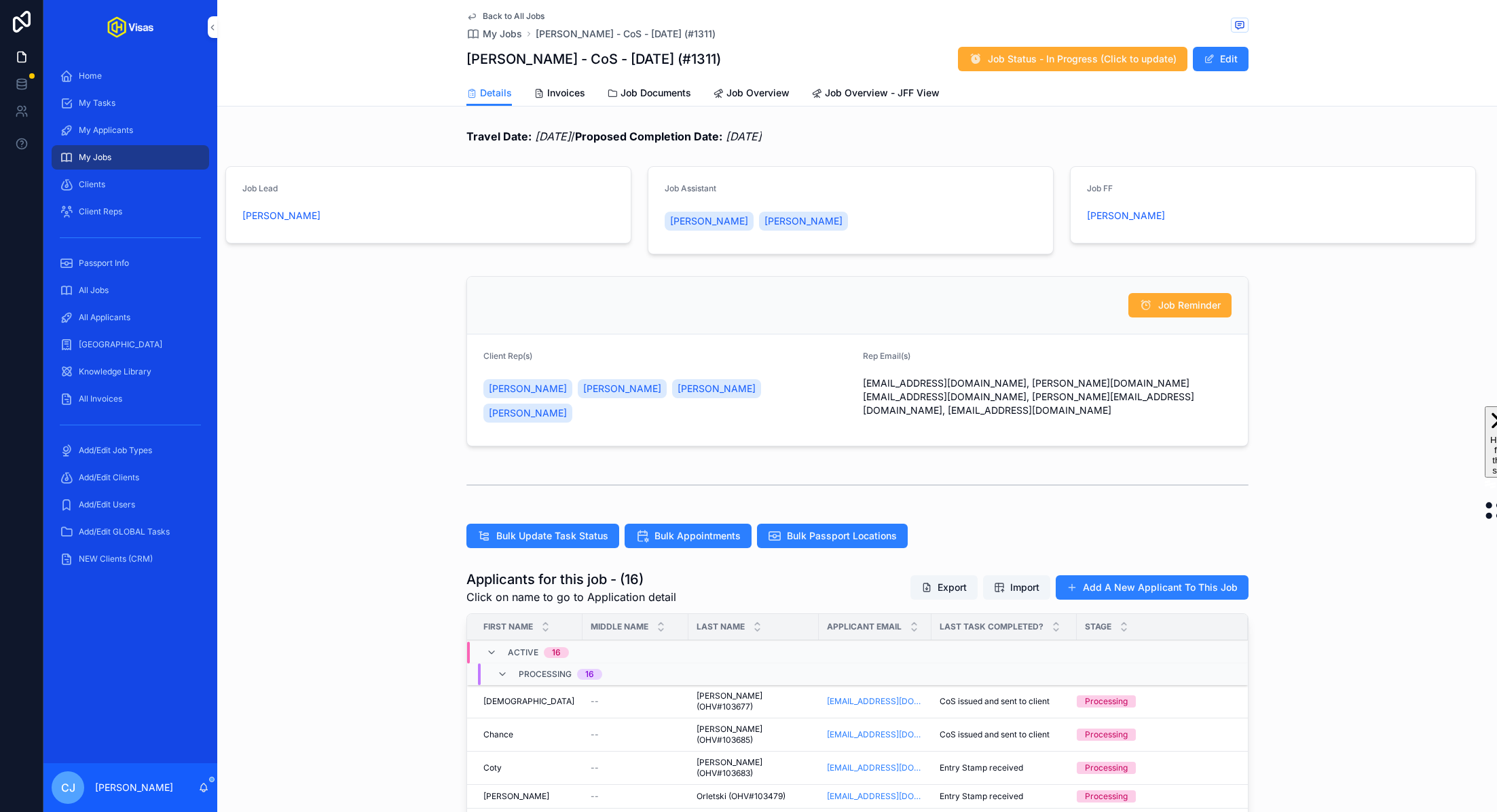
click at [947, 575] on button "Export" at bounding box center [944, 587] width 67 height 25
